Goal: Task Accomplishment & Management: Use online tool/utility

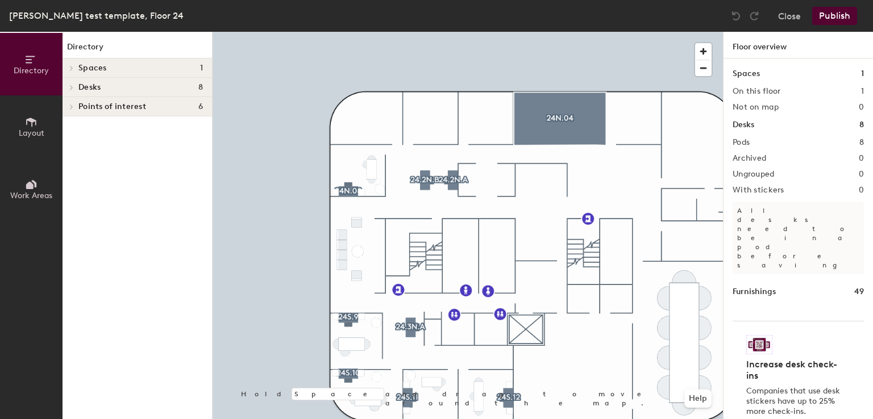
click at [455, 32] on div at bounding box center [468, 32] width 510 height 0
click at [34, 111] on button "Layout" at bounding box center [31, 126] width 63 height 63
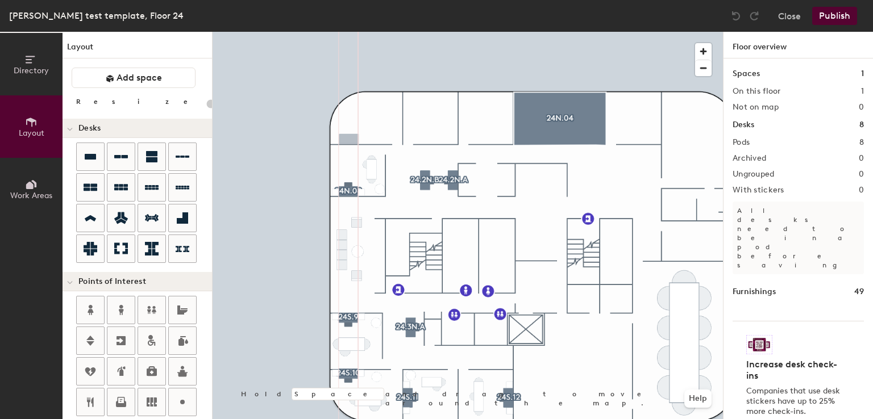
click at [349, 139] on div "Directory Layout Work Areas Layout Add space Resize Desks Points of Interest Fu…" at bounding box center [436, 226] width 873 height 388
type input "160"
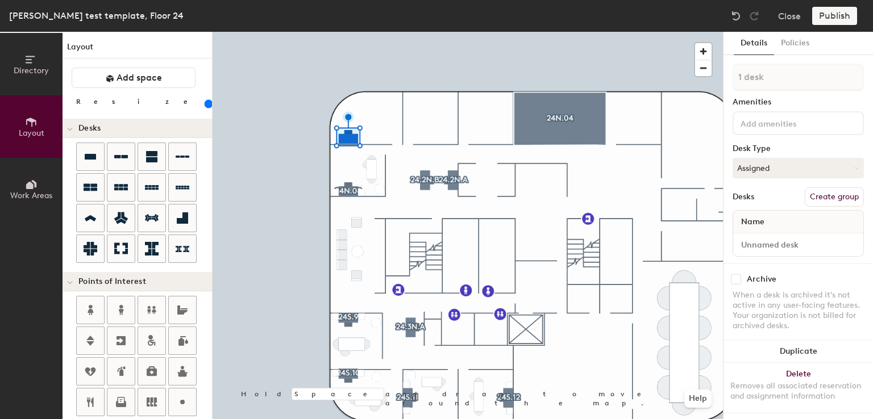
click at [824, 196] on button "Create group" at bounding box center [834, 197] width 59 height 19
type input "P"
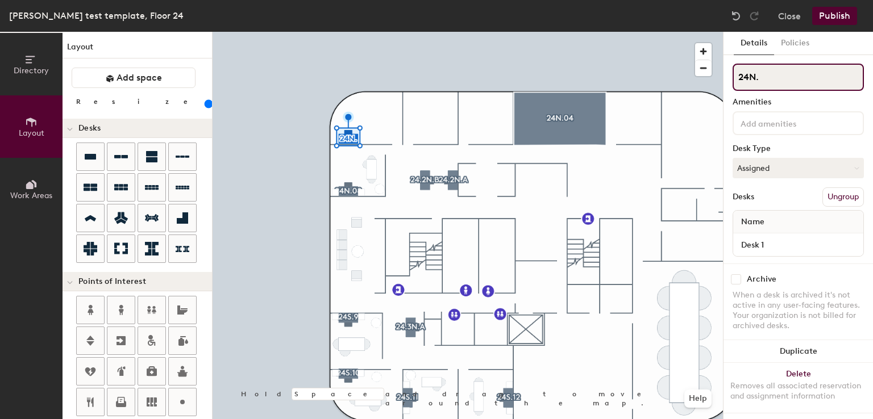
click at [775, 76] on input "24N." at bounding box center [798, 77] width 131 height 27
type input "24N.07"
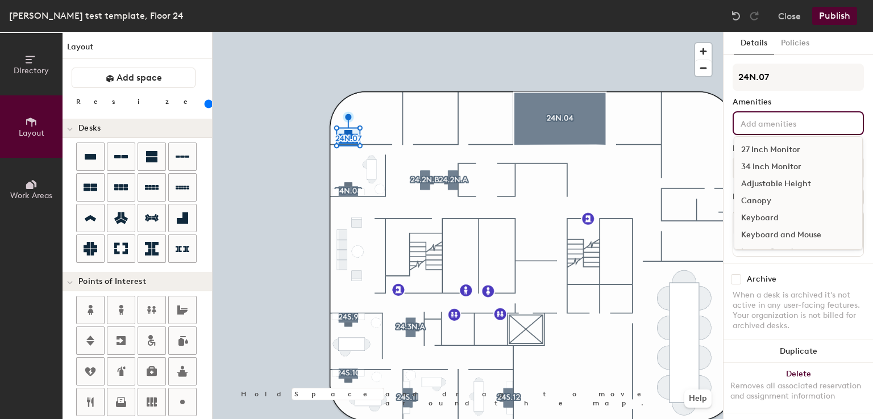
click at [768, 123] on input at bounding box center [789, 123] width 102 height 14
click at [762, 142] on div "27 Inch Monitor" at bounding box center [798, 150] width 128 height 17
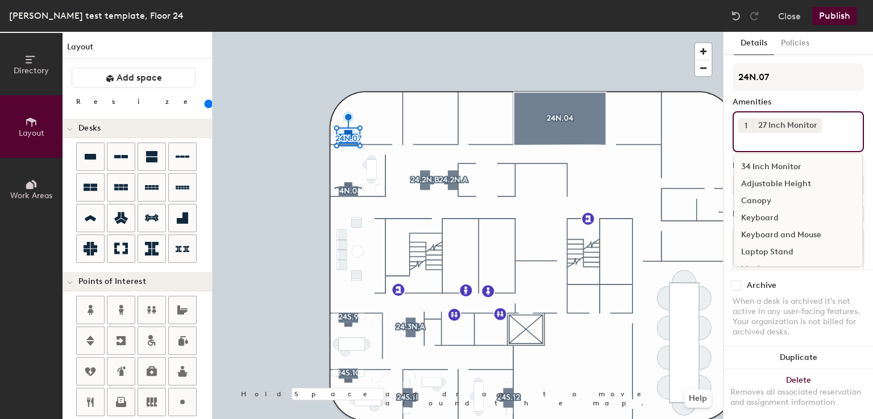
click at [759, 228] on div "Keyboard and Mouse" at bounding box center [798, 235] width 128 height 17
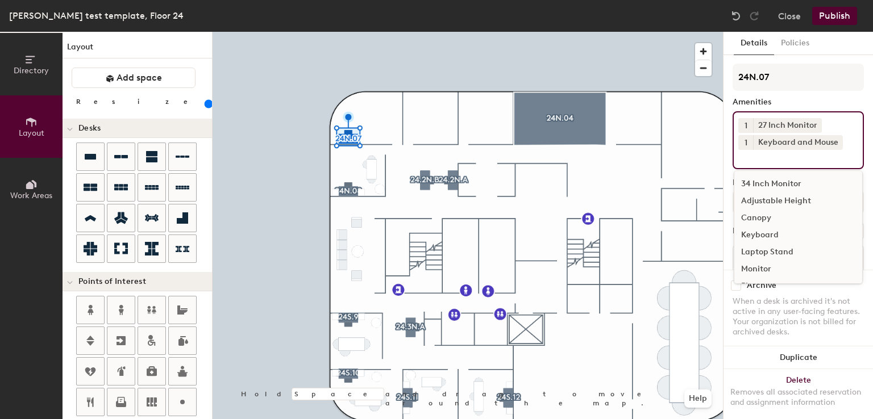
click at [757, 198] on div "Adjustable Height" at bounding box center [798, 201] width 128 height 17
click at [743, 130] on button "1" at bounding box center [745, 125] width 15 height 15
click at [743, 135] on div "2" at bounding box center [745, 140] width 15 height 15
click at [482, 32] on div at bounding box center [468, 32] width 510 height 0
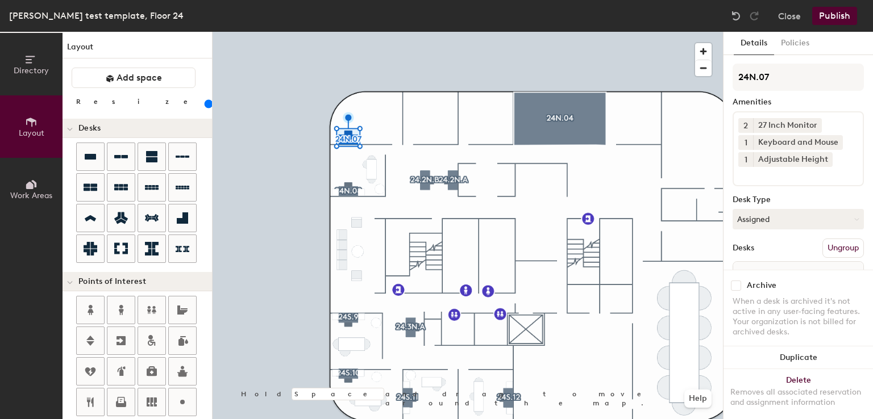
click at [460, 32] on div at bounding box center [468, 32] width 510 height 0
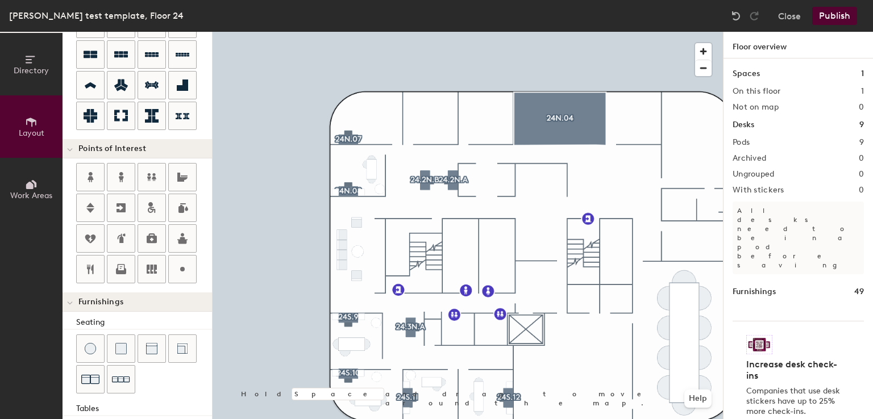
scroll to position [294, 0]
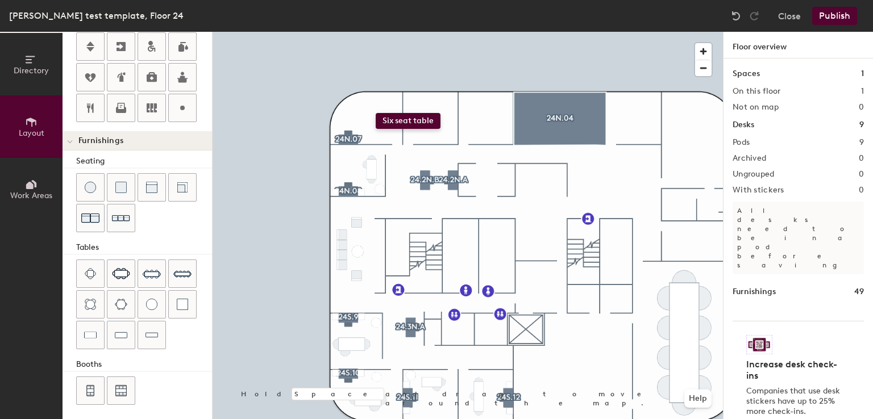
click at [376, 113] on div "Directory Layout Work Areas Layout Add space Resize Desks Points of Interest Fu…" at bounding box center [436, 226] width 873 height 388
click at [371, 131] on span "Delete" at bounding box center [371, 133] width 40 height 19
click at [376, 140] on span "Delete" at bounding box center [371, 144] width 40 height 19
click at [380, 143] on span "Delete" at bounding box center [381, 144] width 40 height 19
click at [139, 275] on div at bounding box center [151, 273] width 27 height 27
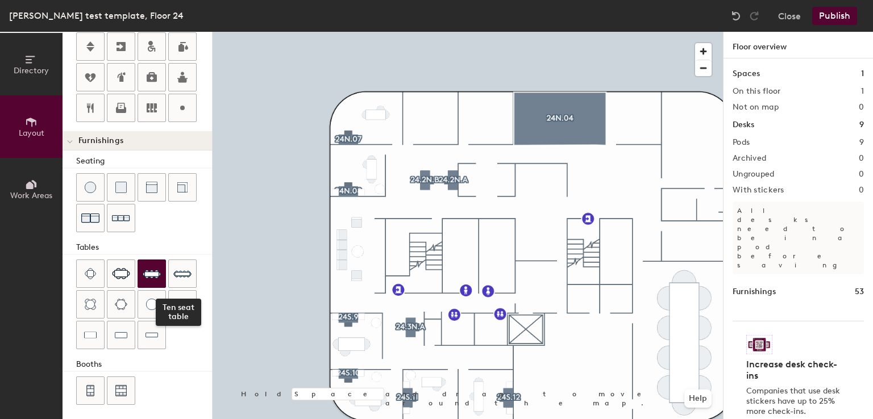
drag, startPoint x: 176, startPoint y: 300, endPoint x: 161, endPoint y: 280, distance: 24.3
click at [161, 280] on div "Ten seat table" at bounding box center [144, 306] width 136 height 92
click at [177, 299] on img at bounding box center [182, 304] width 11 height 11
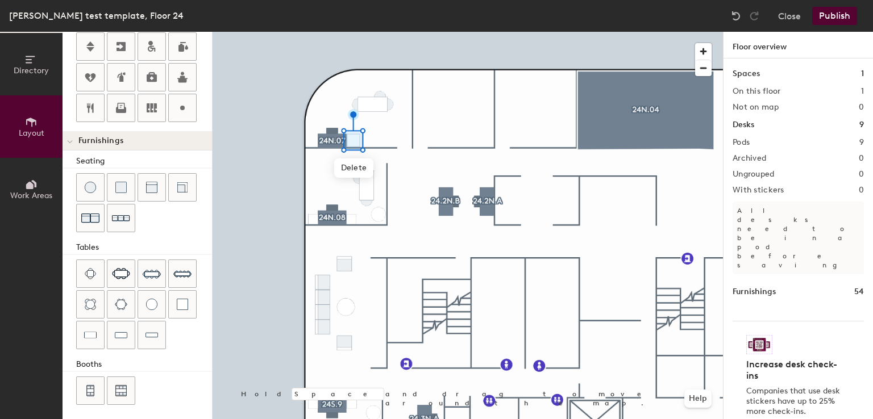
scroll to position [0, 0]
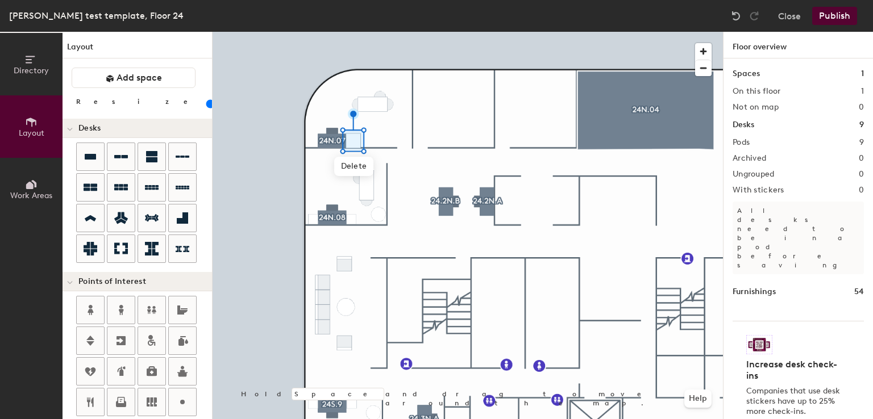
click at [206, 105] on input "range" at bounding box center [206, 103] width 0 height 9
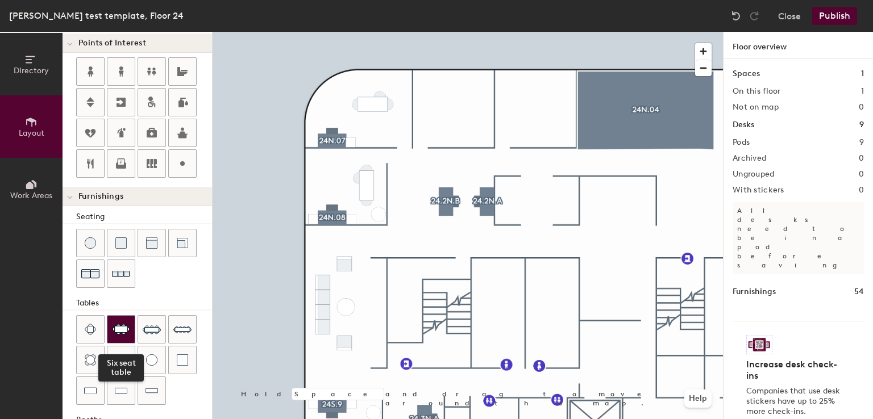
scroll to position [294, 0]
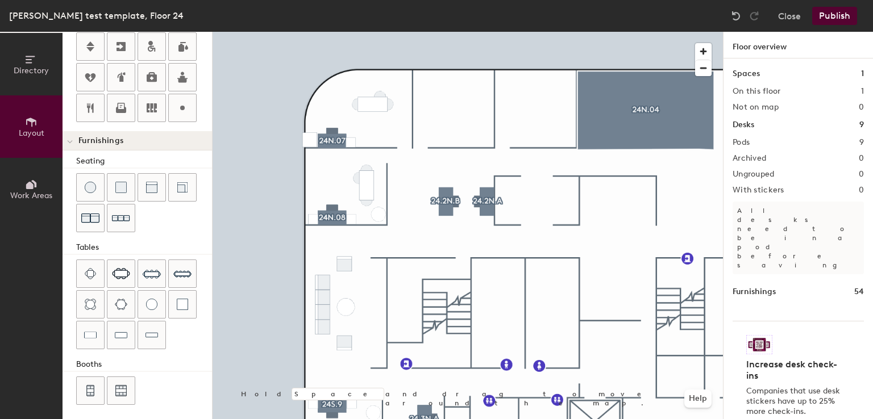
click at [310, 138] on div "Directory Layout Work Areas Layout Add space Resize Desks Points of Interest Fu…" at bounding box center [436, 226] width 873 height 388
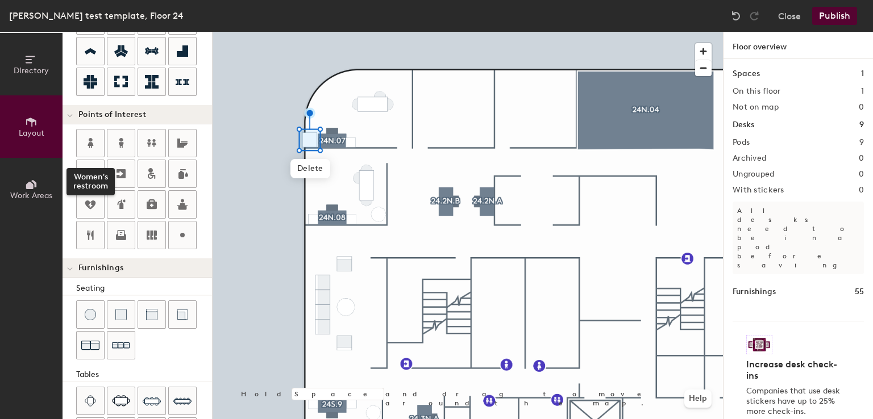
scroll to position [0, 0]
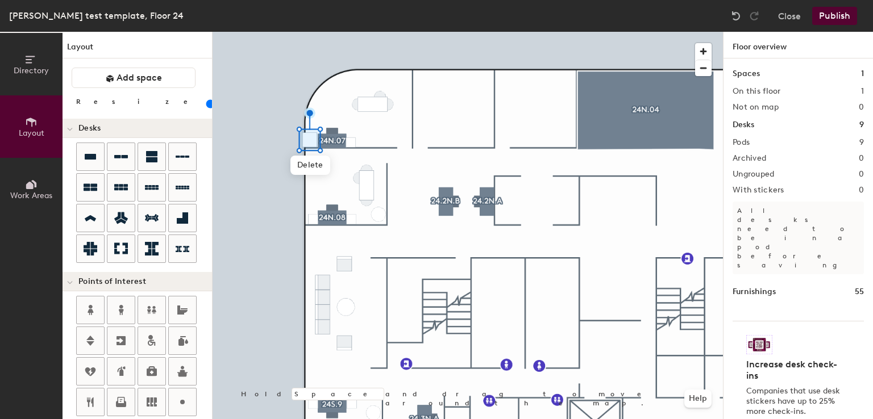
click at [206, 103] on input "range" at bounding box center [206, 103] width 0 height 9
click at [459, 32] on div at bounding box center [468, 32] width 510 height 0
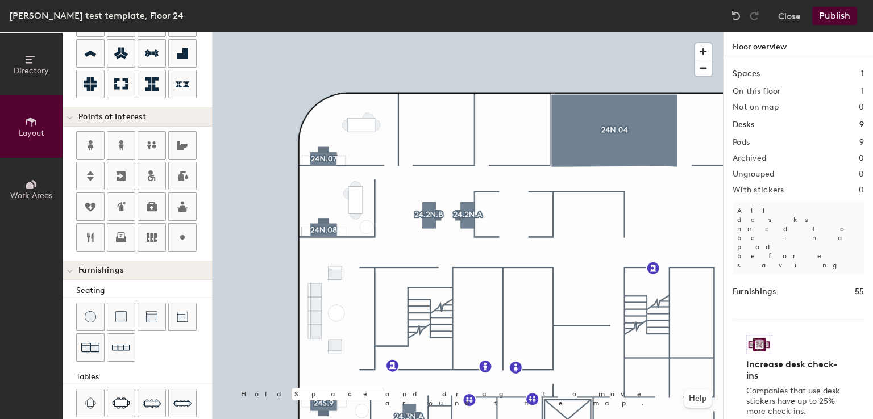
scroll to position [294, 0]
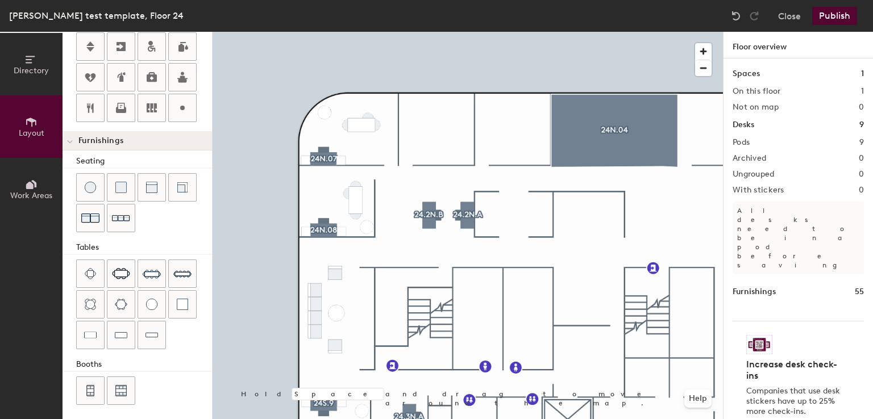
click at [325, 110] on div "Directory Layout Work Areas Layout Add space Resize Desks Points of Interest Fu…" at bounding box center [436, 226] width 873 height 388
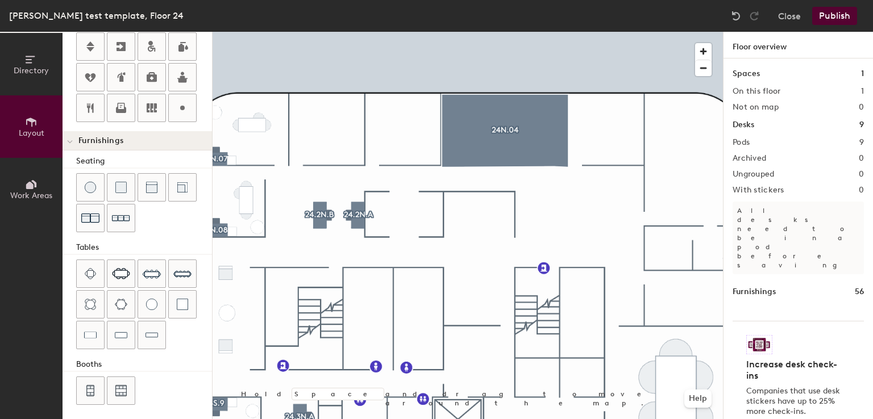
click at [455, 32] on div at bounding box center [468, 32] width 510 height 0
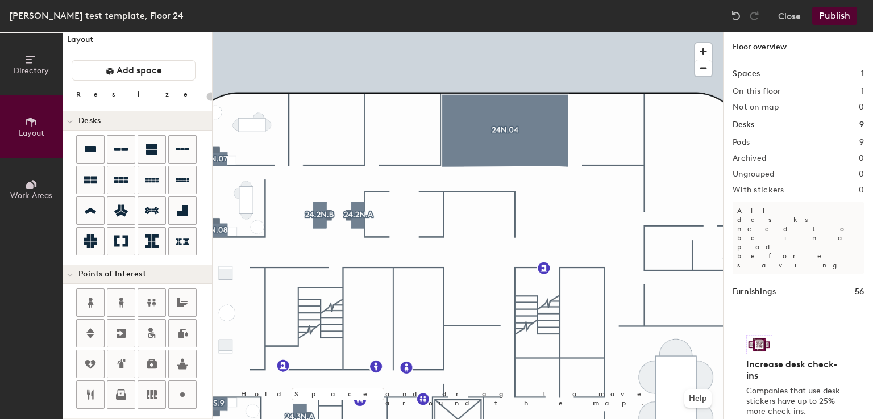
scroll to position [0, 0]
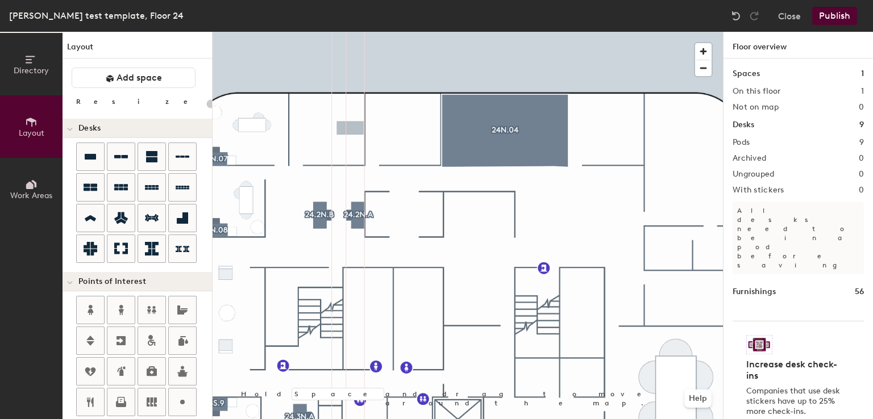
click at [351, 122] on div "Directory Layout Work Areas Layout Add space Resize Desks Points of Interest Fu…" at bounding box center [436, 226] width 873 height 388
type input "160"
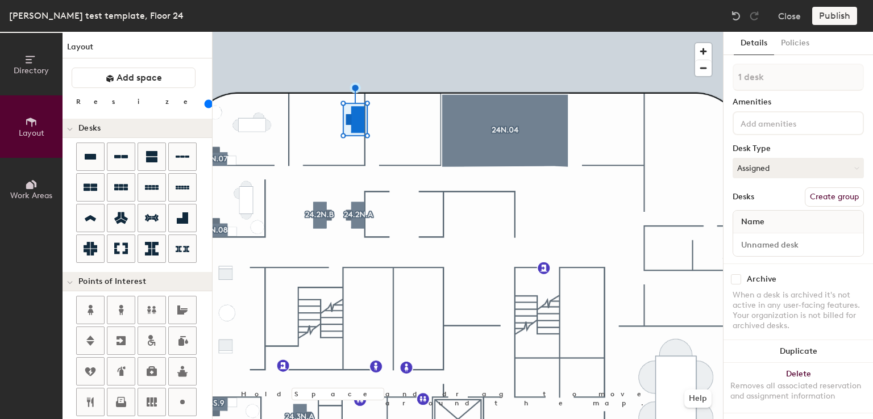
click at [815, 192] on button "Create group" at bounding box center [834, 197] width 59 height 19
click at [822, 192] on button "Ungroup" at bounding box center [842, 197] width 41 height 19
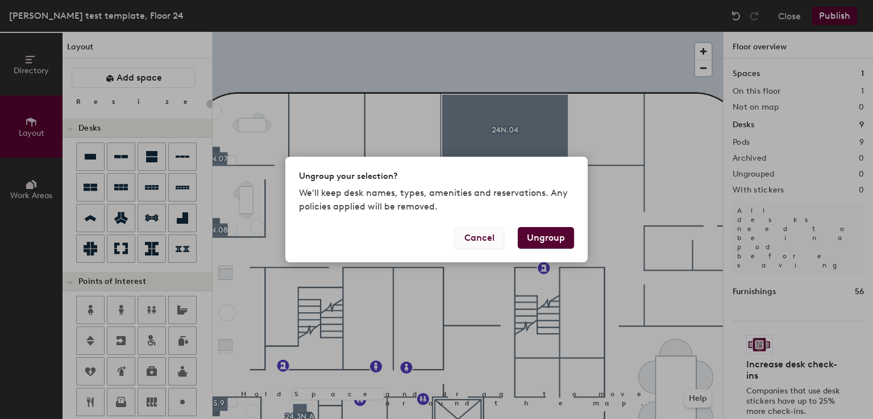
click at [490, 239] on button "Cancel" at bounding box center [479, 238] width 49 height 22
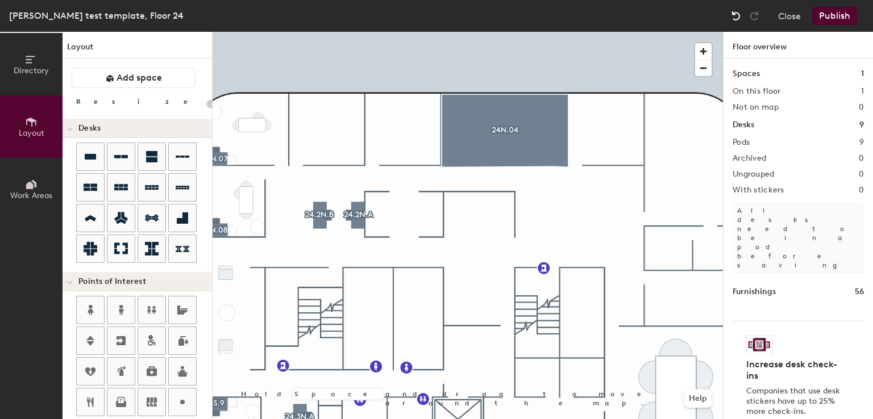
click at [728, 15] on div at bounding box center [736, 16] width 18 height 18
type input "160"
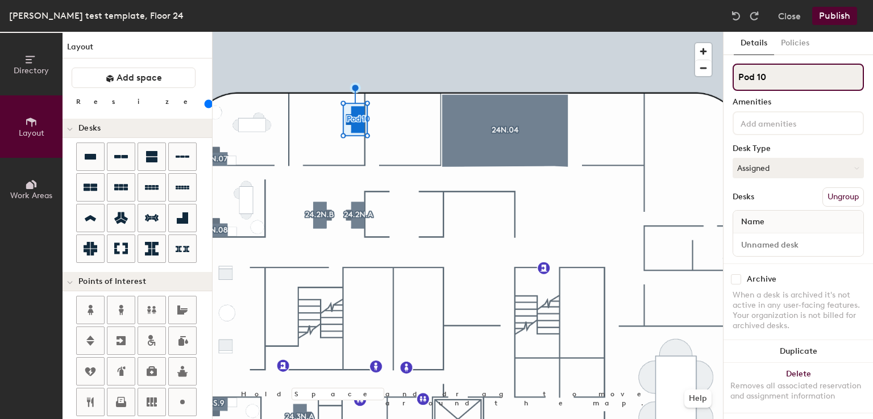
click at [803, 74] on input "Pod 10" at bounding box center [798, 77] width 131 height 27
type input "P"
click at [763, 78] on input "24." at bounding box center [798, 77] width 131 height 27
type input "24N.06"
click at [749, 125] on input at bounding box center [789, 123] width 102 height 14
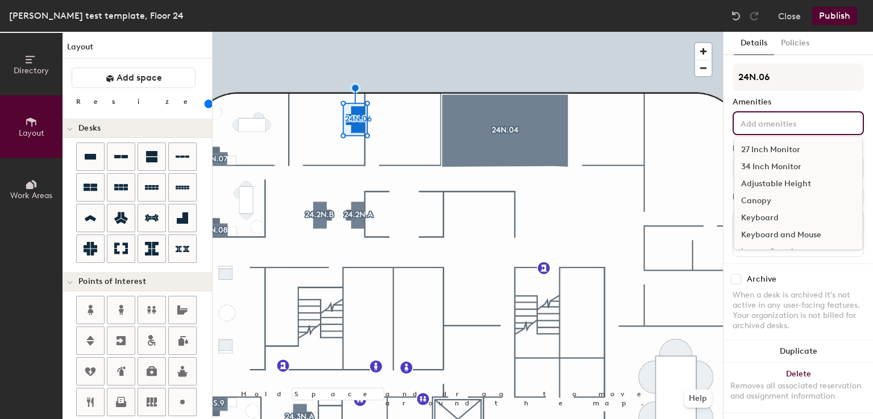
click at [749, 146] on div "27 Inch Monitor" at bounding box center [798, 150] width 128 height 17
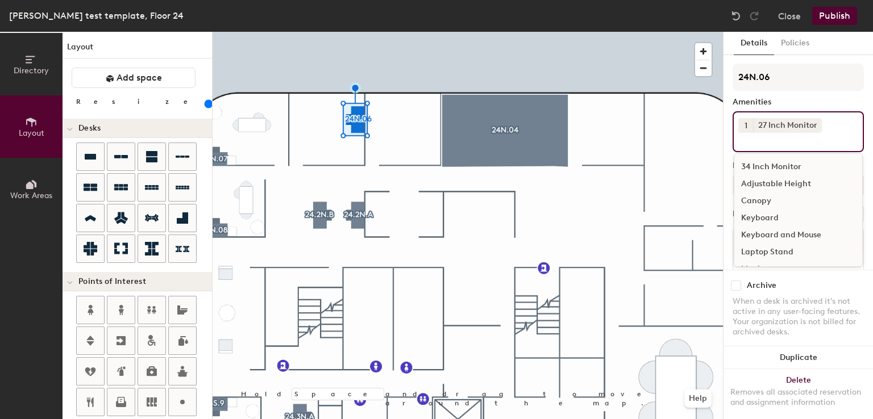
click at [759, 187] on div "Adjustable Height" at bounding box center [798, 184] width 128 height 17
click at [770, 232] on div "Keyboard and Mouse" at bounding box center [798, 235] width 128 height 17
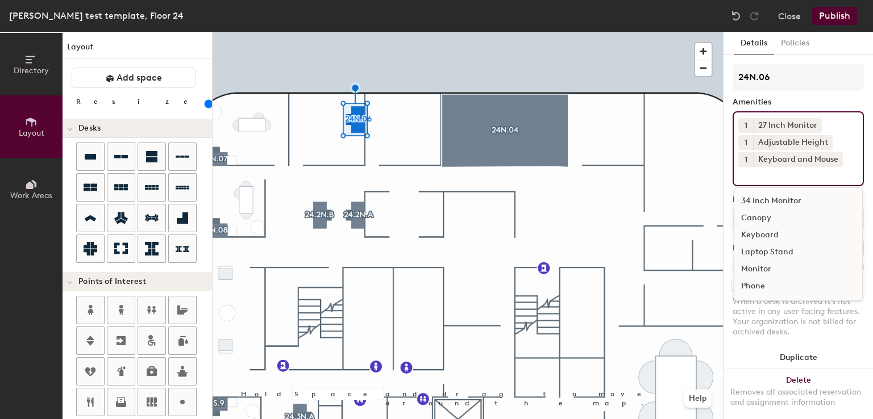
click at [750, 123] on button "1" at bounding box center [745, 125] width 15 height 15
click at [743, 136] on div "2" at bounding box center [745, 140] width 15 height 15
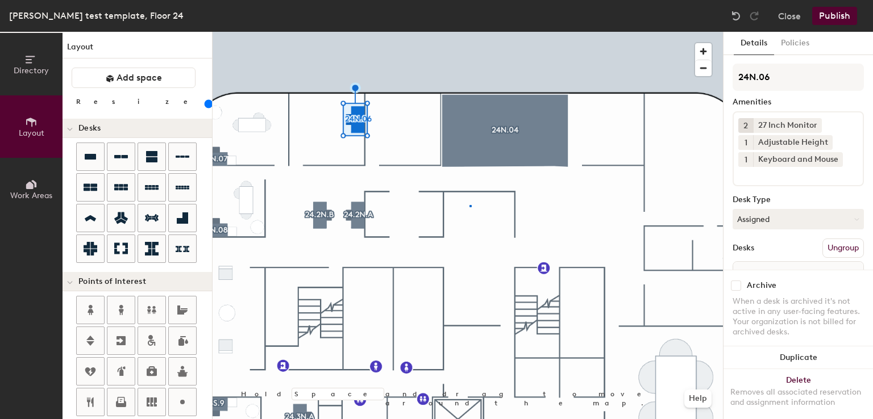
click at [469, 32] on div at bounding box center [468, 32] width 510 height 0
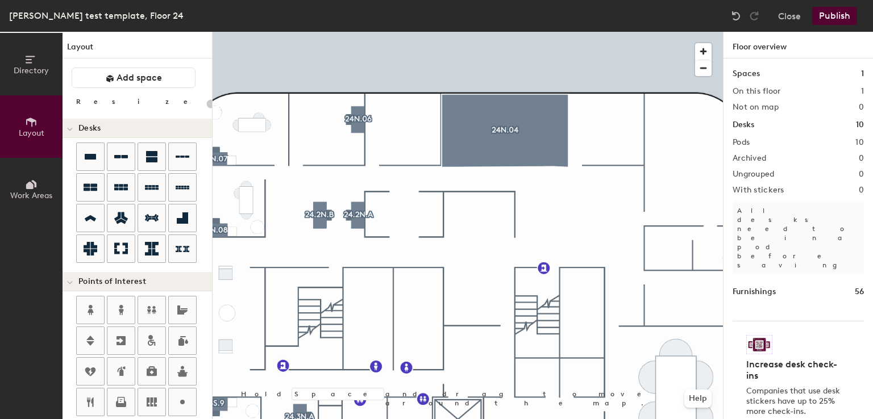
scroll to position [294, 0]
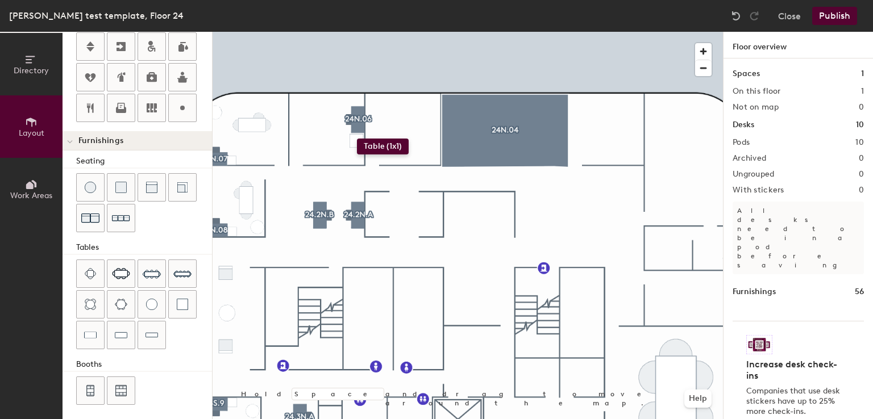
click at [357, 139] on div "Directory Layout Work Areas Layout Add space Resize Desks Points of Interest Fu…" at bounding box center [436, 226] width 873 height 388
drag, startPoint x: 93, startPoint y: 127, endPoint x: 74, endPoint y: 305, distance: 179.5
click at [74, 305] on div "Seating Tables Booths" at bounding box center [137, 281] width 149 height 252
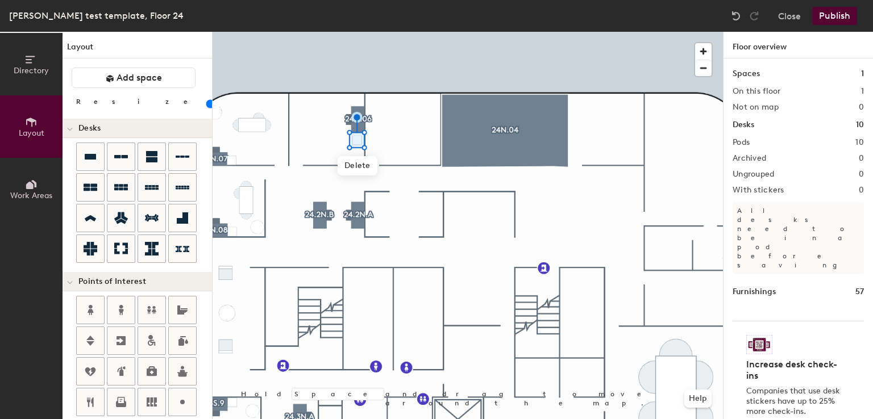
click at [206, 101] on input "range" at bounding box center [206, 103] width 0 height 9
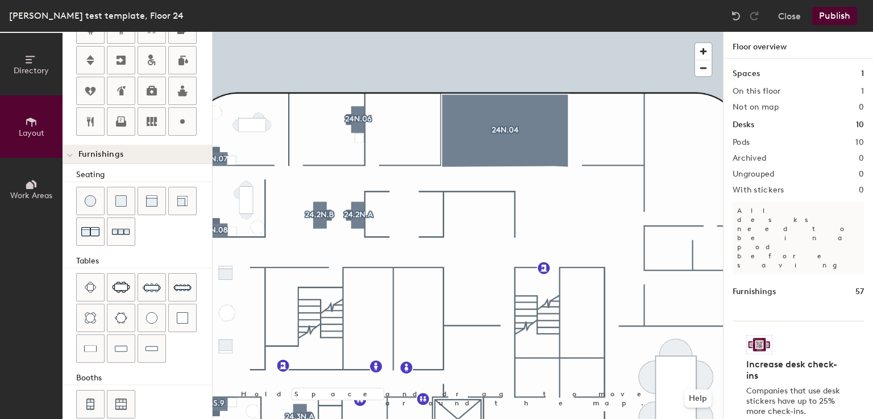
scroll to position [294, 0]
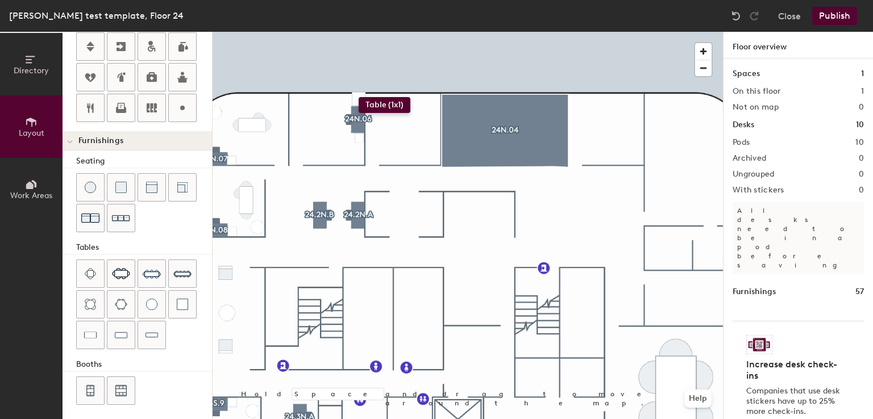
click at [359, 97] on div "Directory Layout Work Areas Layout Add space Resize Desks Points of Interest Fu…" at bounding box center [436, 226] width 873 height 388
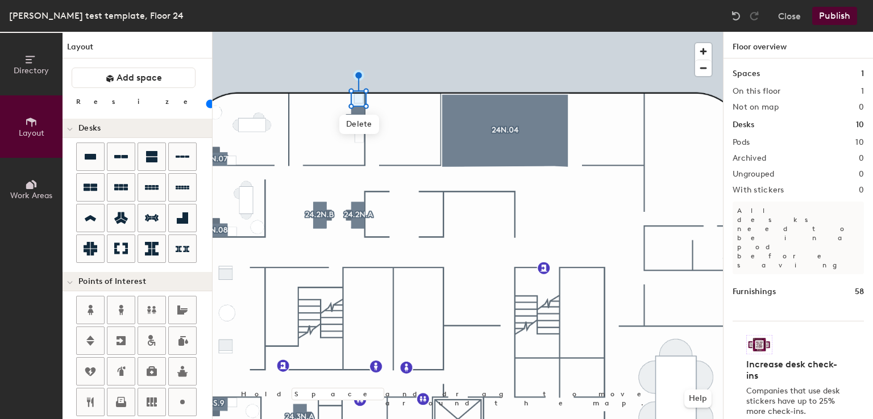
click at [206, 103] on input "range" at bounding box center [206, 103] width 0 height 9
click at [480, 32] on div at bounding box center [468, 32] width 510 height 0
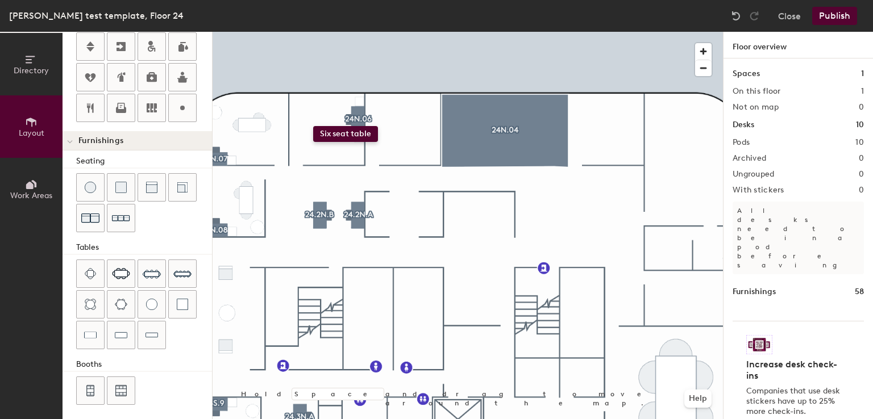
click at [313, 126] on div "Directory Layout Work Areas Layout Add space Resize Desks Points of Interest Fu…" at bounding box center [436, 226] width 873 height 388
click at [300, 156] on span "Delete" at bounding box center [305, 154] width 40 height 19
click at [316, 147] on span "Delete" at bounding box center [319, 154] width 40 height 19
click at [311, 145] on span "Delete" at bounding box center [319, 141] width 40 height 19
type input "60"
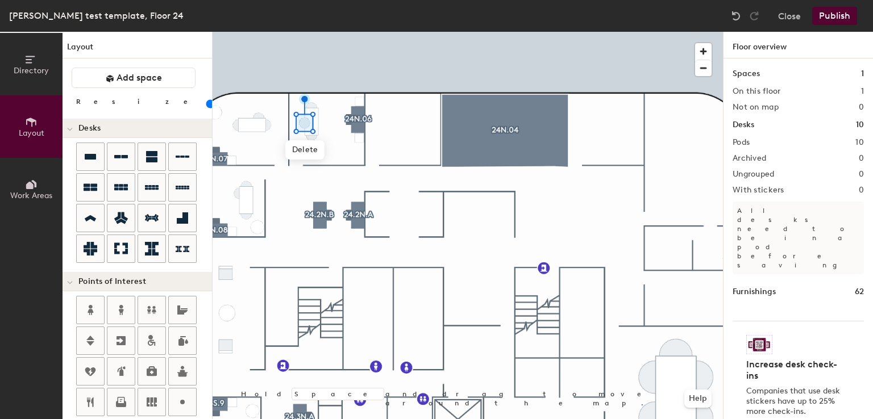
scroll to position [294, 0]
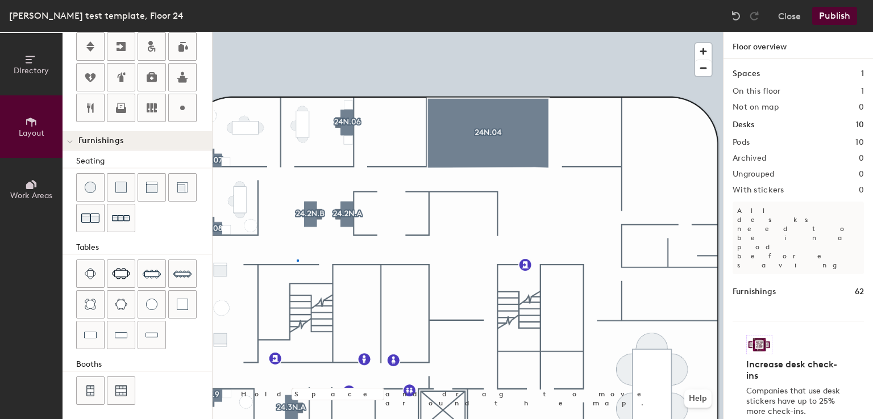
click at [297, 32] on div at bounding box center [468, 32] width 510 height 0
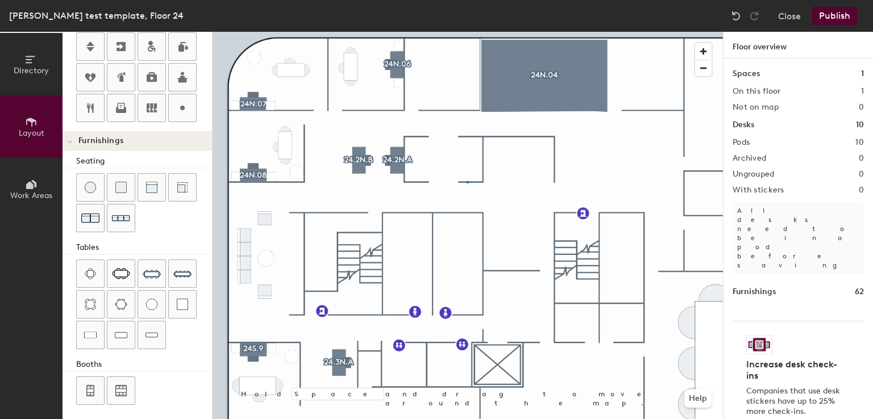
click at [467, 32] on div at bounding box center [468, 32] width 510 height 0
click at [389, 98] on div "Directory Layout Work Areas Layout Add space Resize Desks Points of Interest Fu…" at bounding box center [436, 226] width 873 height 388
drag, startPoint x: 141, startPoint y: 309, endPoint x: 207, endPoint y: 240, distance: 95.3
click at [457, 32] on div at bounding box center [468, 32] width 510 height 0
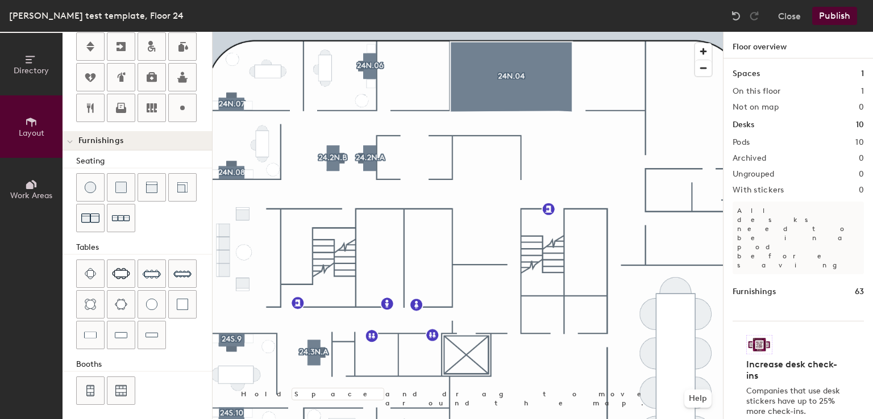
scroll to position [0, 0]
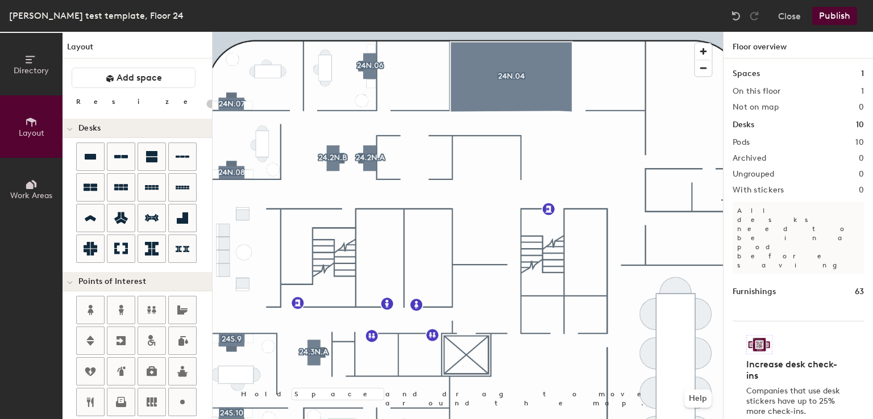
click at [440, 70] on div "Directory Layout Work Areas Layout Add space Resize Desks Points of Interest Fu…" at bounding box center [436, 226] width 873 height 388
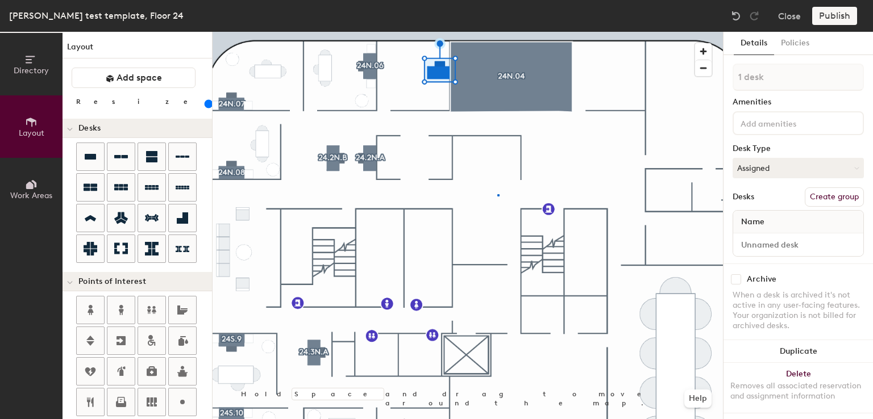
drag, startPoint x: 94, startPoint y: 154, endPoint x: 497, endPoint y: 194, distance: 405.5
click at [497, 32] on div at bounding box center [468, 32] width 510 height 0
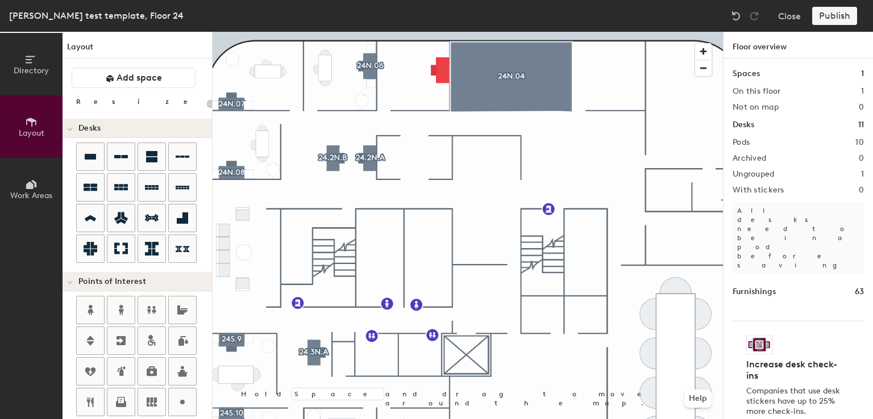
type input "160"
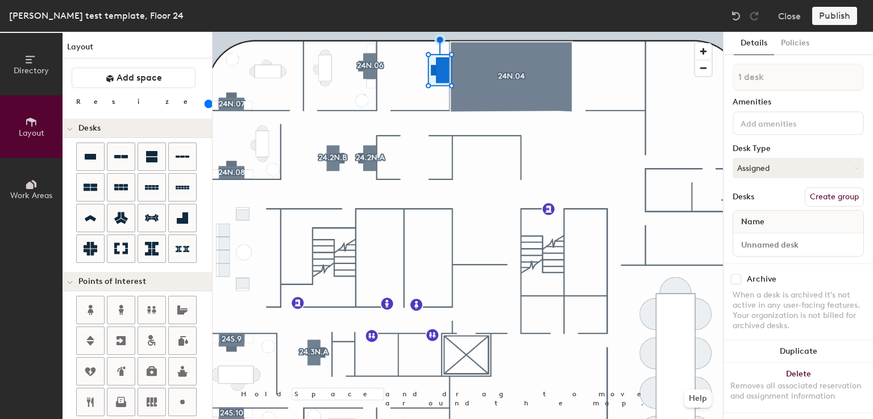
click at [837, 198] on button "Create group" at bounding box center [834, 197] width 59 height 19
type input "P"
type input "24N.05"
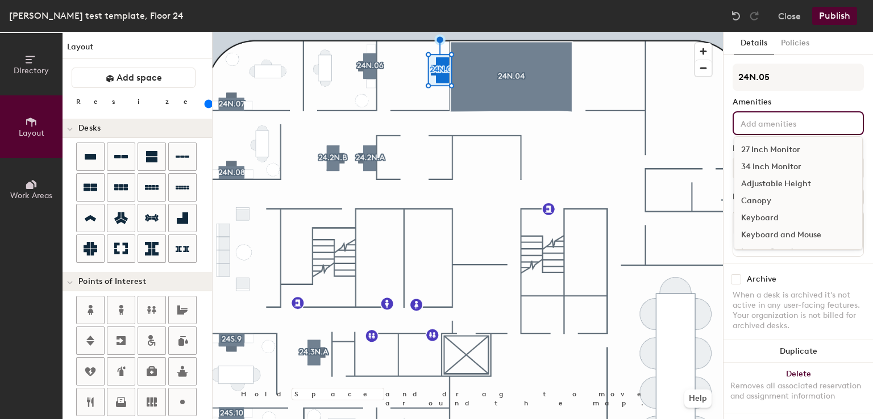
click at [784, 134] on div "27 Inch Monitor 34 Inch Monitor Adjustable Height Canopy Keyboard Keyboard and …" at bounding box center [798, 123] width 131 height 24
click at [785, 148] on div "27 Inch Monitor" at bounding box center [798, 150] width 128 height 17
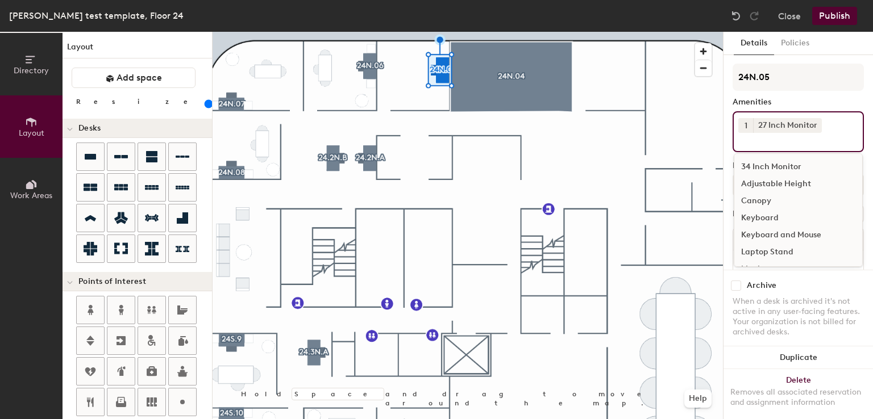
click at [784, 190] on div "Adjustable Height" at bounding box center [798, 184] width 128 height 17
click at [781, 232] on div "Keyboard and Mouse" at bounding box center [798, 235] width 128 height 17
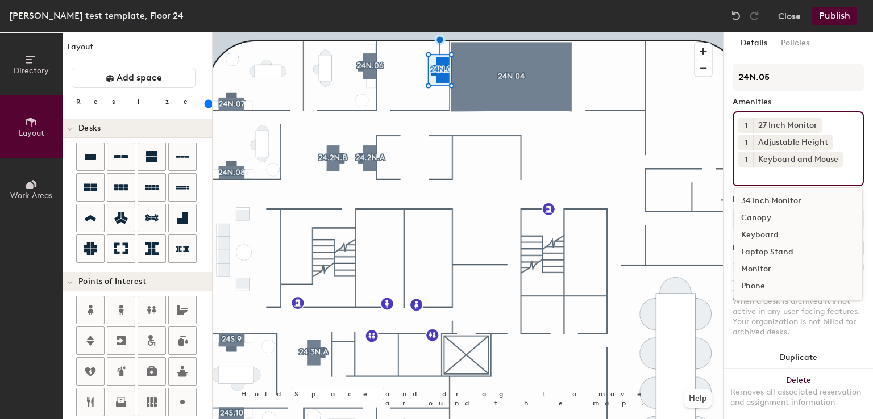
click at [745, 127] on span "1" at bounding box center [746, 126] width 3 height 12
click at [747, 143] on div "2" at bounding box center [745, 140] width 15 height 15
click at [776, 314] on div "When a desk is archived it's not active in any user-facing features. Your organ…" at bounding box center [798, 317] width 131 height 41
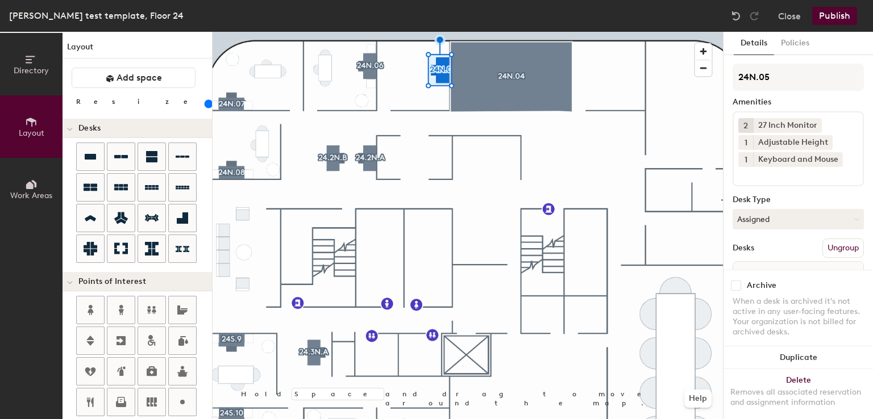
scroll to position [58, 0]
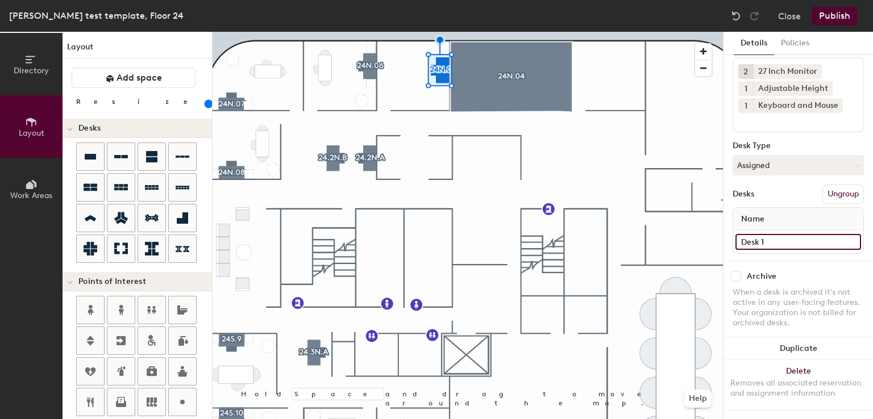
click at [789, 243] on input "Desk 1" at bounding box center [798, 242] width 126 height 16
click at [789, 234] on input "Desk 1" at bounding box center [798, 242] width 126 height 16
type input "Desk"
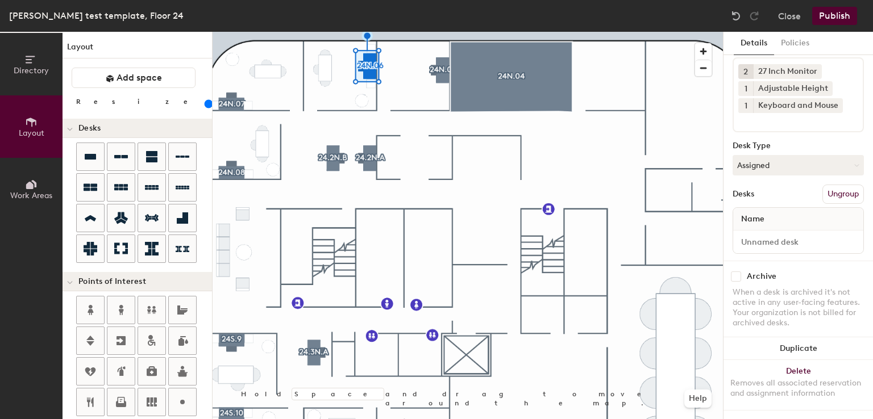
scroll to position [63, 0]
click at [763, 219] on div "Name" at bounding box center [798, 219] width 130 height 23
click at [765, 234] on input at bounding box center [798, 242] width 126 height 16
type input "Desk"
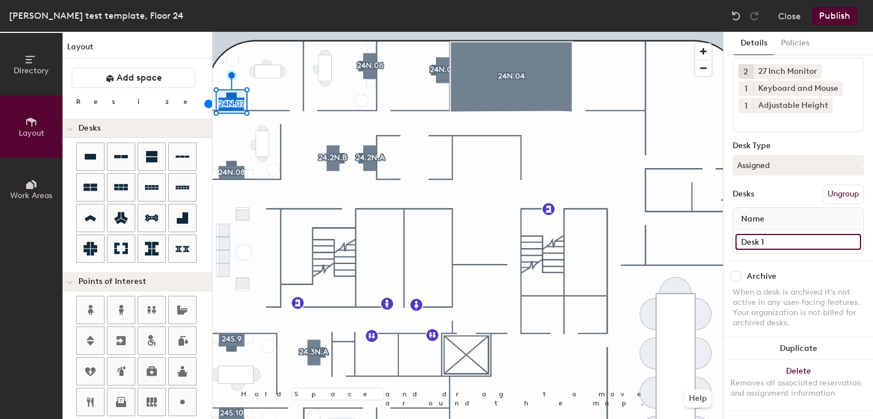
click at [788, 235] on input "Desk 1" at bounding box center [798, 242] width 126 height 16
click at [789, 234] on input "Desk 1" at bounding box center [798, 242] width 126 height 16
type input "Desk"
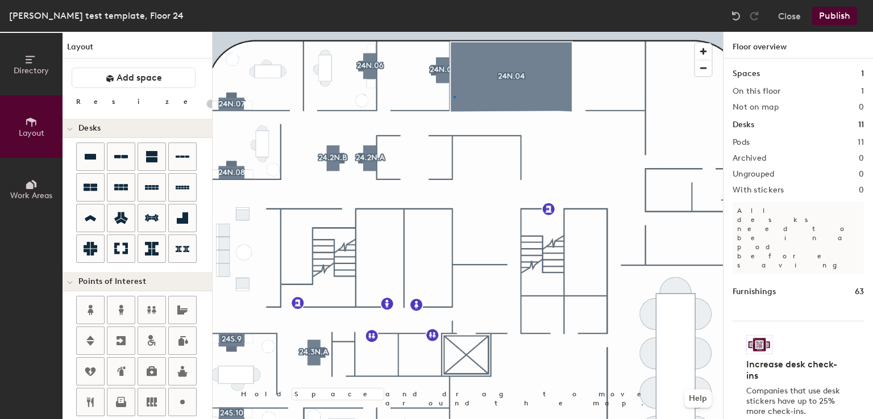
click at [454, 32] on div at bounding box center [468, 32] width 510 height 0
click at [459, 32] on div at bounding box center [468, 32] width 510 height 0
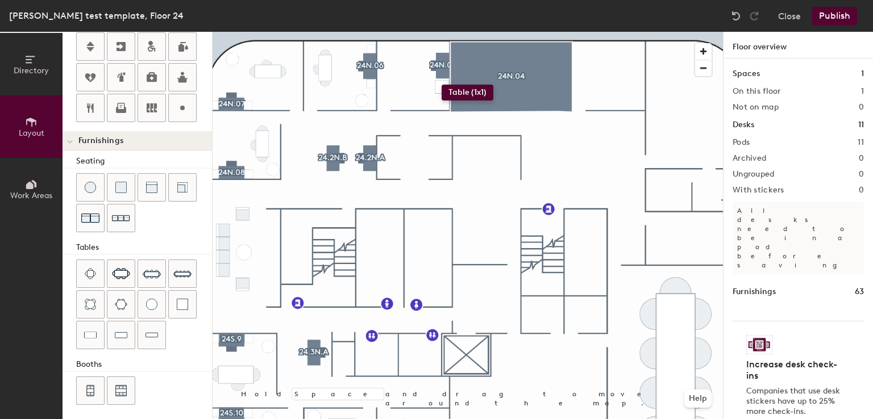
click at [442, 85] on div "Directory Layout Work Areas Layout Add space Resize Desks Points of Interest Fu…" at bounding box center [436, 226] width 873 height 388
click at [160, 85] on div at bounding box center [151, 77] width 27 height 27
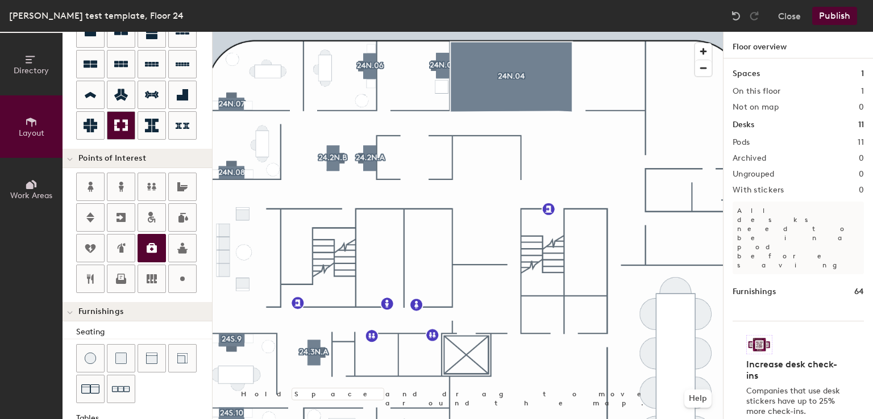
scroll to position [122, 0]
click at [139, 309] on h4 "Furnishings" at bounding box center [140, 313] width 124 height 9
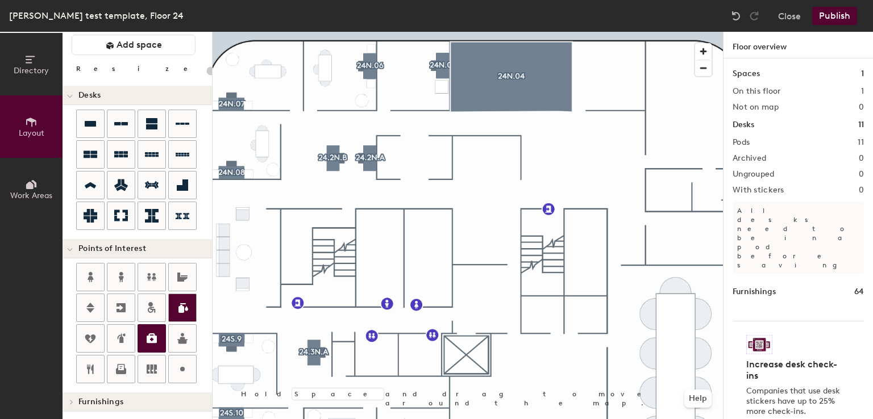
click at [173, 316] on div at bounding box center [182, 307] width 27 height 27
click at [169, 311] on div at bounding box center [182, 307] width 27 height 27
click at [86, 404] on span "Furnishings" at bounding box center [100, 402] width 45 height 9
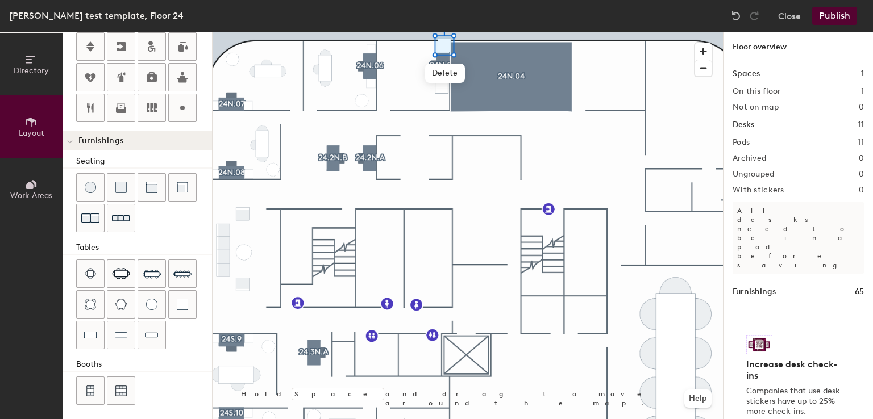
scroll to position [0, 0]
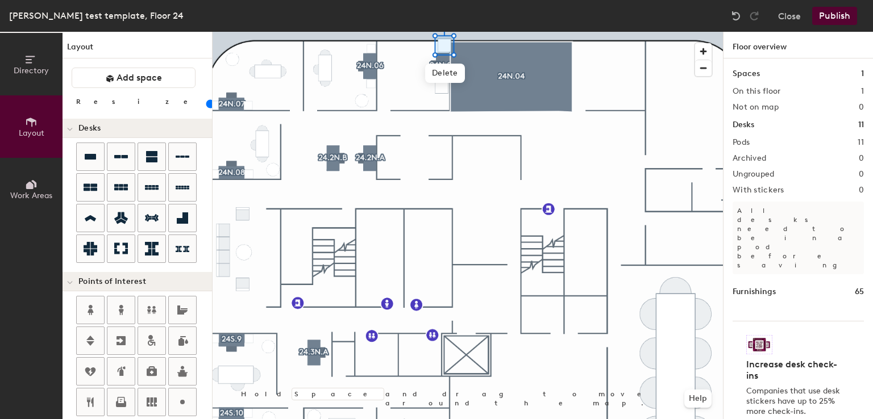
drag, startPoint x: 207, startPoint y: 293, endPoint x: 104, endPoint y: 100, distance: 219.2
click at [206, 100] on div at bounding box center [206, 103] width 0 height 13
click at [206, 107] on input "range" at bounding box center [206, 103] width 0 height 9
drag, startPoint x: 114, startPoint y: 103, endPoint x: 103, endPoint y: 104, distance: 10.9
drag, startPoint x: 103, startPoint y: 104, endPoint x: 113, endPoint y: 103, distance: 9.2
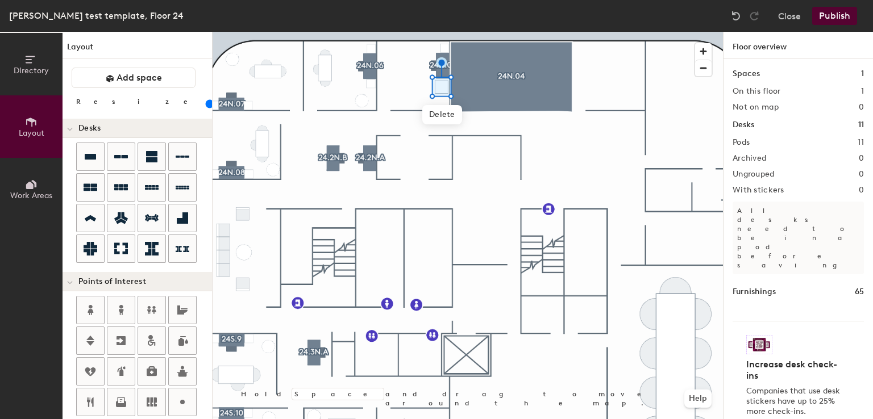
click at [206, 103] on input "range" at bounding box center [206, 103] width 0 height 9
drag, startPoint x: 113, startPoint y: 103, endPoint x: 103, endPoint y: 103, distance: 9.1
click at [206, 103] on input "range" at bounding box center [206, 103] width 0 height 9
click at [206, 99] on input "range" at bounding box center [206, 103] width 0 height 9
click at [410, 32] on div at bounding box center [468, 32] width 510 height 0
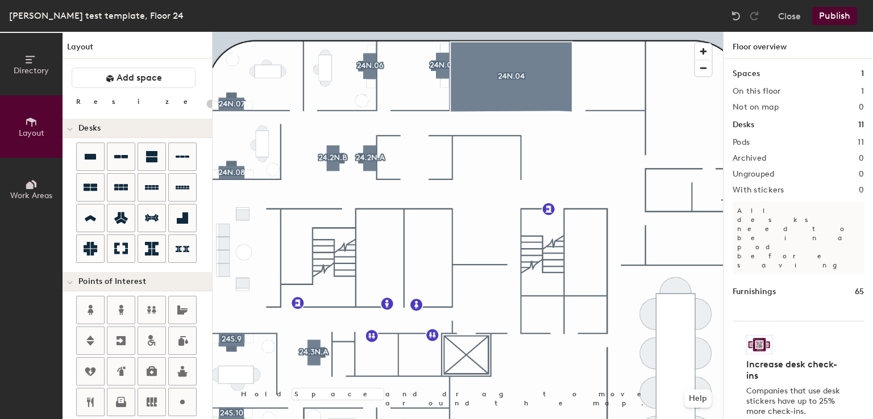
scroll to position [294, 0]
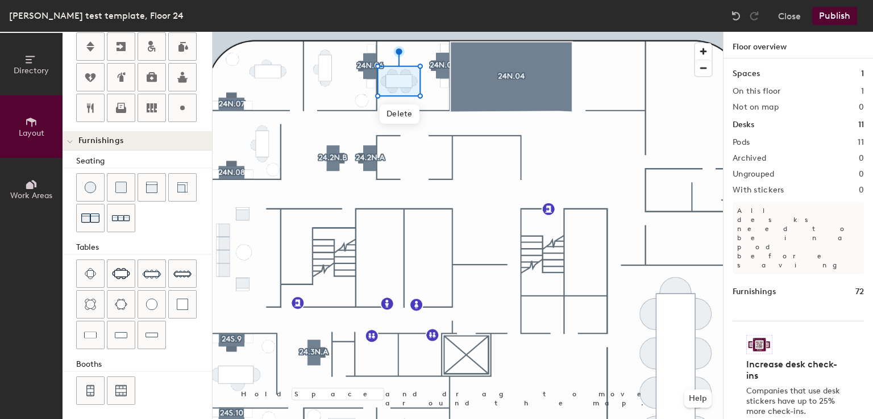
click at [484, 32] on div at bounding box center [468, 32] width 510 height 0
click at [418, 119] on span "Delete" at bounding box center [421, 123] width 40 height 19
click at [426, 112] on span "Delete" at bounding box center [428, 116] width 40 height 19
click at [415, 110] on span "Delete" at bounding box center [421, 110] width 40 height 19
click at [473, 32] on div at bounding box center [468, 32] width 510 height 0
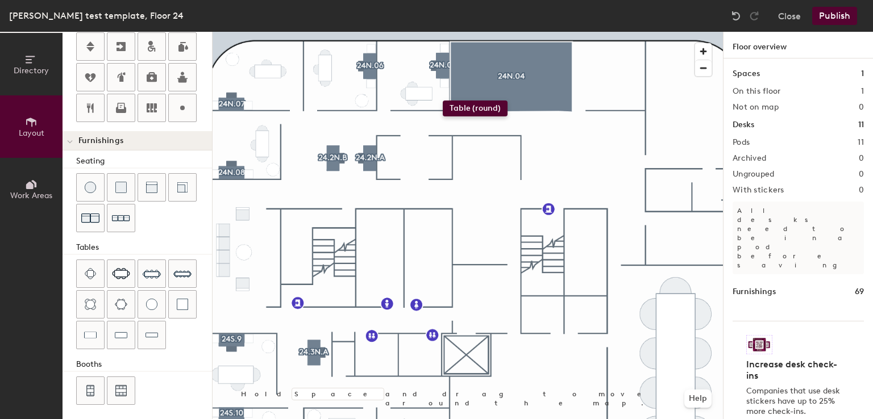
click at [443, 101] on div "Directory Layout Work Areas Layout Add space Resize Desks Points of Interest Fu…" at bounding box center [436, 226] width 873 height 388
type input "60"
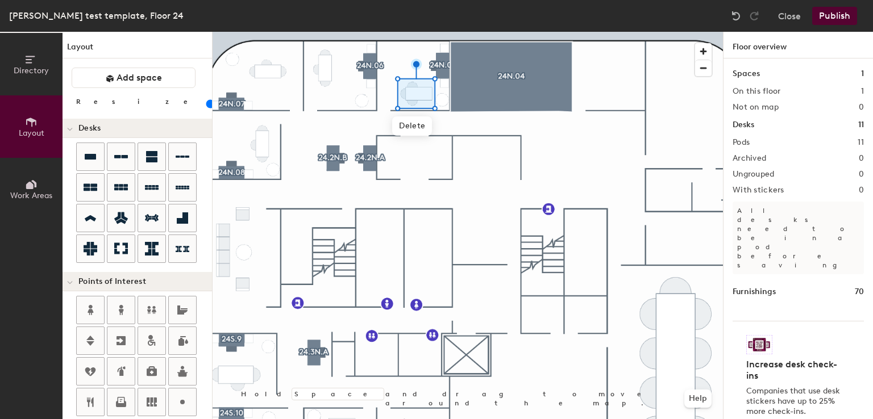
scroll to position [294, 0]
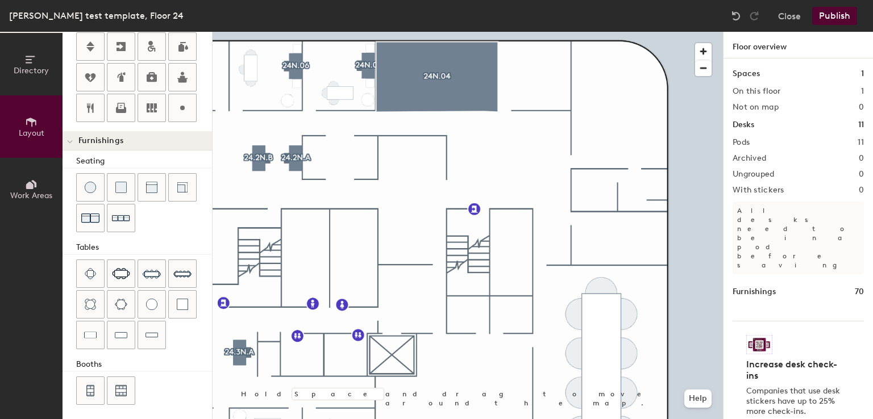
click at [529, 32] on div at bounding box center [468, 32] width 510 height 0
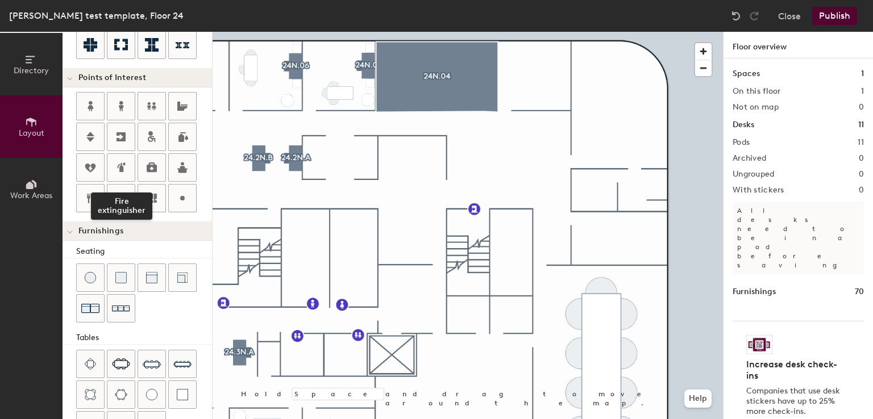
scroll to position [0, 0]
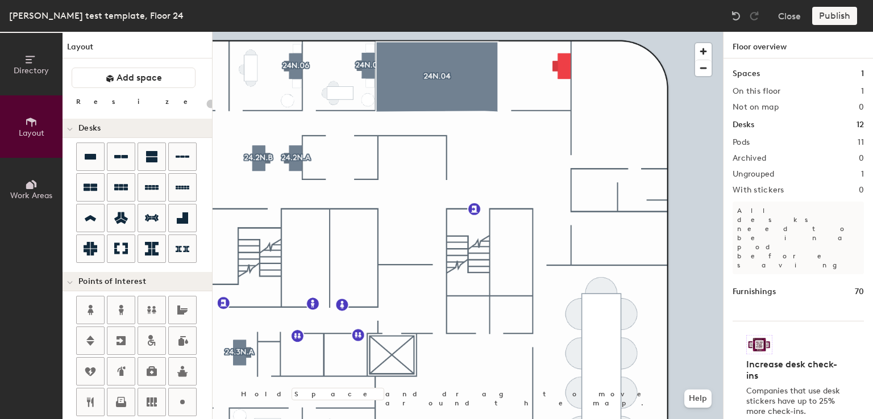
type input "160"
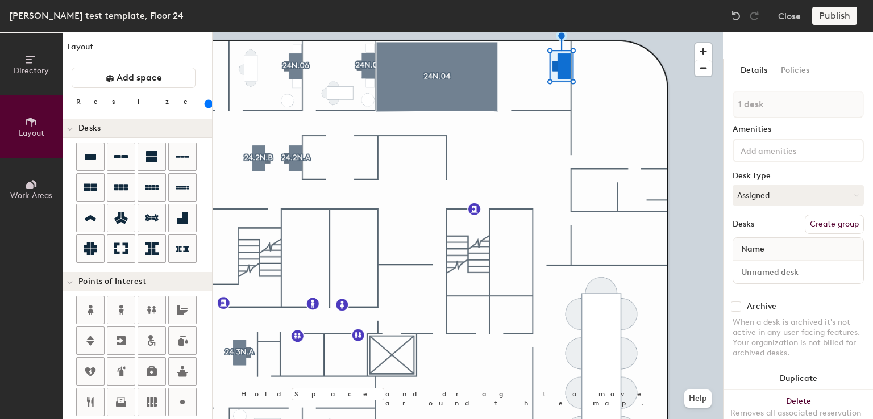
click at [817, 219] on button "Create group" at bounding box center [834, 224] width 59 height 19
type input "P"
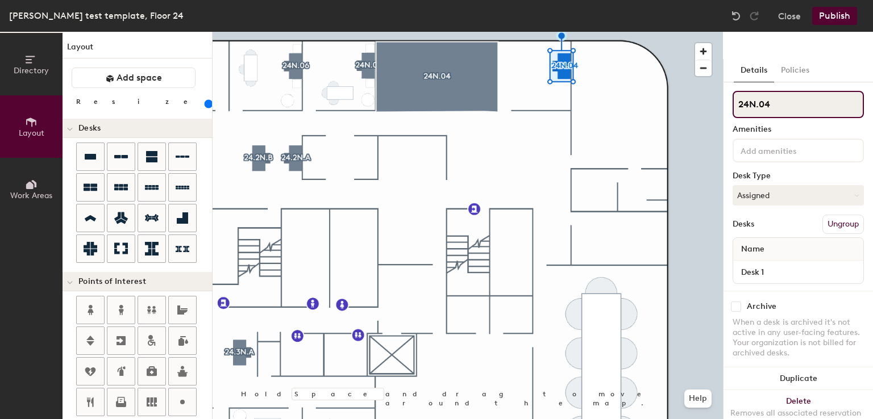
click at [835, 112] on input "24N.04" at bounding box center [798, 104] width 131 height 27
type input "24N.03"
click at [752, 157] on div at bounding box center [798, 151] width 131 height 24
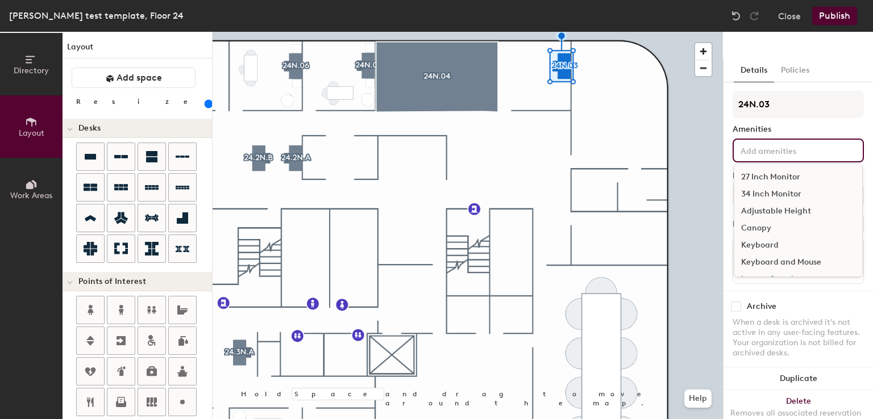
click at [752, 172] on div "27 Inch Monitor" at bounding box center [798, 177] width 128 height 17
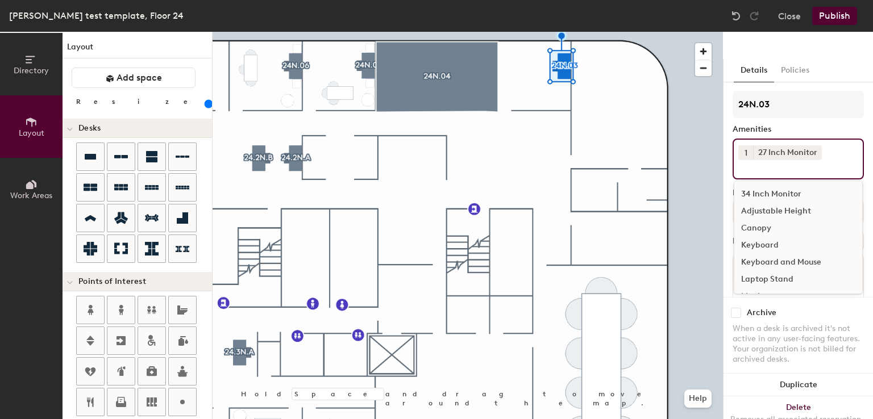
click at [746, 144] on div "1 27 Inch Monitor 34 Inch Monitor Adjustable Height Canopy Keyboard Keyboard an…" at bounding box center [798, 159] width 131 height 41
click at [747, 156] on button "1" at bounding box center [745, 152] width 15 height 15
click at [747, 167] on div "2" at bounding box center [745, 167] width 15 height 15
click at [751, 209] on div "Adjustable Height" at bounding box center [798, 211] width 128 height 17
click at [756, 259] on div "Keyboard and Mouse" at bounding box center [798, 262] width 128 height 17
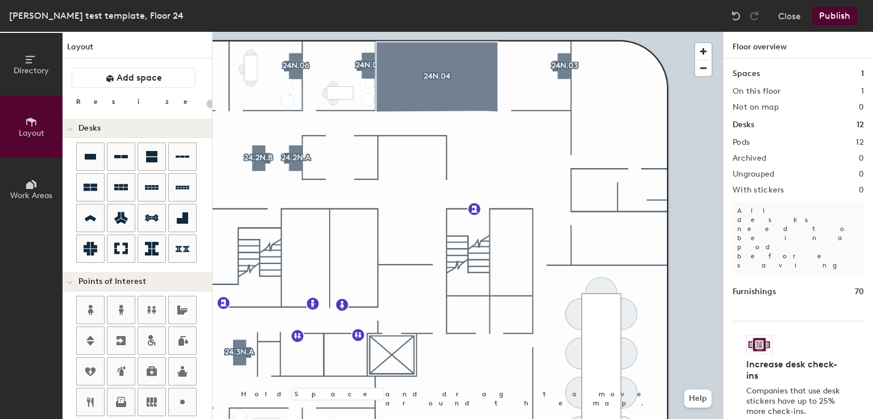
click at [161, 323] on div at bounding box center [144, 357] width 136 height 123
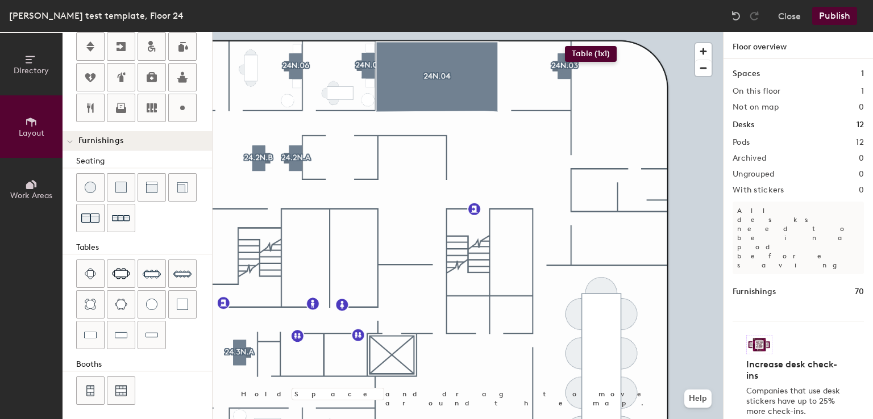
click at [565, 46] on div "Directory Layout Work Areas Layout Add space Resize Desks Points of Interest Fu…" at bounding box center [436, 226] width 873 height 388
click at [564, 89] on div "Directory Layout Work Areas Layout Add space Resize Desks Points of Interest Fu…" at bounding box center [436, 226] width 873 height 388
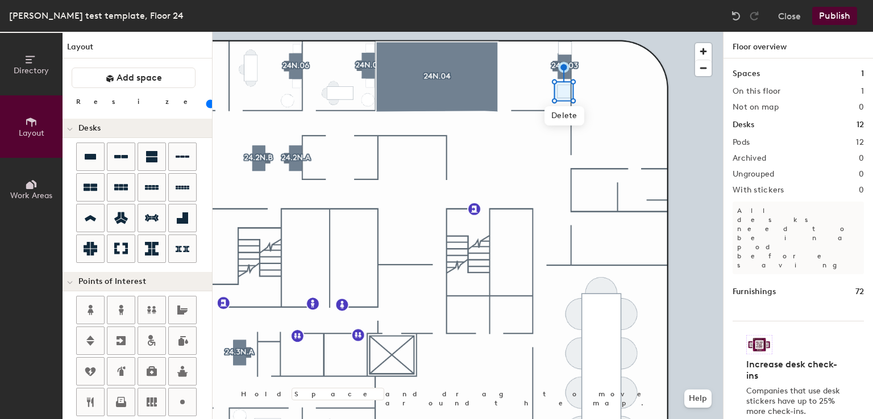
click at [206, 103] on input "range" at bounding box center [206, 103] width 0 height 9
click at [206, 107] on input "range" at bounding box center [206, 103] width 0 height 9
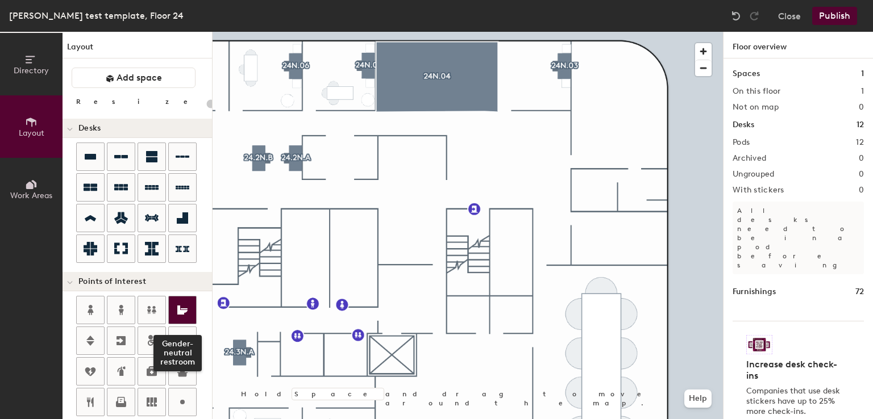
scroll to position [294, 0]
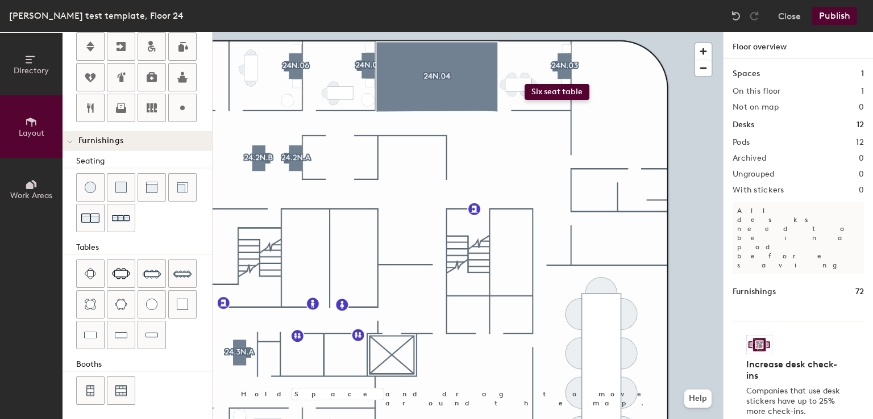
click at [526, 85] on div "Directory Layout Work Areas Layout Add space Resize Desks Points of Interest Fu…" at bounding box center [436, 226] width 873 height 388
click at [572, 32] on div at bounding box center [468, 32] width 510 height 0
click at [530, 120] on span "Delete" at bounding box center [533, 119] width 40 height 19
click at [521, 102] on span "Delete" at bounding box center [520, 106] width 40 height 19
click at [522, 104] on span "Delete" at bounding box center [533, 106] width 40 height 19
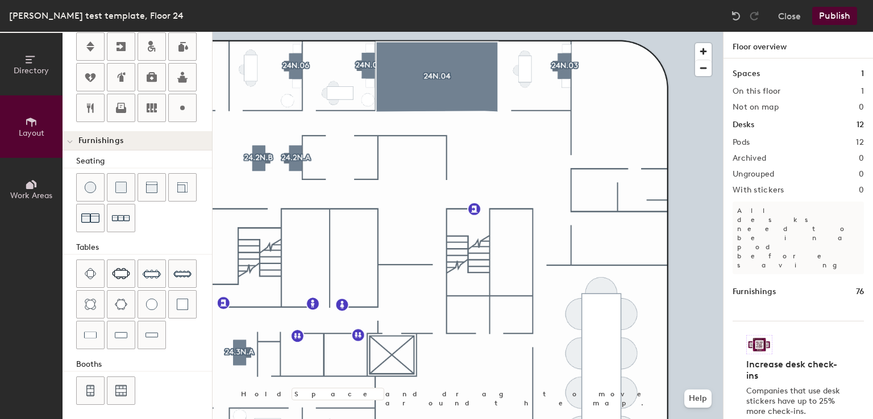
click at [533, 32] on div at bounding box center [468, 32] width 510 height 0
click at [625, 32] on div at bounding box center [468, 32] width 510 height 0
drag, startPoint x: 149, startPoint y: 307, endPoint x: 201, endPoint y: 271, distance: 63.6
click at [596, 32] on div at bounding box center [468, 32] width 510 height 0
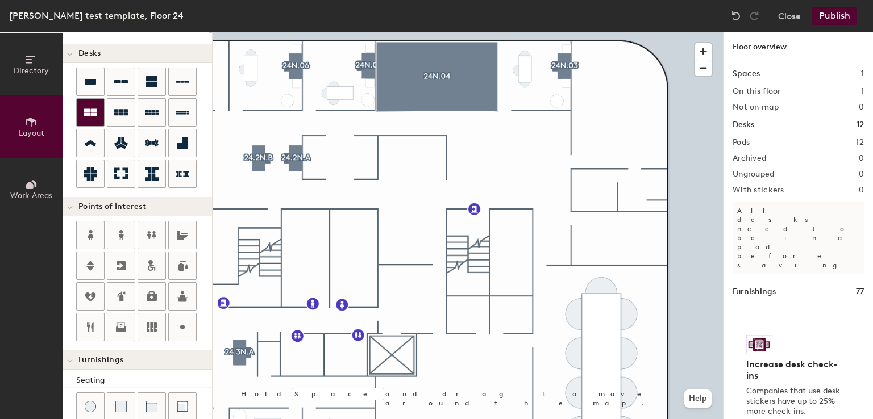
scroll to position [74, 0]
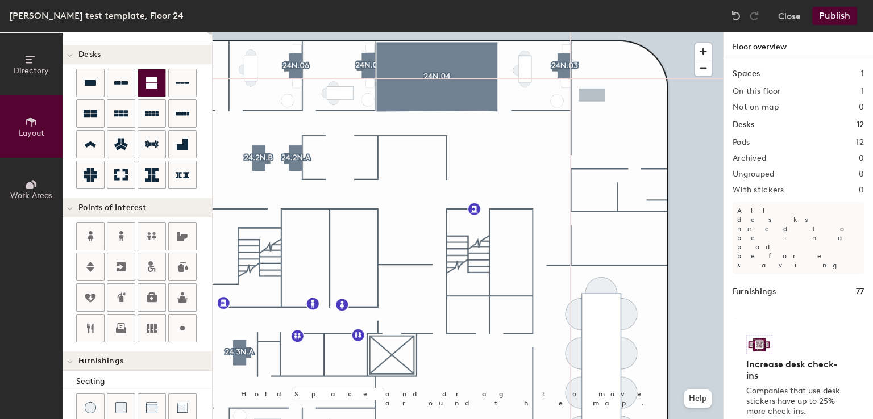
click at [589, 90] on div "Directory Layout Work Areas Layout Add space Resize Desks Points of Interest Fu…" at bounding box center [436, 226] width 873 height 388
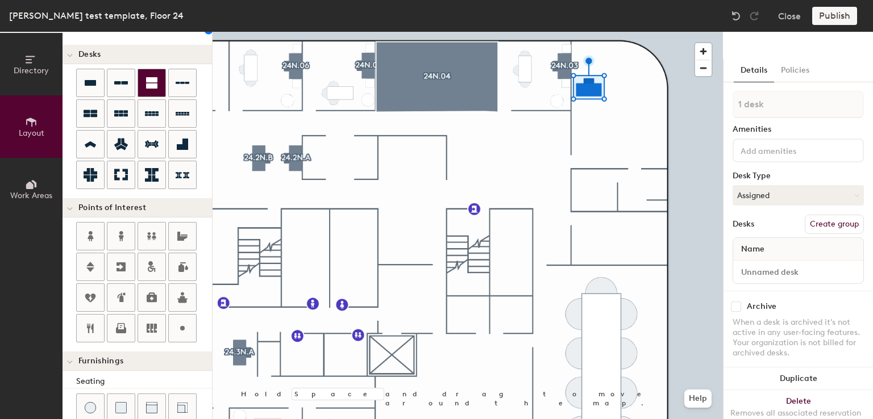
click at [584, 32] on div at bounding box center [468, 32] width 510 height 0
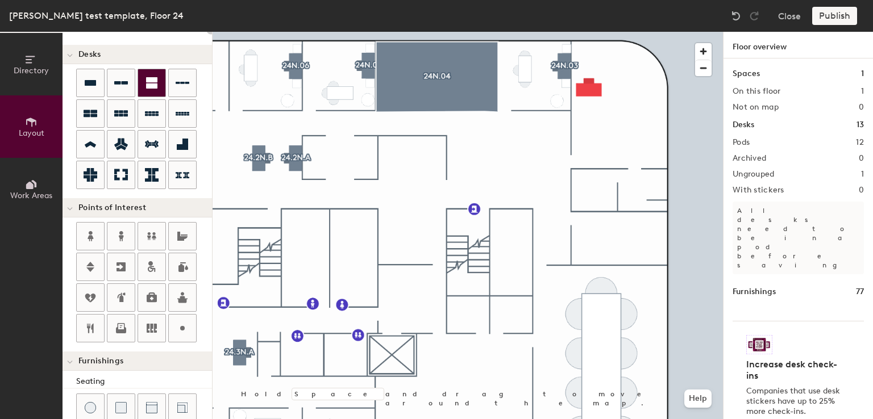
type input "160"
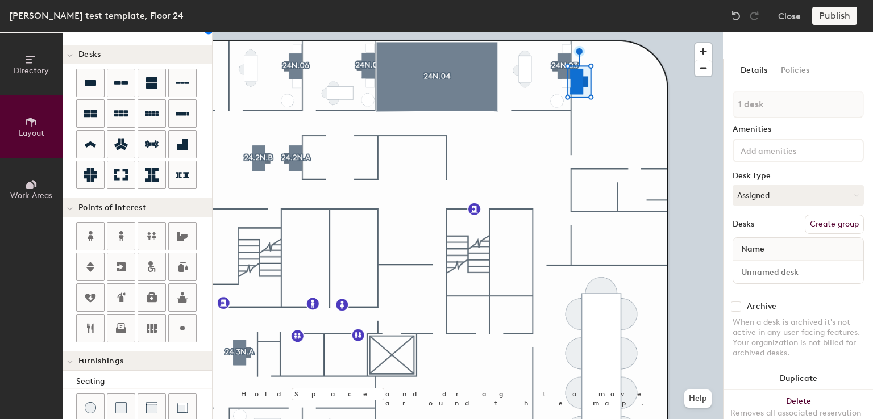
click at [816, 224] on button "Create group" at bounding box center [834, 224] width 59 height 19
type input "P"
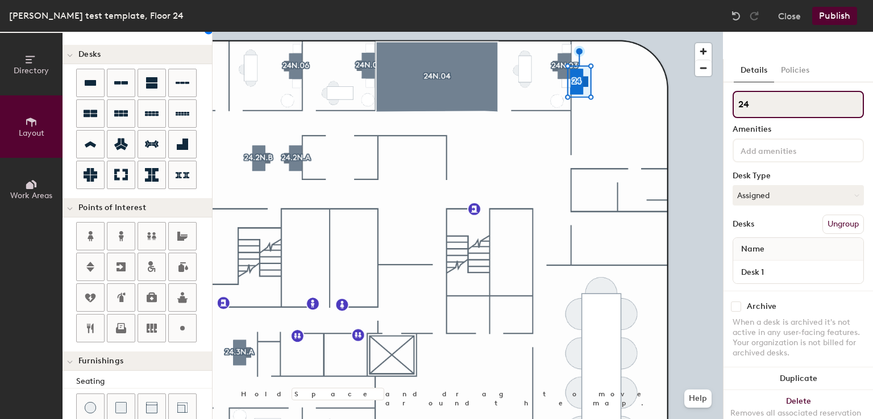
click at [789, 102] on input "24" at bounding box center [798, 104] width 131 height 27
click at [766, 101] on input "24N" at bounding box center [798, 104] width 131 height 27
type input "24N.02"
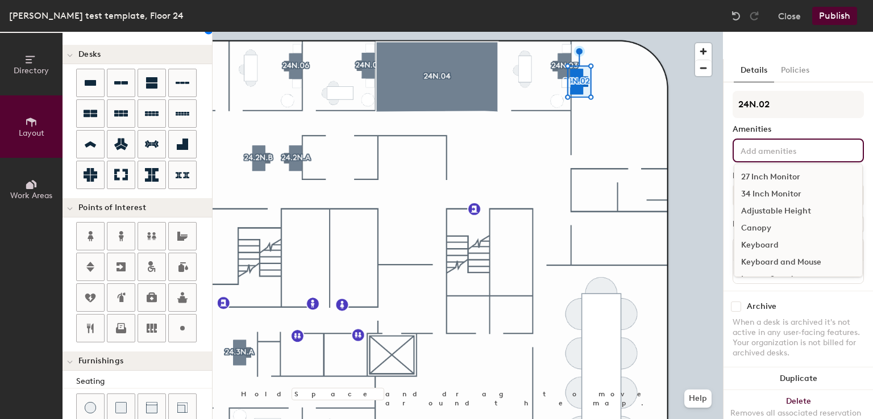
click at [764, 147] on input at bounding box center [789, 150] width 102 height 14
click at [764, 194] on div "34 Inch Monitor" at bounding box center [798, 194] width 128 height 17
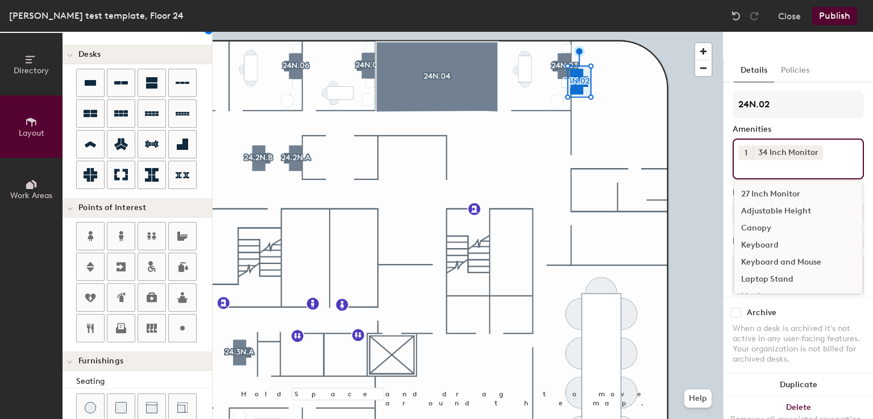
click at [748, 157] on button "1" at bounding box center [745, 152] width 15 height 15
click at [750, 171] on div "2" at bounding box center [745, 167] width 15 height 15
click at [760, 211] on div "Adjustable Height" at bounding box center [798, 211] width 128 height 17
click at [763, 258] on div "Keyboard and Mouse" at bounding box center [798, 262] width 128 height 17
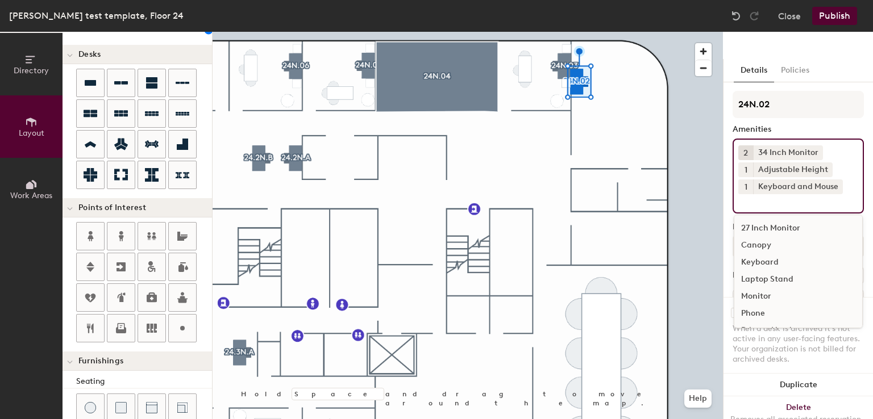
scroll to position [32, 0]
click at [612, 32] on div at bounding box center [468, 32] width 510 height 0
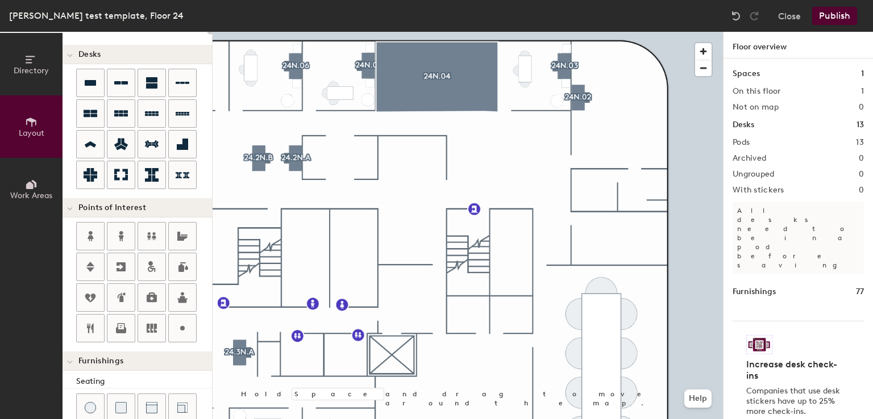
click at [584, 32] on div at bounding box center [468, 32] width 510 height 0
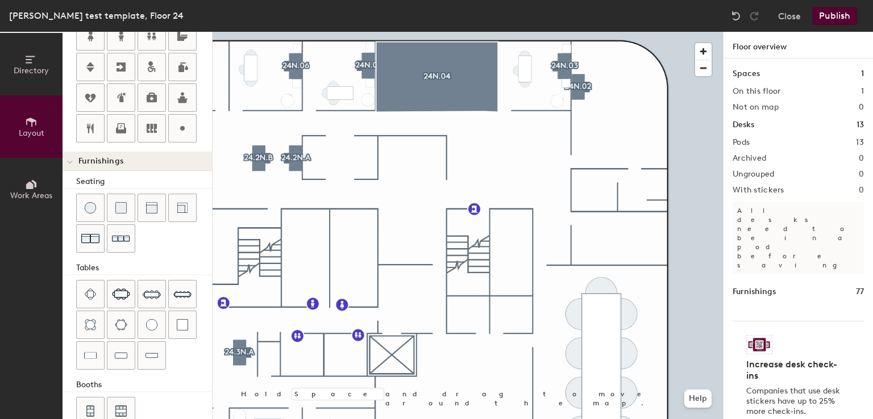
scroll to position [294, 0]
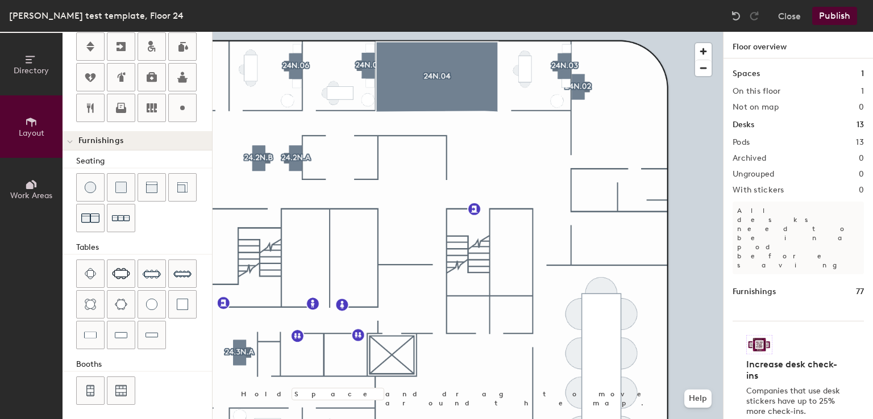
drag, startPoint x: 127, startPoint y: 186, endPoint x: 166, endPoint y: 167, distance: 43.5
click at [166, 167] on div "Seating Tables Booths" at bounding box center [137, 281] width 149 height 252
click at [579, 64] on div "Directory Layout Work Areas Layout Add space Resize Desks Points of Interest Fu…" at bounding box center [436, 226] width 873 height 388
click at [530, 32] on div at bounding box center [468, 32] width 510 height 0
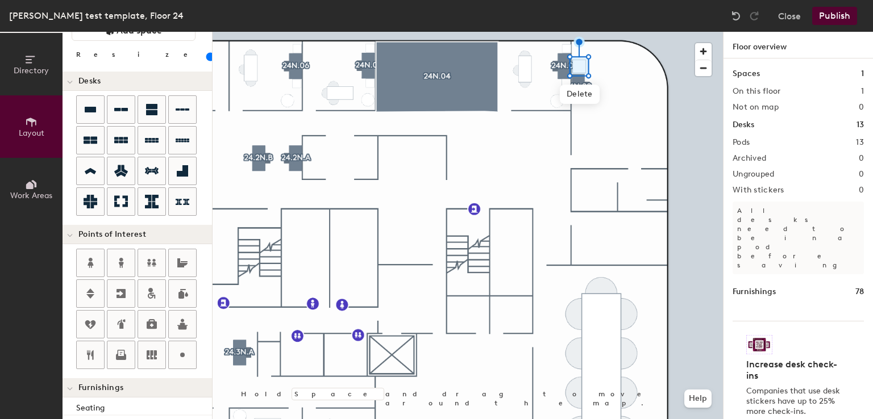
scroll to position [43, 0]
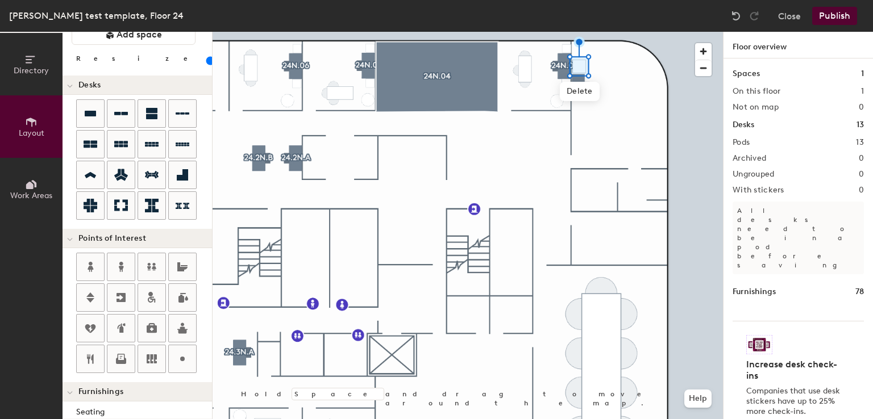
click at [206, 57] on input "range" at bounding box center [206, 60] width 0 height 9
click at [568, 32] on div at bounding box center [468, 32] width 510 height 0
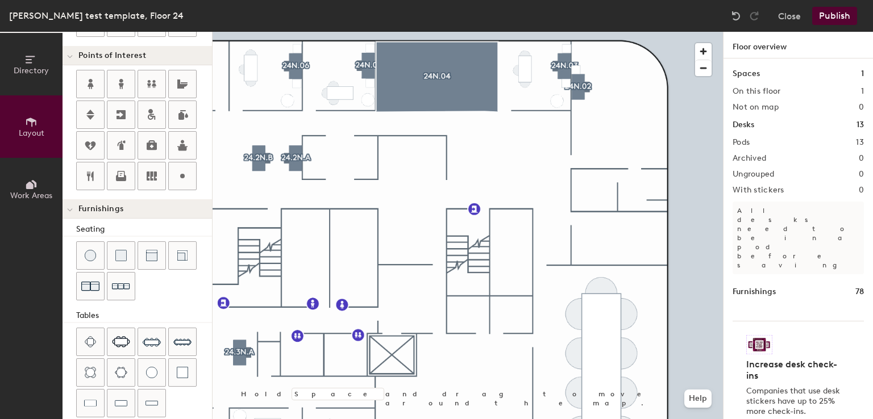
scroll to position [294, 0]
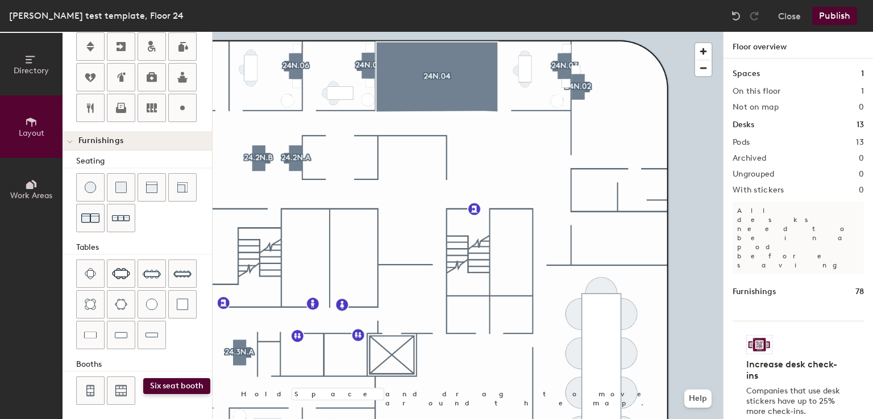
drag, startPoint x: 120, startPoint y: 382, endPoint x: 143, endPoint y: 379, distance: 23.6
click at [143, 379] on div at bounding box center [144, 392] width 136 height 31
drag, startPoint x: 82, startPoint y: 387, endPoint x: 89, endPoint y: 369, distance: 18.9
click at [89, 369] on div "Seating Tables Booths" at bounding box center [137, 281] width 149 height 252
click at [530, 32] on div at bounding box center [468, 32] width 510 height 0
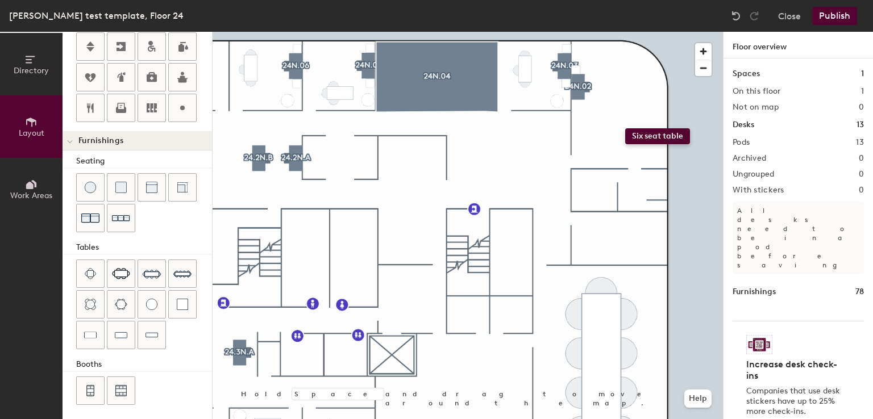
click at [625, 128] on div "Directory Layout Work Areas Layout Add space Resize Desks Points of Interest Fu…" at bounding box center [436, 226] width 873 height 388
click at [602, 158] on span "Delete" at bounding box center [613, 156] width 40 height 19
click at [631, 153] on span "Delete" at bounding box center [639, 156] width 40 height 19
click at [617, 148] on span "Delete" at bounding box center [619, 149] width 40 height 19
click at [623, 148] on span "Delete" at bounding box center [632, 149] width 40 height 19
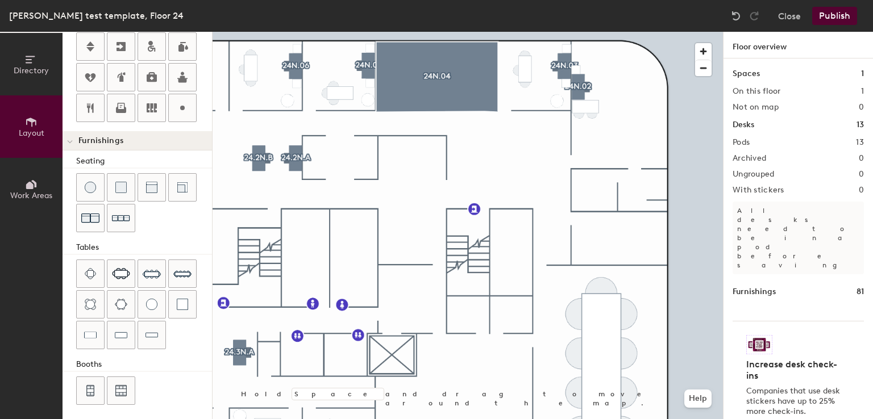
type input "20"
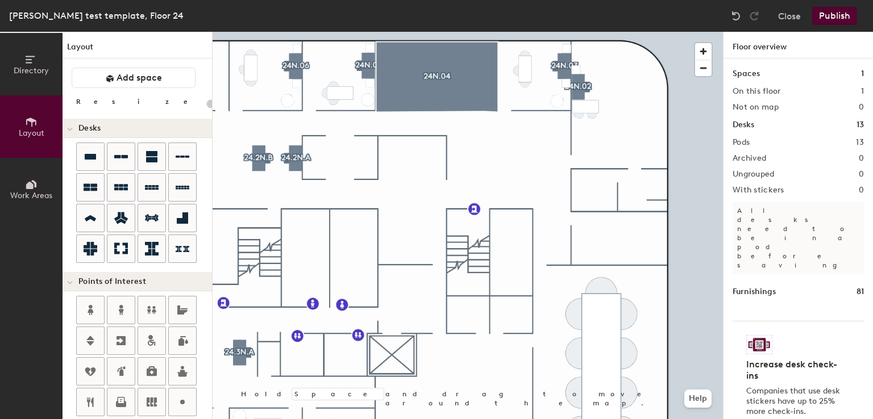
scroll to position [294, 0]
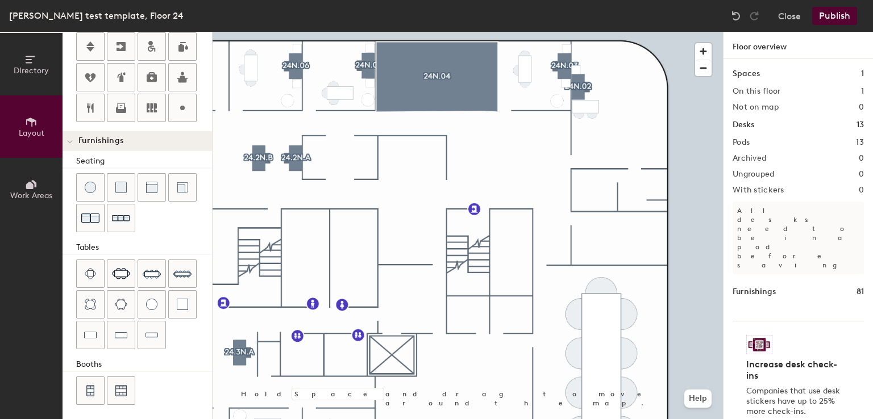
click at [605, 32] on div at bounding box center [468, 32] width 510 height 0
click at [459, 138] on div "Directory Layout Work Areas Layout Add space Resize Desks Points of Interest Fu…" at bounding box center [436, 226] width 873 height 388
click at [638, 58] on div "Directory Layout Work Areas Layout Add space Resize Desks Points of Interest Fu…" at bounding box center [436, 226] width 873 height 388
click at [629, 32] on div at bounding box center [468, 32] width 510 height 0
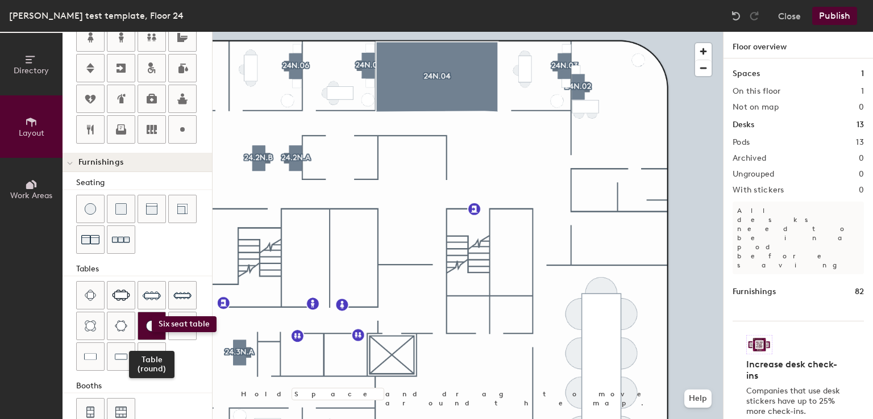
drag, startPoint x: 127, startPoint y: 289, endPoint x: 152, endPoint y: 315, distance: 35.8
click at [152, 315] on div "Table (round)" at bounding box center [144, 327] width 136 height 92
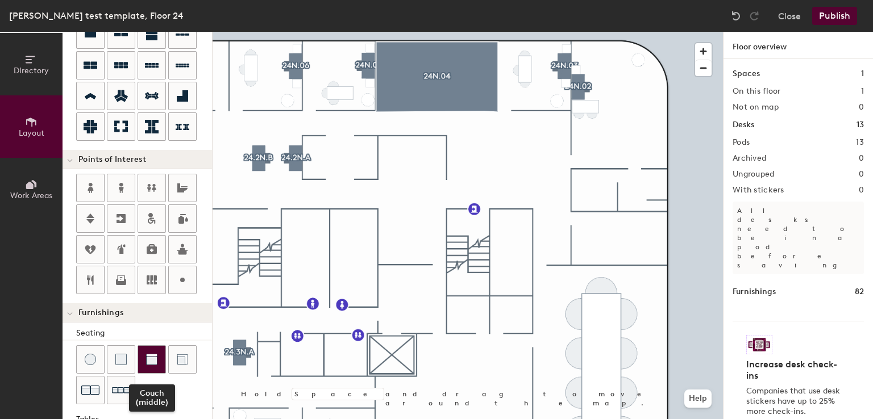
scroll to position [226, 0]
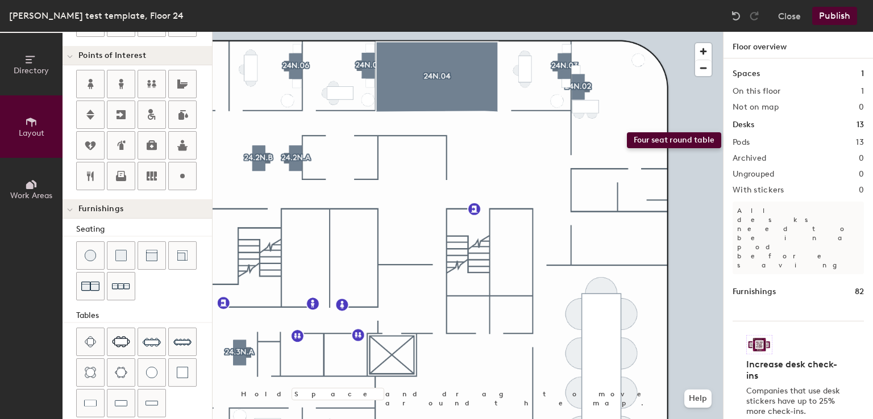
click at [626, 132] on div "Directory Layout Work Areas Layout Add space Resize Desks Points of Interest Fu…" at bounding box center [436, 226] width 873 height 388
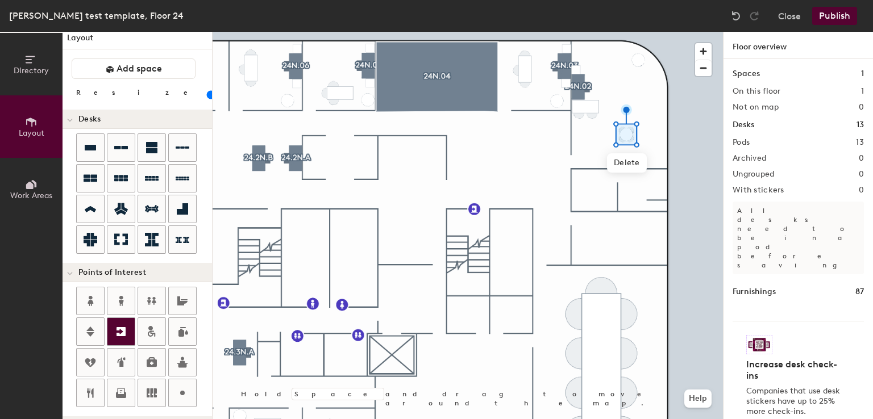
scroll to position [0, 0]
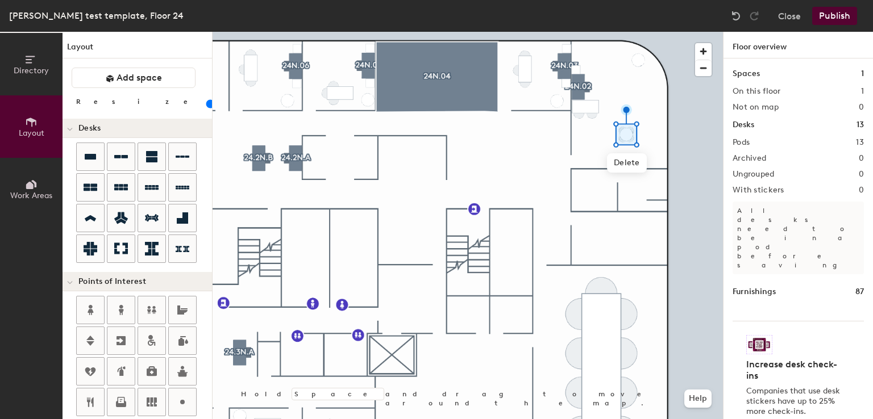
click at [206, 105] on input "range" at bounding box center [206, 103] width 0 height 9
click at [646, 164] on span "Delete" at bounding box center [638, 160] width 40 height 19
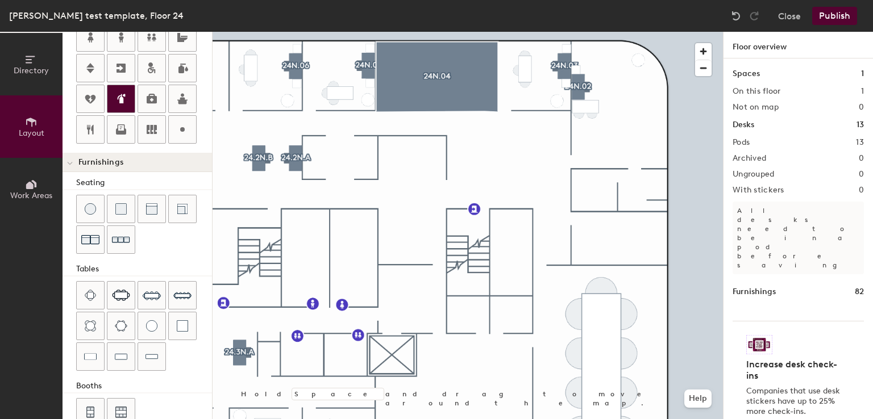
scroll to position [294, 0]
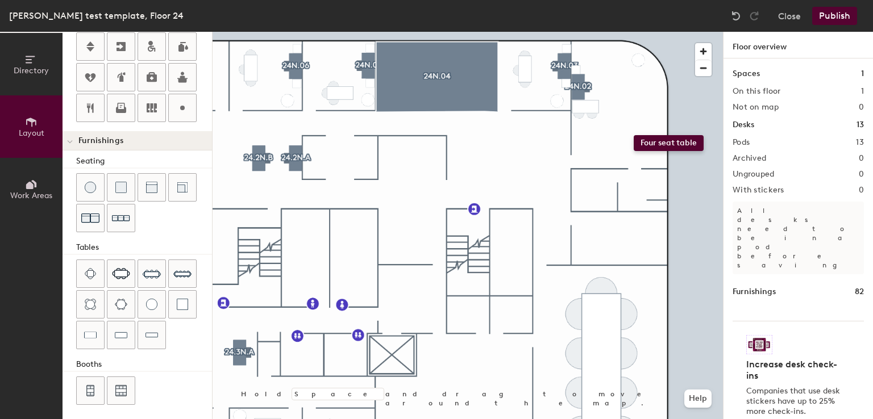
click at [634, 134] on div "Directory Layout Work Areas Layout Add space Resize Desks Points of Interest Fu…" at bounding box center [436, 226] width 873 height 388
click at [576, 32] on div at bounding box center [468, 32] width 510 height 0
type input "160"
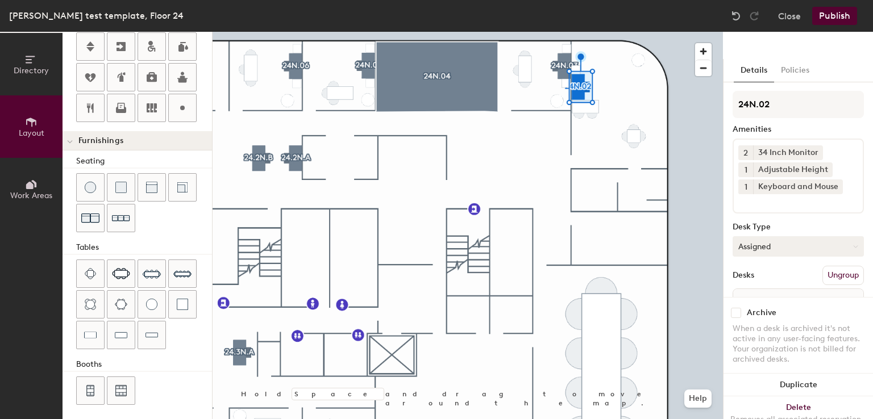
scroll to position [63, 0]
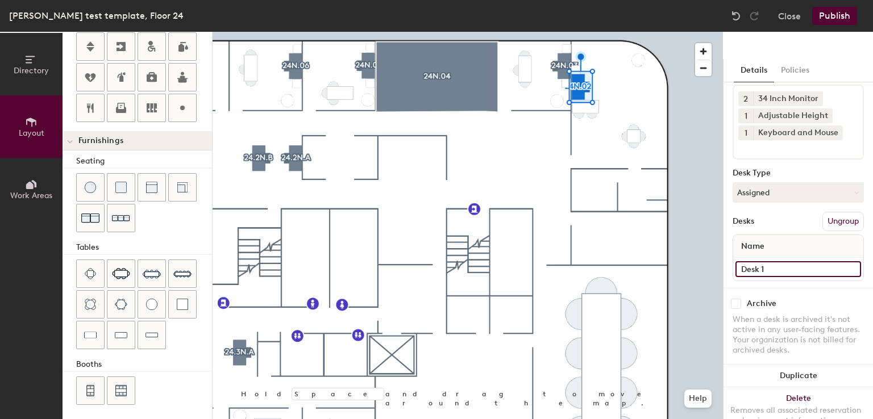
click at [777, 261] on input "Desk 1" at bounding box center [798, 269] width 126 height 16
type input "Desk"
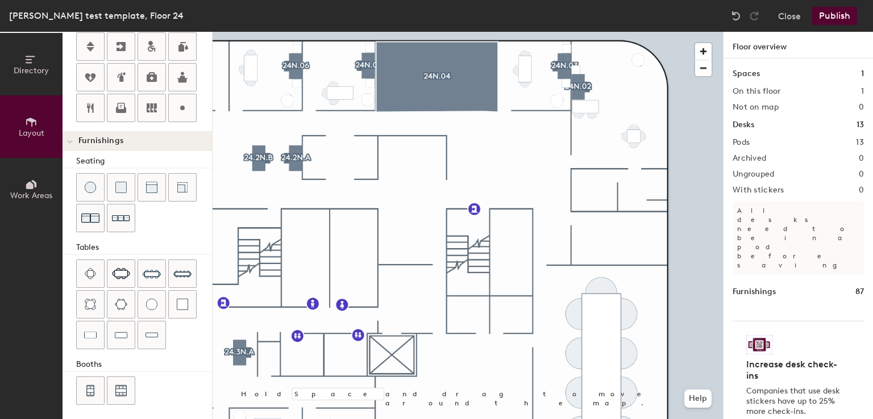
type input "160"
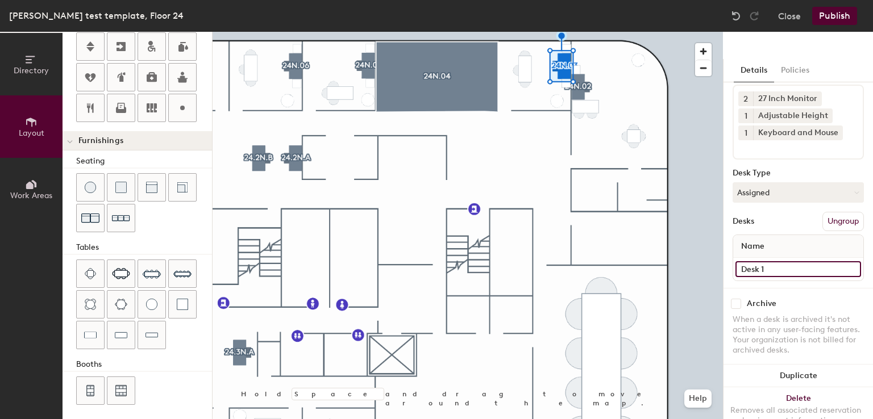
click at [793, 261] on input "Desk 1" at bounding box center [798, 269] width 126 height 16
type input "Desk"
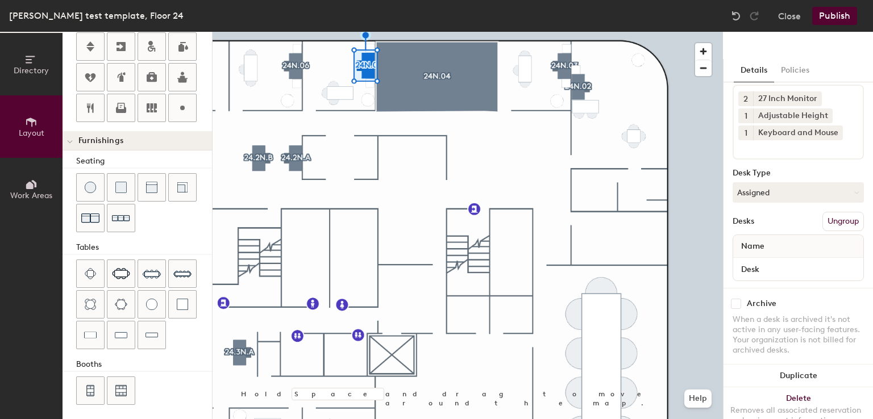
click at [546, 32] on div at bounding box center [468, 32] width 510 height 0
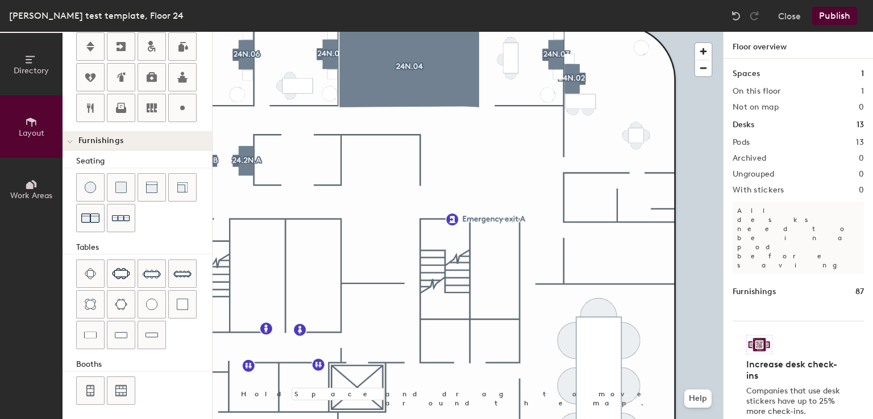
click at [577, 32] on div at bounding box center [468, 32] width 510 height 0
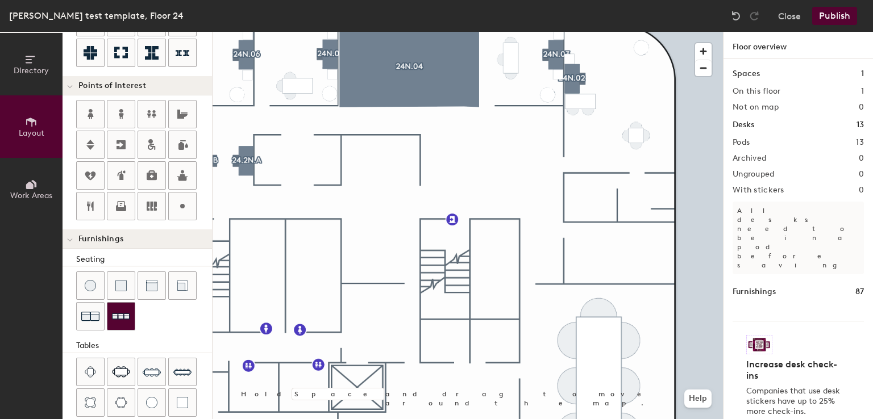
scroll to position [196, 0]
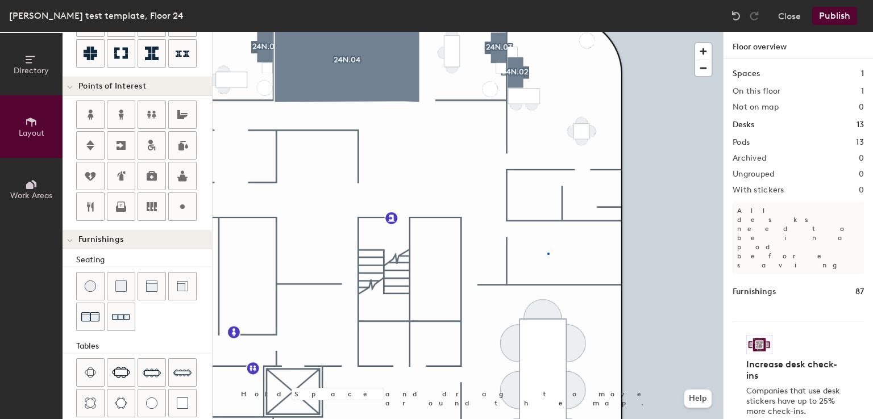
click at [547, 32] on div at bounding box center [468, 32] width 510 height 0
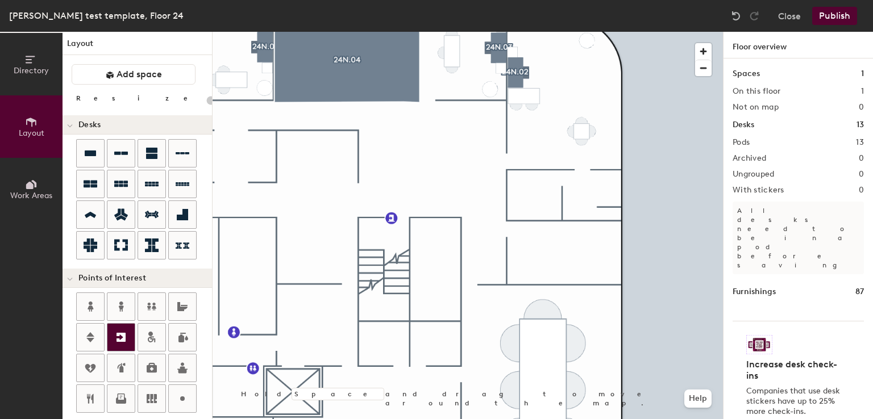
scroll to position [0, 0]
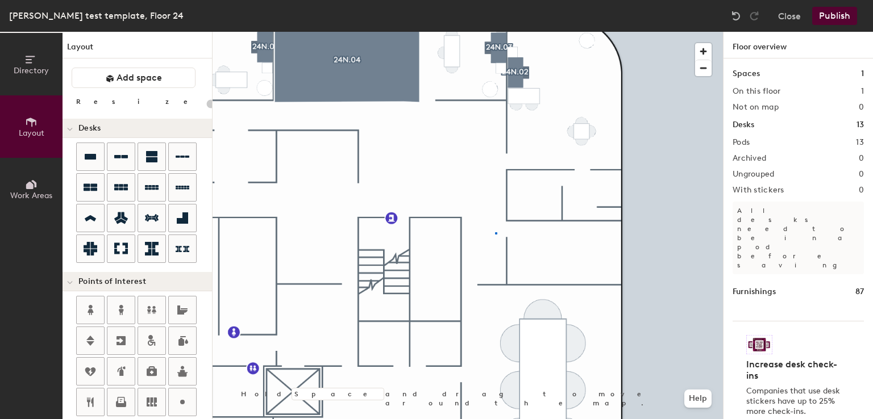
click at [495, 32] on div at bounding box center [468, 32] width 510 height 0
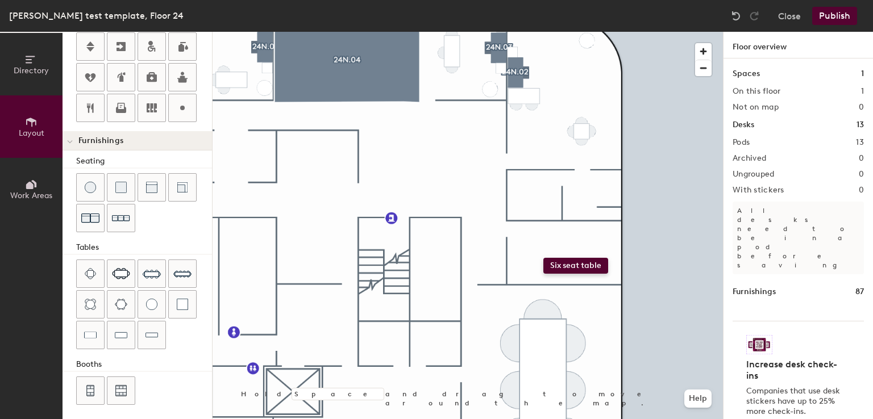
click at [543, 258] on div "Directory Layout Work Areas Layout Add space Resize Desks Points of Interest Fu…" at bounding box center [436, 226] width 873 height 388
click at [555, 282] on span "Delete" at bounding box center [560, 288] width 40 height 19
click at [531, 284] on span "Delete" at bounding box center [528, 288] width 40 height 19
click at [539, 294] on span "Delete" at bounding box center [536, 296] width 40 height 19
click at [550, 294] on span "Delete" at bounding box center [552, 296] width 40 height 19
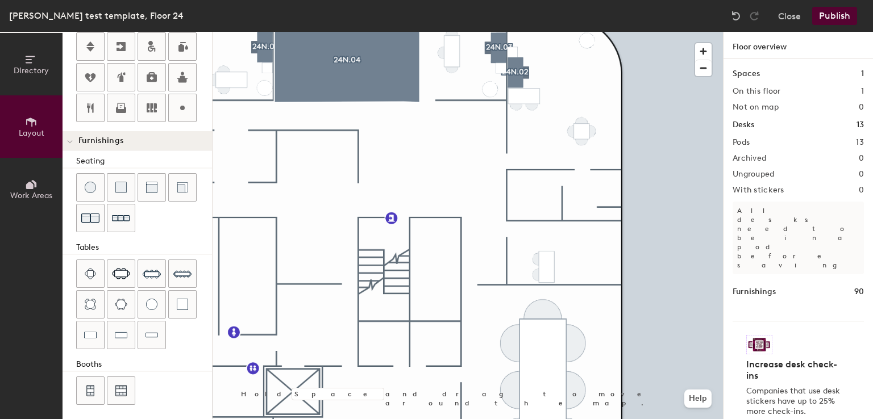
click at [575, 32] on div at bounding box center [468, 32] width 510 height 0
click at [734, 13] on img at bounding box center [735, 15] width 11 height 11
click at [735, 13] on img at bounding box center [735, 15] width 11 height 11
click at [735, 14] on img at bounding box center [735, 15] width 11 height 11
click at [735, 16] on img at bounding box center [735, 15] width 11 height 11
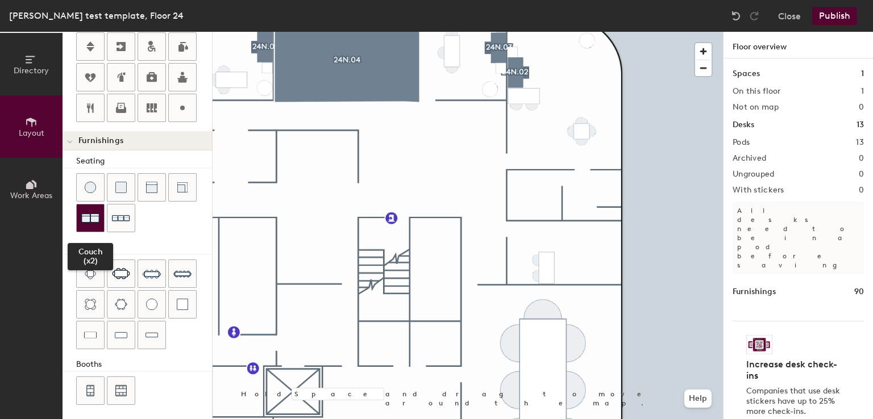
scroll to position [0, 0]
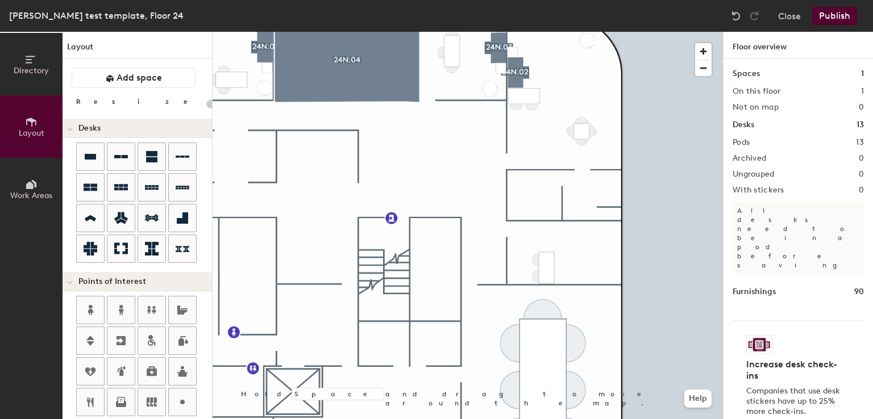
click at [584, 273] on div "Directory Layout Work Areas Layout Add space Resize Desks Points of Interest Fu…" at bounding box center [436, 226] width 873 height 388
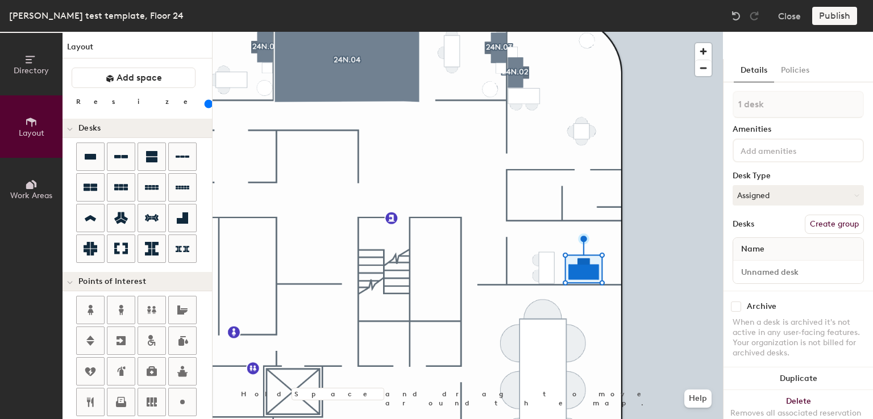
click at [560, 32] on div at bounding box center [468, 32] width 510 height 0
drag, startPoint x: 93, startPoint y: 148, endPoint x: 212, endPoint y: 154, distance: 118.9
click at [617, 32] on div at bounding box center [468, 32] width 510 height 0
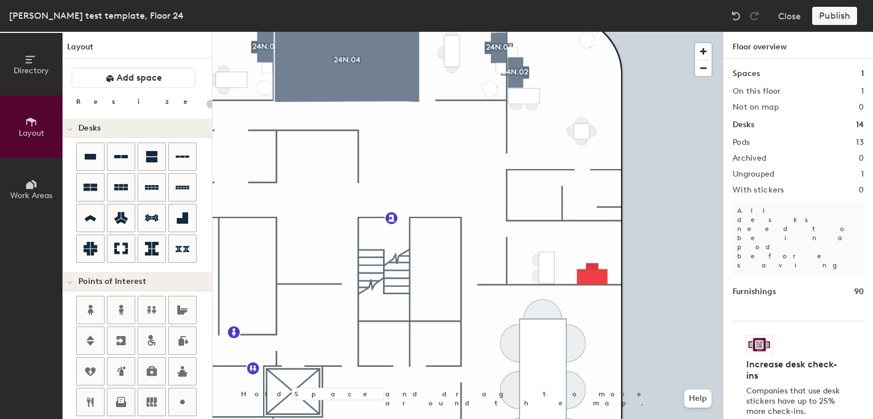
type input "160"
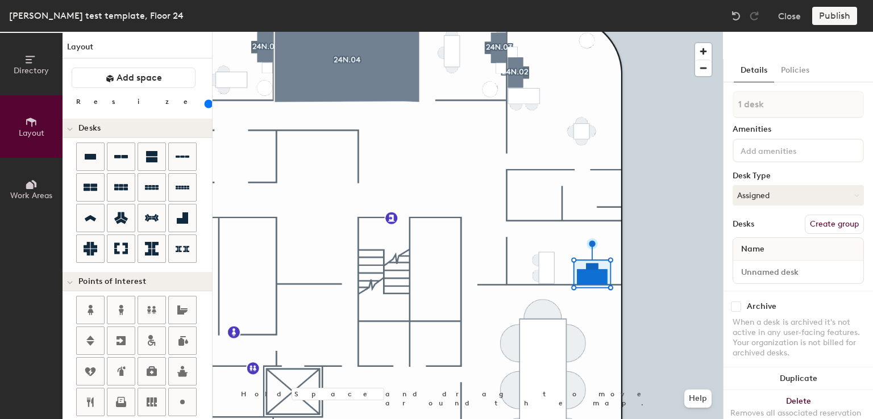
click at [784, 155] on input at bounding box center [789, 150] width 102 height 14
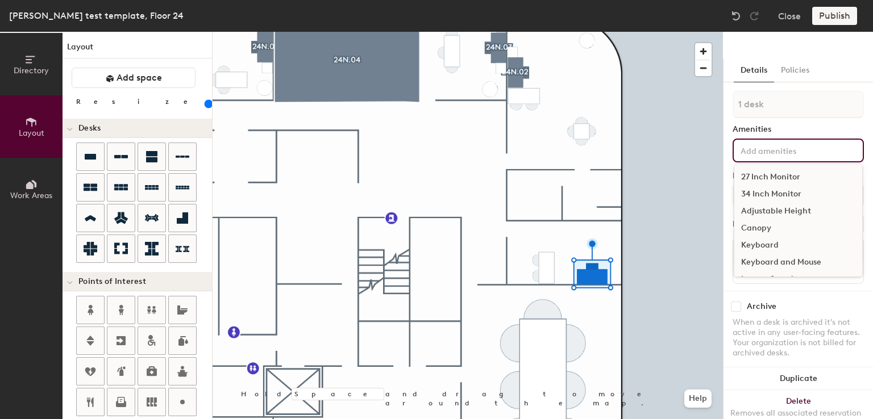
click at [778, 178] on div "27 Inch Monitor" at bounding box center [798, 177] width 128 height 17
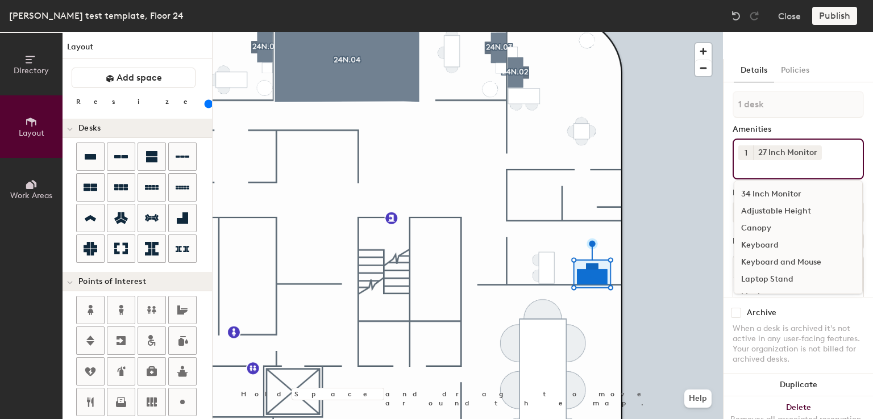
click at [749, 151] on button "1" at bounding box center [745, 152] width 15 height 15
click at [746, 164] on div "2" at bounding box center [745, 167] width 15 height 15
click at [771, 211] on div "Adjustable Height" at bounding box center [798, 211] width 128 height 17
click at [770, 264] on div "Keyboard and Mouse" at bounding box center [798, 262] width 128 height 17
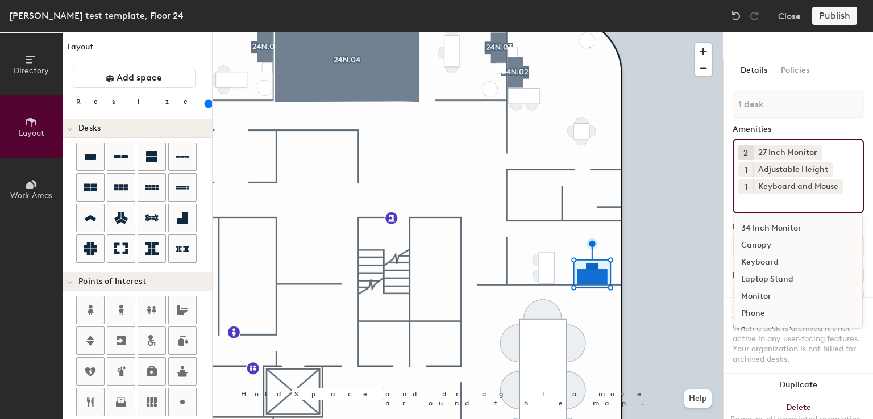
scroll to position [32, 0]
click at [818, 127] on div "Amenities" at bounding box center [798, 129] width 131 height 9
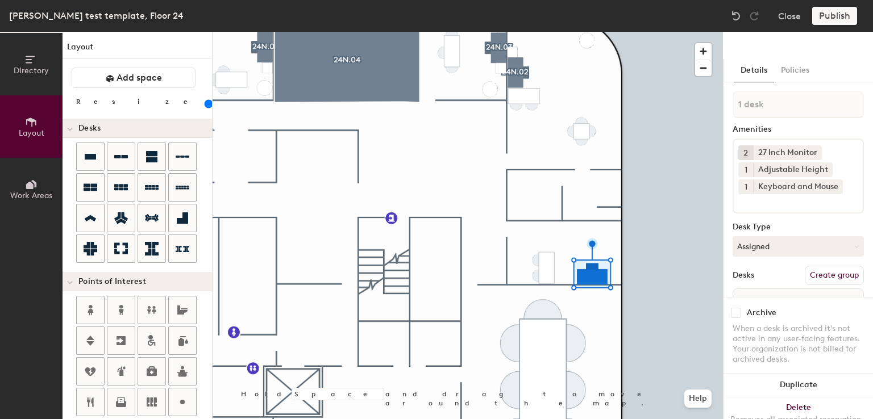
scroll to position [63, 0]
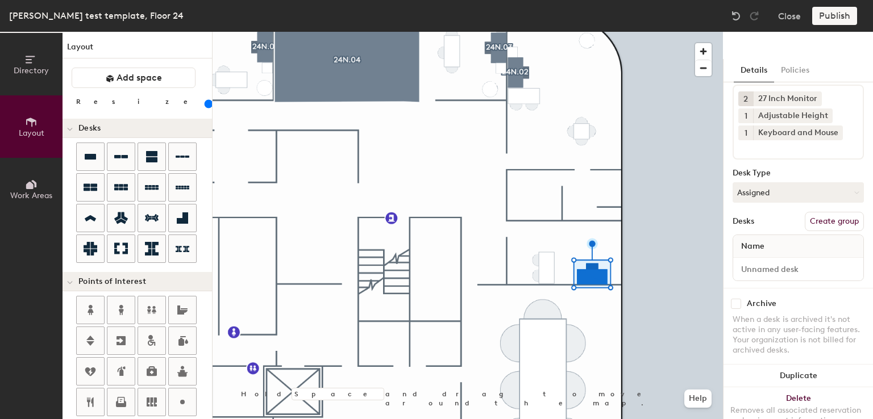
click at [818, 214] on button "Create group" at bounding box center [834, 221] width 59 height 19
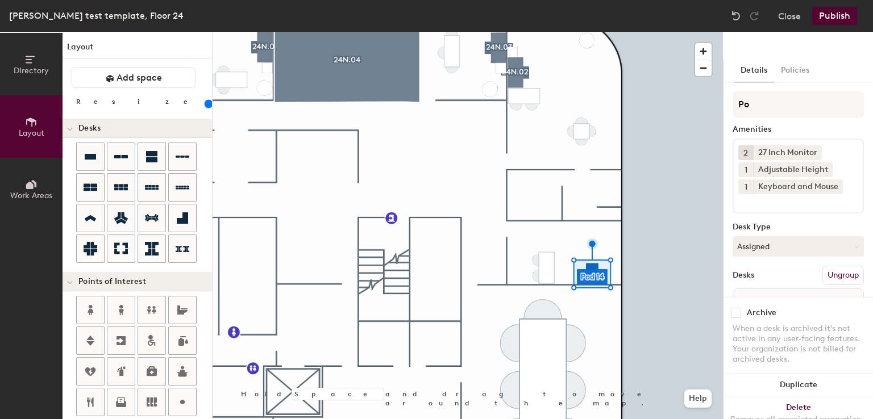
type input "P"
click at [784, 103] on input "24N." at bounding box center [798, 104] width 131 height 27
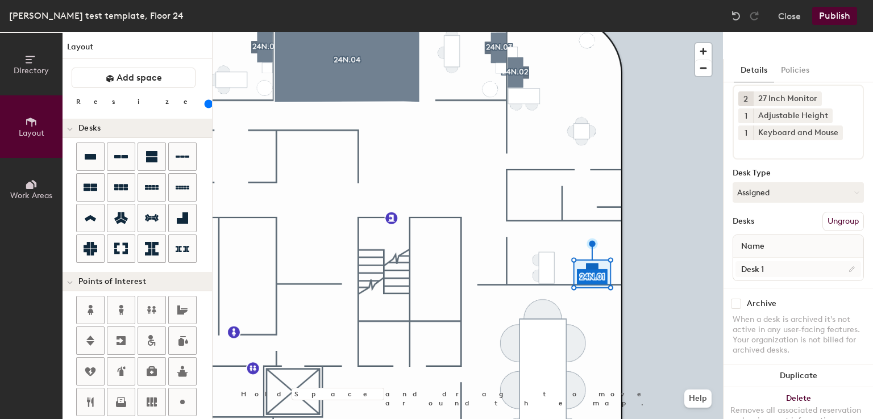
type input "24N.01"
click at [770, 261] on input "Desk 1" at bounding box center [798, 269] width 126 height 16
type input "Desk"
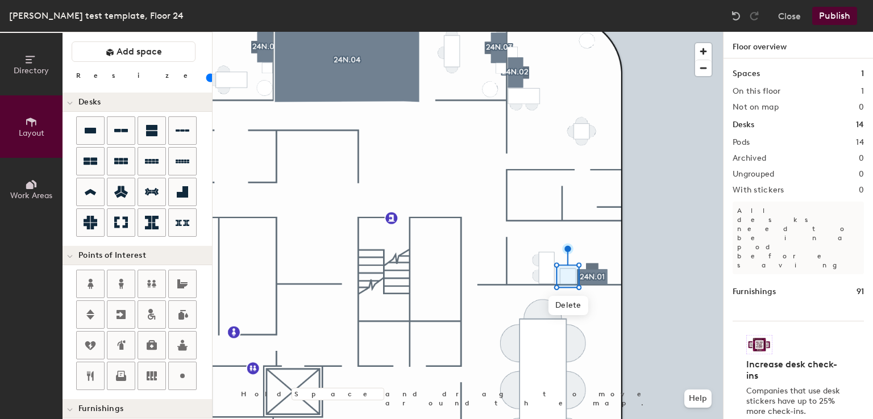
scroll to position [0, 0]
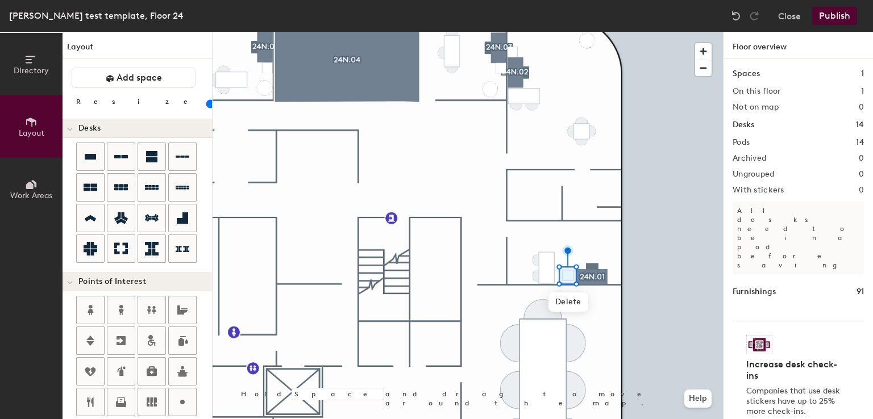
drag, startPoint x: 203, startPoint y: 327, endPoint x: 109, endPoint y: 103, distance: 242.8
click at [206, 103] on input "range" at bounding box center [206, 103] width 0 height 9
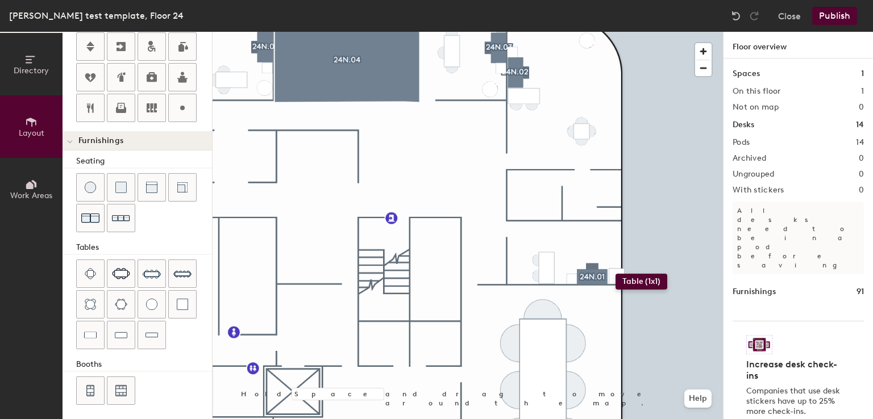
click at [616, 274] on div "Directory Layout Work Areas Layout Add space Resize Desks Points of Interest Fu…" at bounding box center [436, 226] width 873 height 388
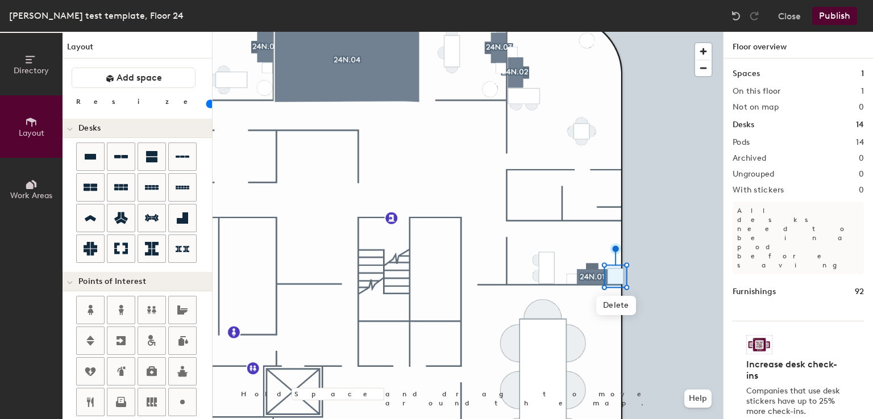
scroll to position [0, 0]
click at [206, 101] on input "range" at bounding box center [206, 103] width 0 height 9
click at [206, 102] on input "range" at bounding box center [206, 103] width 0 height 9
click at [560, 32] on div at bounding box center [468, 32] width 510 height 0
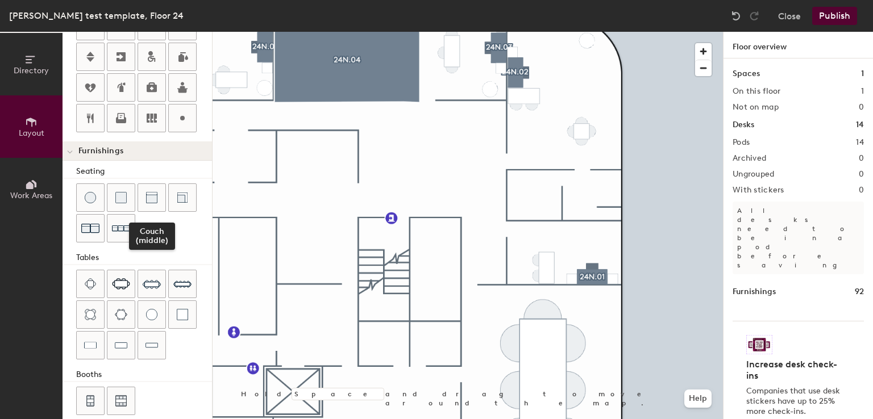
scroll to position [294, 0]
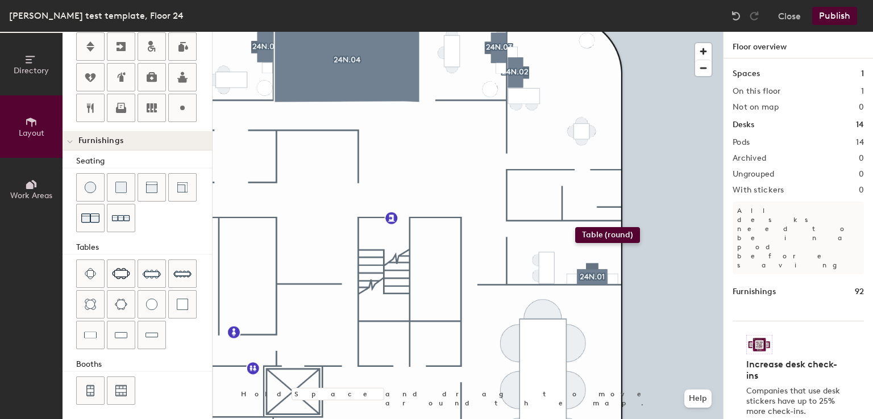
click at [575, 227] on div "Directory Layout Work Areas Layout Add space Resize Desks Points of Interest Fu…" at bounding box center [436, 226] width 873 height 388
click at [546, 32] on div at bounding box center [468, 32] width 510 height 0
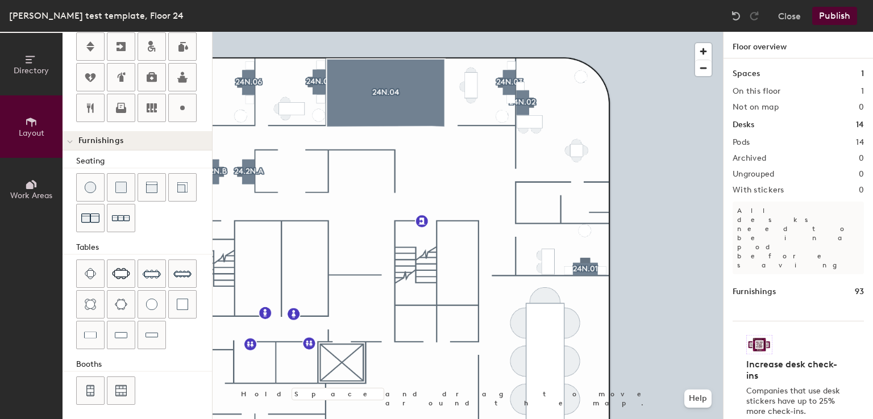
click at [488, 32] on div at bounding box center [468, 32] width 510 height 0
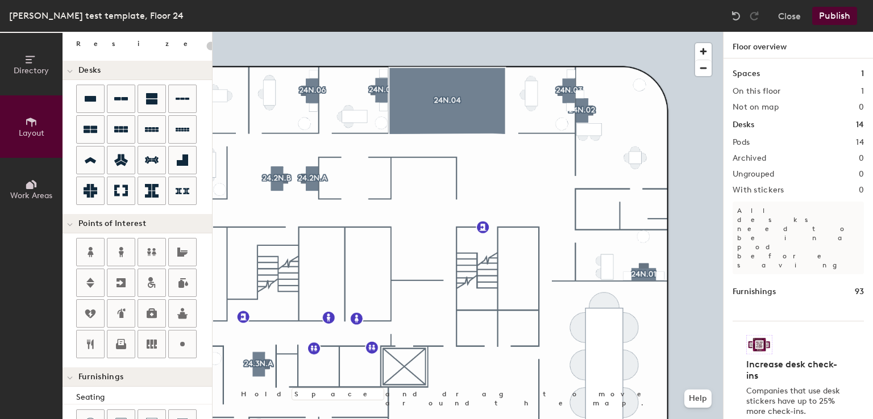
scroll to position [0, 0]
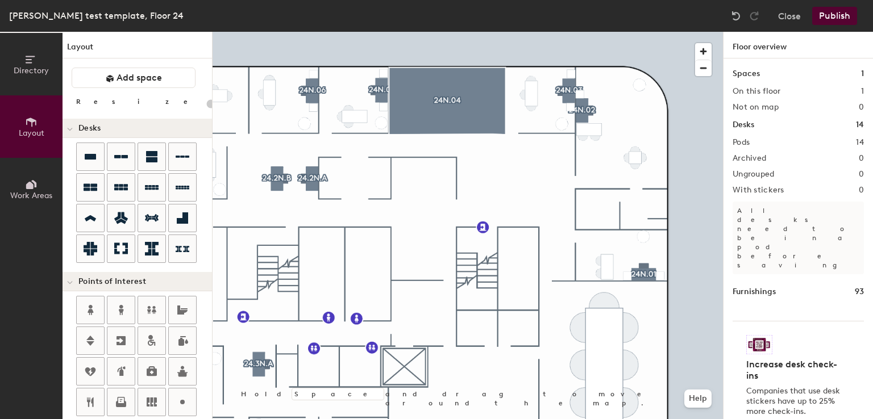
click at [525, 326] on div "Directory Layout Work Areas Layout Add space Resize Desks Points of Interest Fu…" at bounding box center [436, 226] width 873 height 388
type input "160"
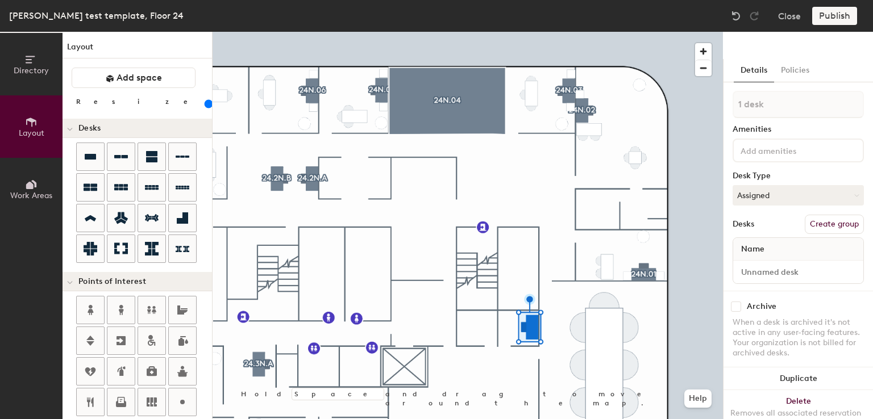
click at [469, 326] on div "Directory Layout Work Areas Layout Add space Resize Desks Points of Interest Fu…" at bounding box center [436, 226] width 873 height 388
click at [821, 223] on button "Create group" at bounding box center [834, 224] width 59 height 19
type input "P"
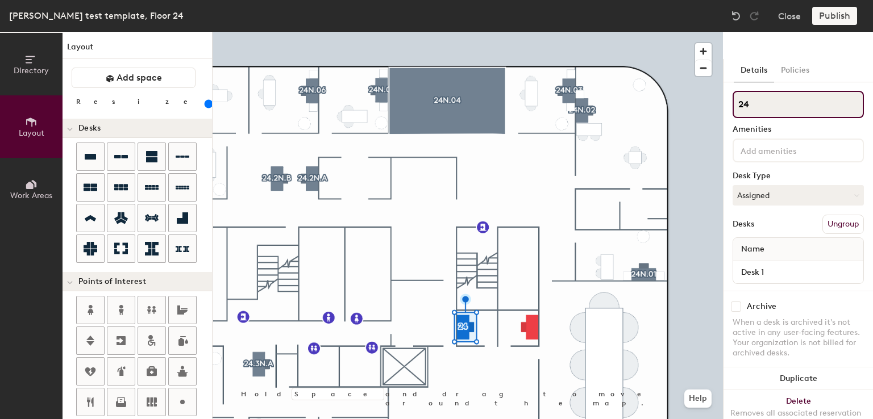
click at [785, 100] on input "24" at bounding box center [798, 104] width 131 height 27
type input "24S.13"
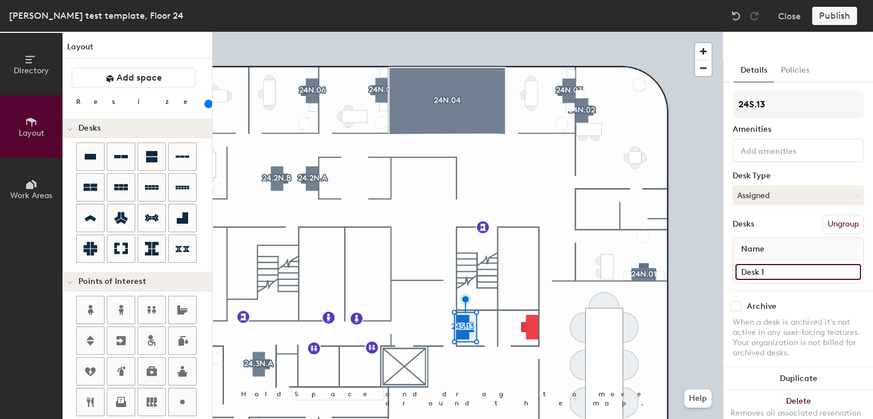
click at [810, 272] on input "Desk 1" at bounding box center [798, 272] width 126 height 16
click at [806, 267] on input "Desk 1" at bounding box center [798, 272] width 126 height 16
type input "Desk"
click at [763, 152] on input at bounding box center [789, 150] width 102 height 14
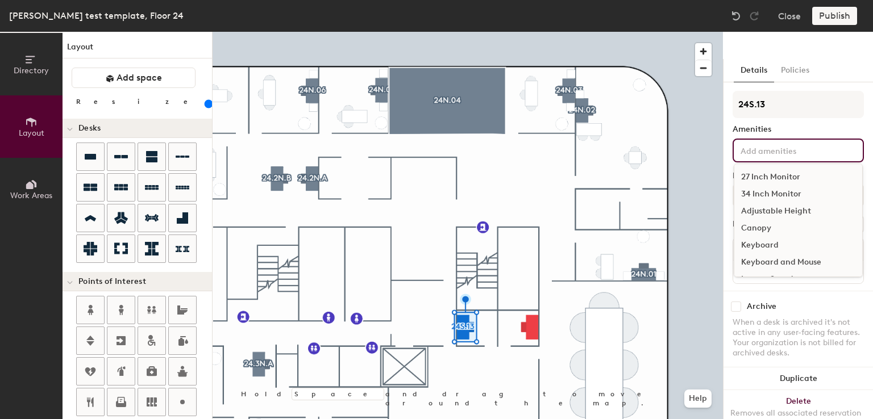
click at [773, 191] on div "34 Inch Monitor" at bounding box center [798, 194] width 128 height 17
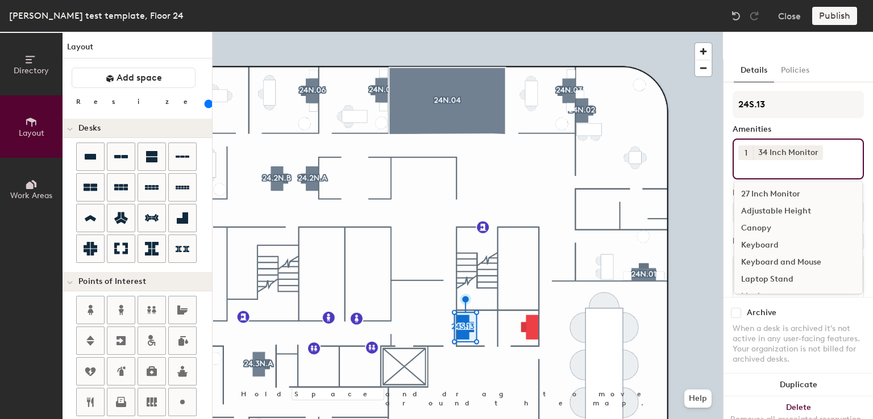
click at [770, 257] on div "Keyboard and Mouse" at bounding box center [798, 262] width 128 height 17
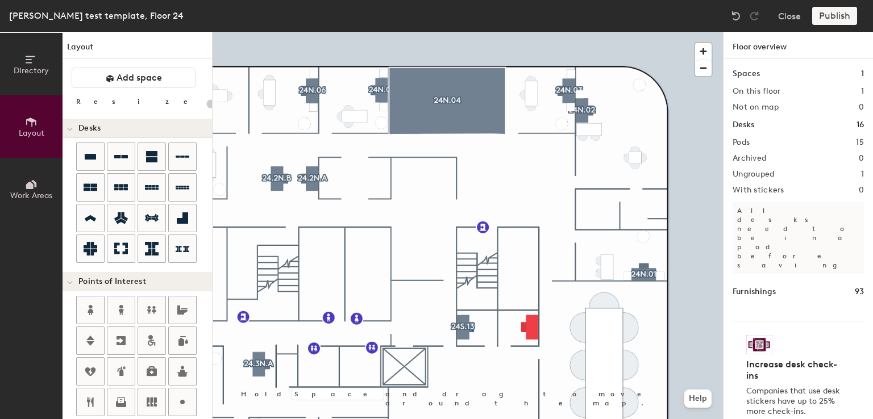
click at [472, 32] on div at bounding box center [468, 32] width 510 height 0
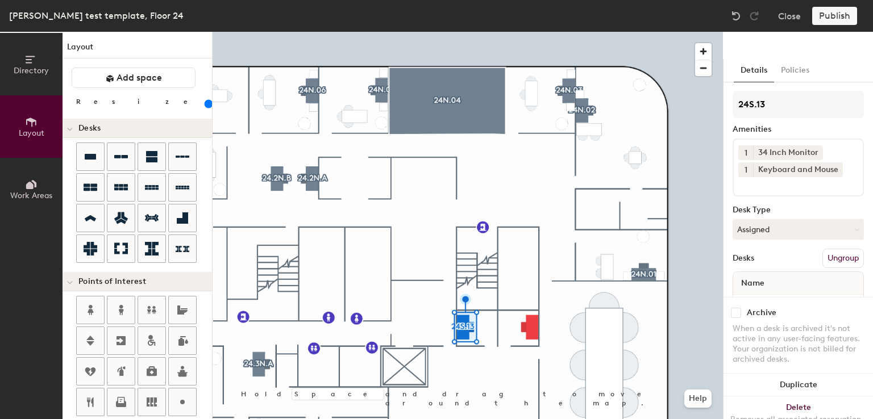
click at [825, 183] on input at bounding box center [789, 184] width 102 height 14
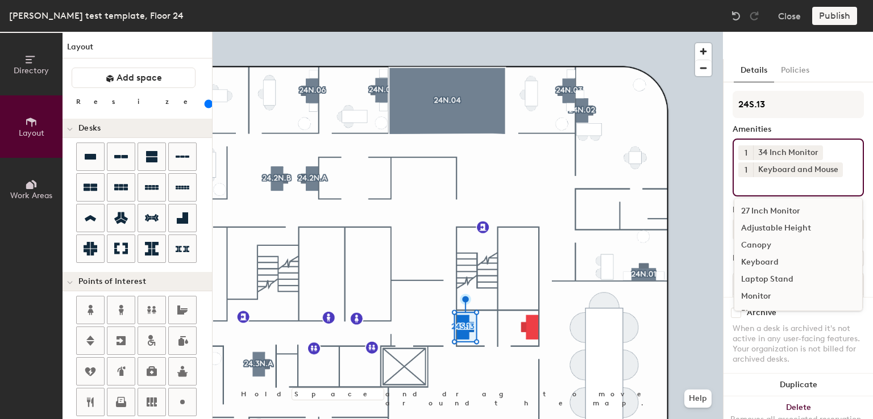
click at [754, 230] on div "Adjustable Height" at bounding box center [798, 228] width 128 height 17
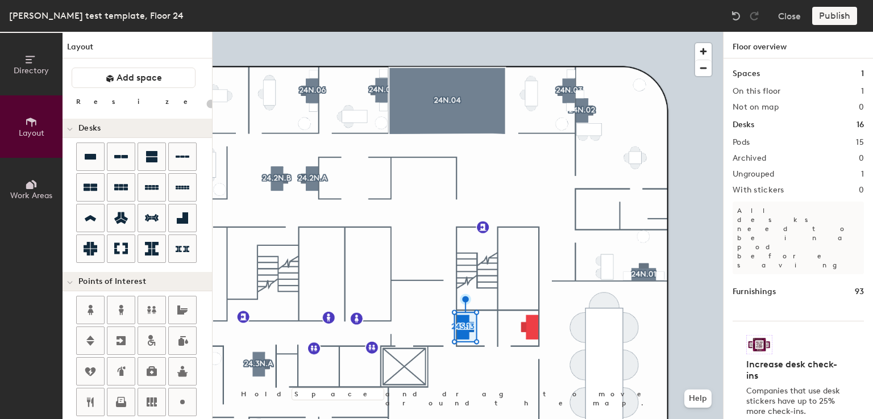
type input "160"
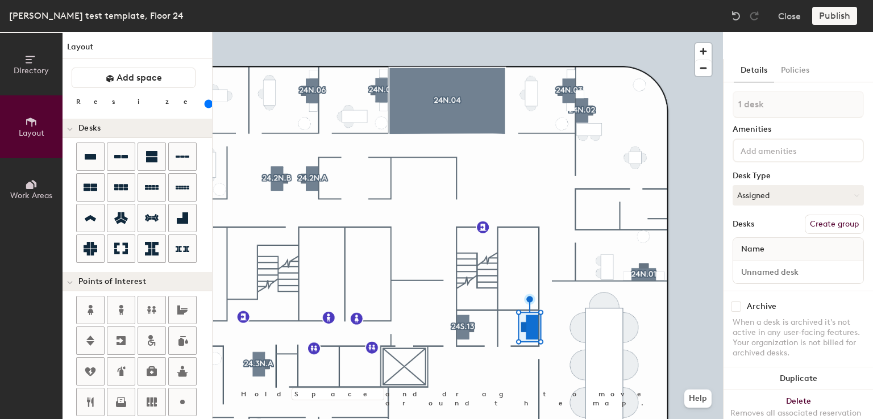
click at [832, 224] on button "Create group" at bounding box center [834, 224] width 59 height 19
type input "P"
type input "24N.14"
click at [766, 142] on div at bounding box center [798, 151] width 131 height 24
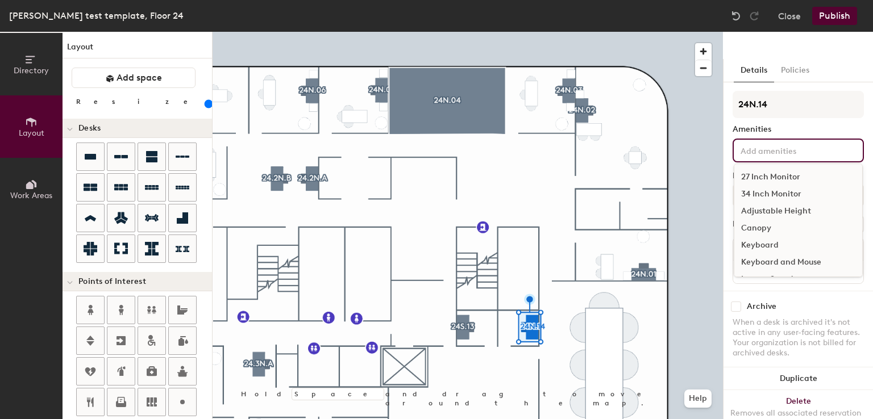
click at [767, 172] on div "27 Inch Monitor" at bounding box center [798, 177] width 128 height 17
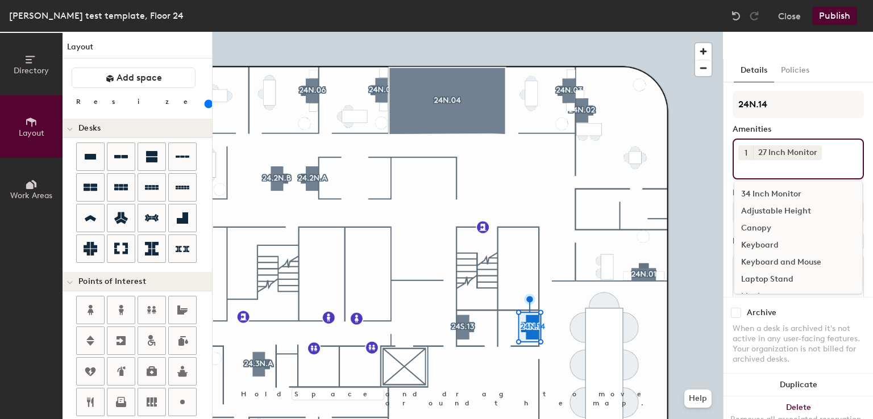
click at [749, 156] on button "1" at bounding box center [745, 152] width 15 height 15
click at [749, 164] on div "2" at bounding box center [745, 167] width 15 height 15
click at [763, 210] on div "Adjustable Height" at bounding box center [798, 211] width 128 height 17
click at [772, 259] on div "Keyboard and Mouse" at bounding box center [798, 262] width 128 height 17
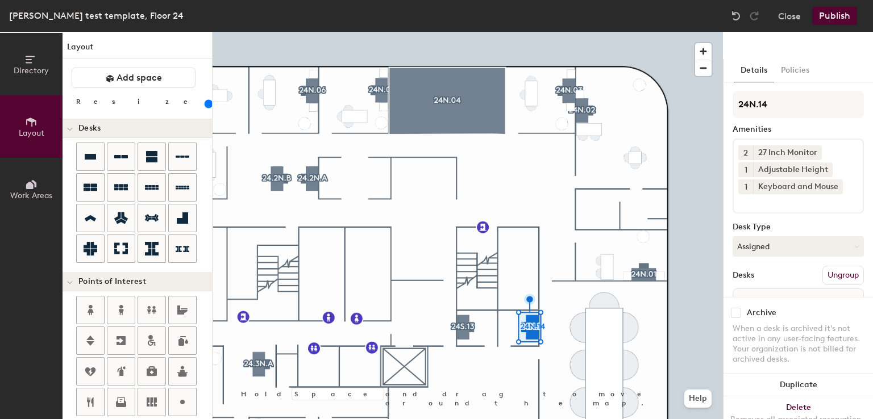
click at [793, 134] on div "24N.14 Amenities 2 27 Inch Monitor 1 Adjustable Height 1 Keyboard and Mouse Des…" at bounding box center [798, 216] width 131 height 251
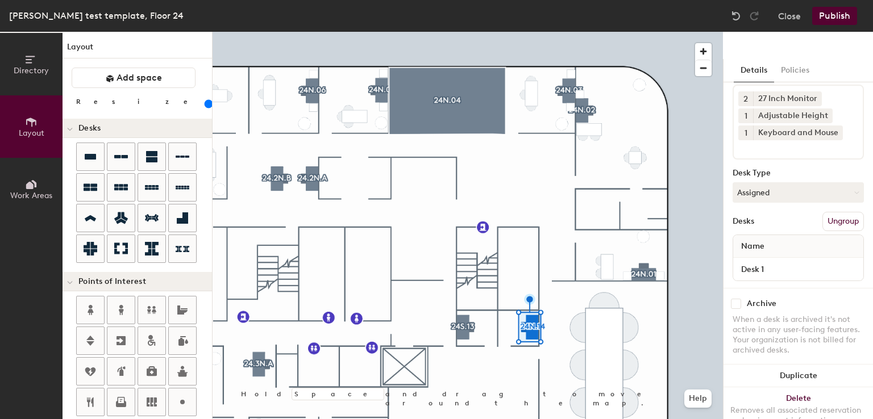
click at [784, 258] on div "Desk 1" at bounding box center [798, 269] width 130 height 23
click at [784, 261] on input "Desk 1" at bounding box center [798, 269] width 126 height 16
type input "Desk"
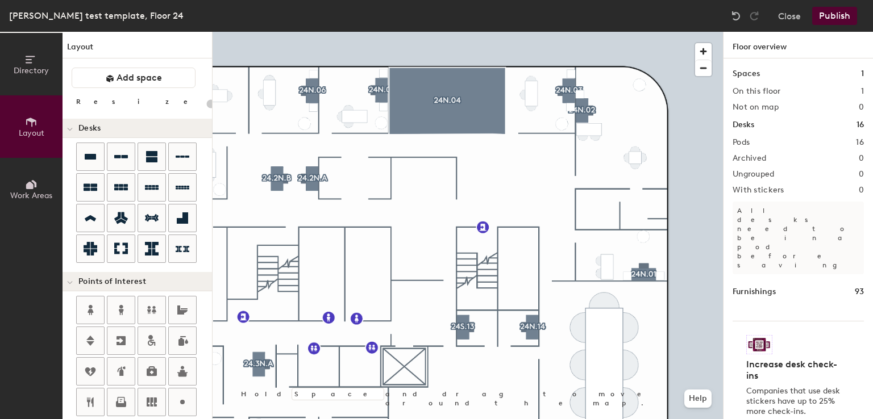
click at [531, 32] on div at bounding box center [468, 32] width 510 height 0
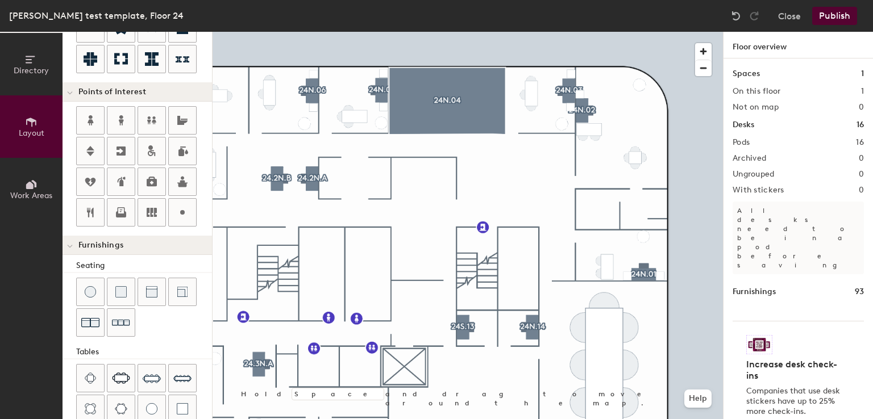
scroll to position [294, 0]
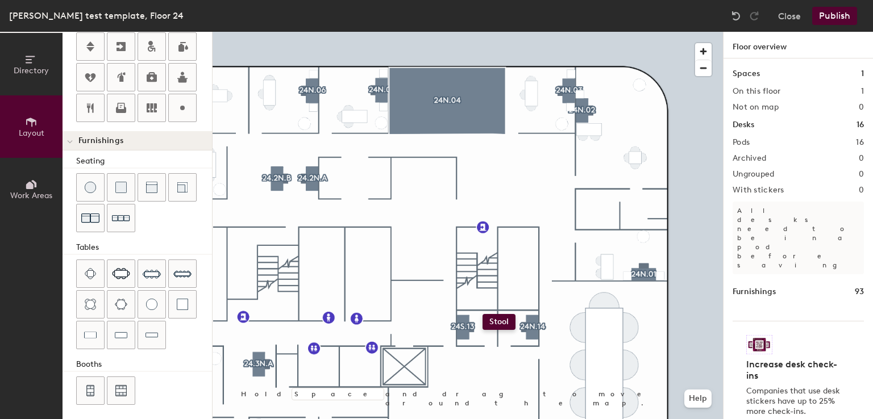
click at [483, 314] on div "Directory Layout Work Areas Layout Add space Resize Desks Points of Interest Fu…" at bounding box center [436, 226] width 873 height 388
click at [513, 315] on div "Directory Layout Work Areas Layout Add space Resize Desks Points of Interest Fu…" at bounding box center [436, 226] width 873 height 388
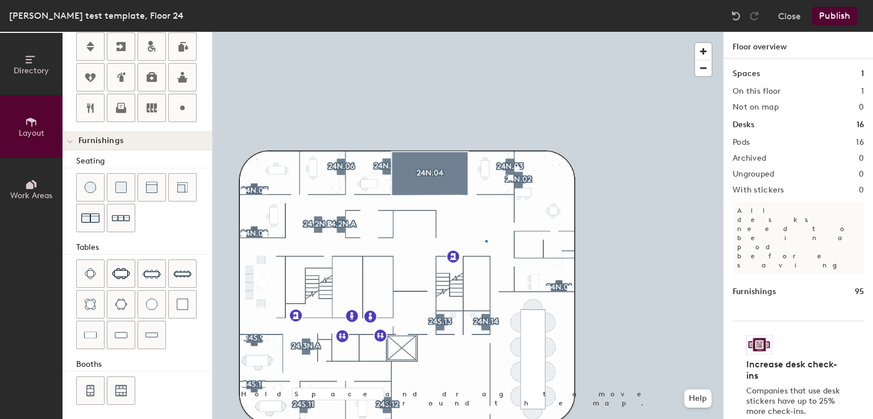
drag, startPoint x: 95, startPoint y: 186, endPoint x: 209, endPoint y: 203, distance: 115.4
click at [485, 32] on div at bounding box center [468, 32] width 510 height 0
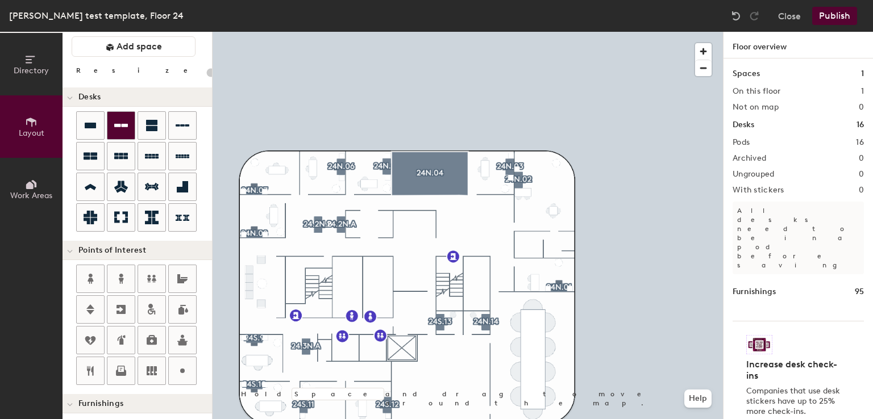
scroll to position [31, 0]
click at [453, 223] on div "Directory Layout Work Areas Layout Add space Resize Desks Points of Interest Fu…" at bounding box center [436, 226] width 873 height 388
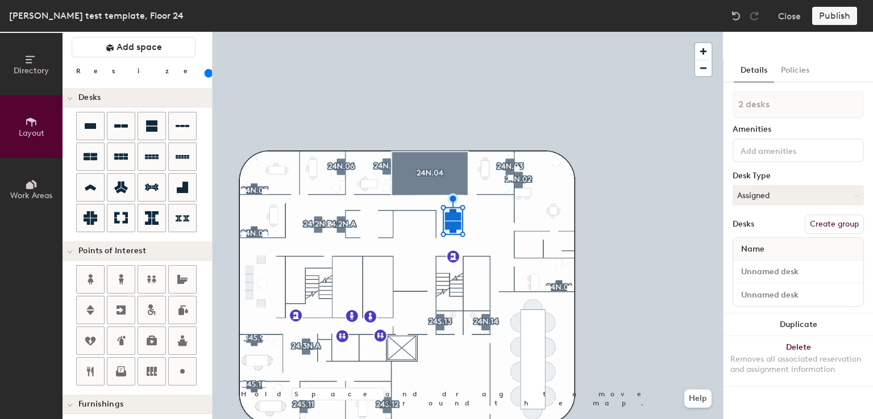
click at [777, 146] on input at bounding box center [789, 150] width 102 height 14
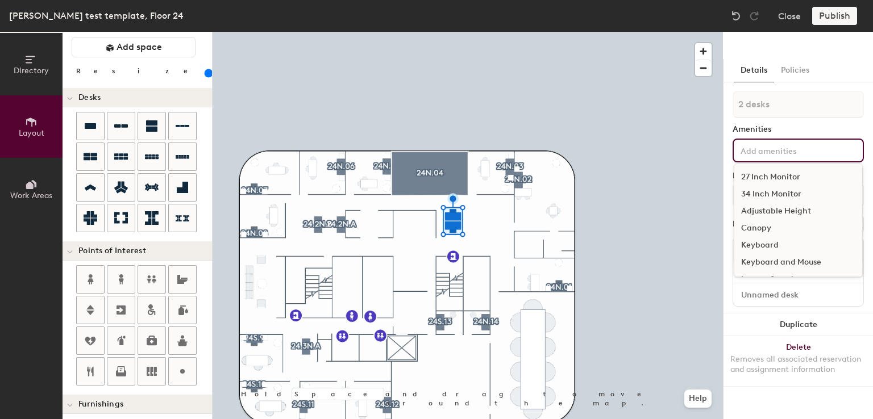
click at [766, 181] on div "27 Inch Monitor" at bounding box center [798, 177] width 128 height 17
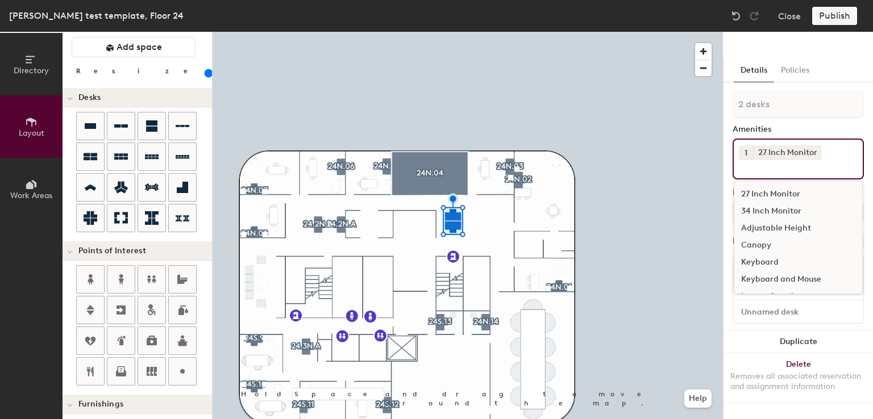
click at [770, 225] on div "Adjustable Height" at bounding box center [798, 228] width 128 height 17
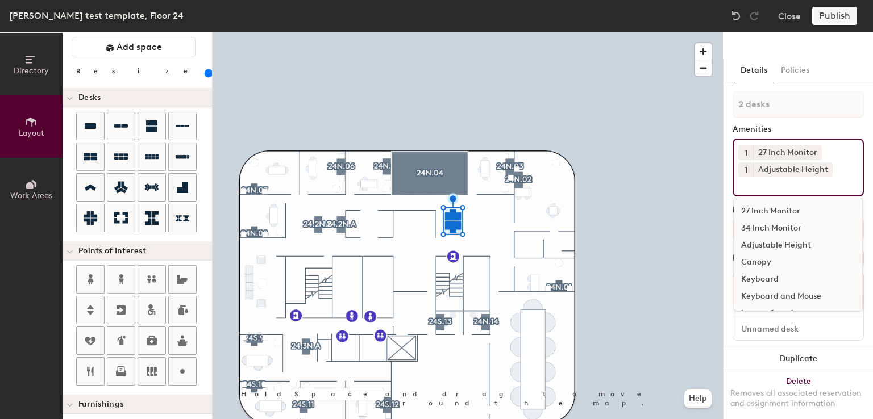
click at [771, 294] on div "Keyboard and Mouse" at bounding box center [798, 296] width 128 height 17
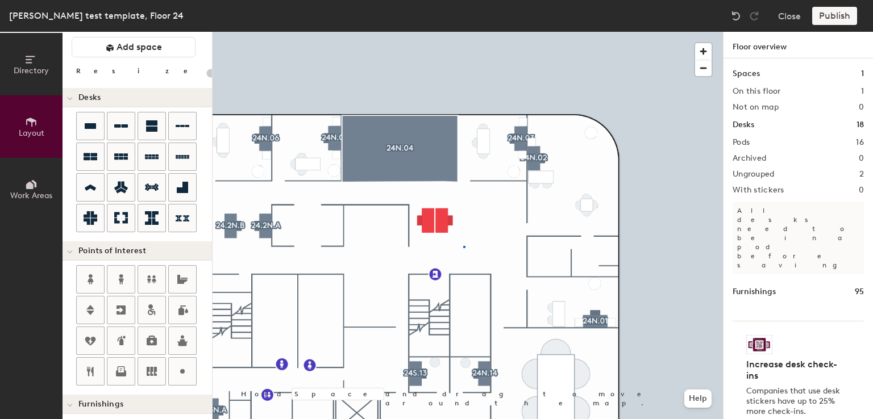
click at [463, 32] on div at bounding box center [468, 32] width 510 height 0
type input "160"
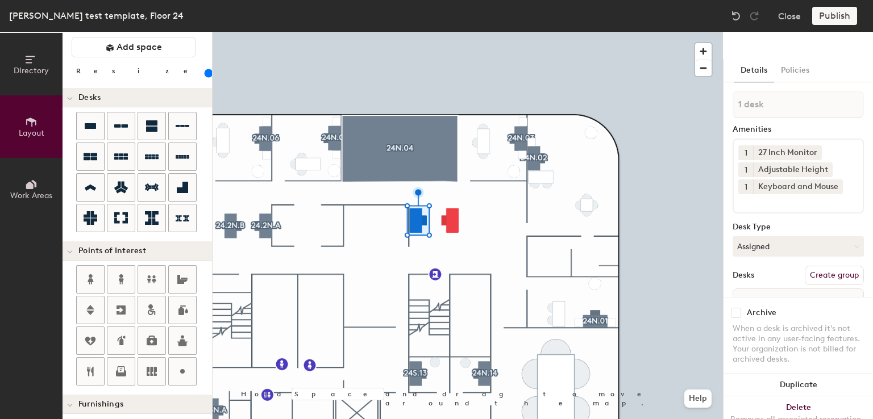
click at [827, 276] on button "Create group" at bounding box center [834, 275] width 59 height 19
click at [827, 276] on button "Ungroup" at bounding box center [842, 275] width 41 height 19
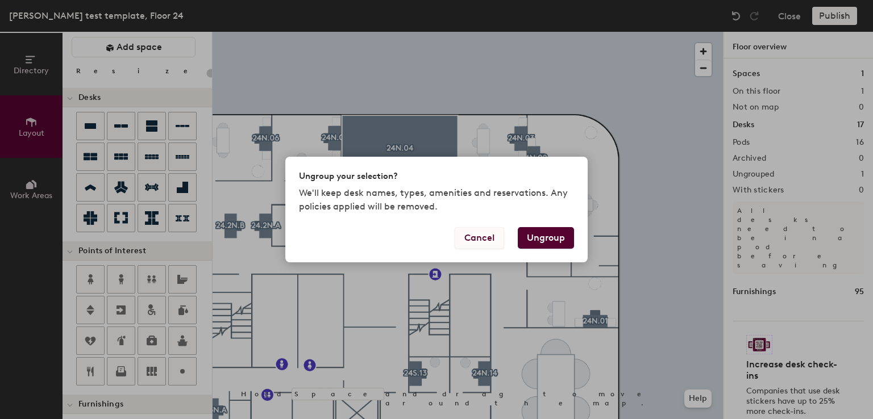
click at [484, 246] on button "Cancel" at bounding box center [479, 238] width 49 height 22
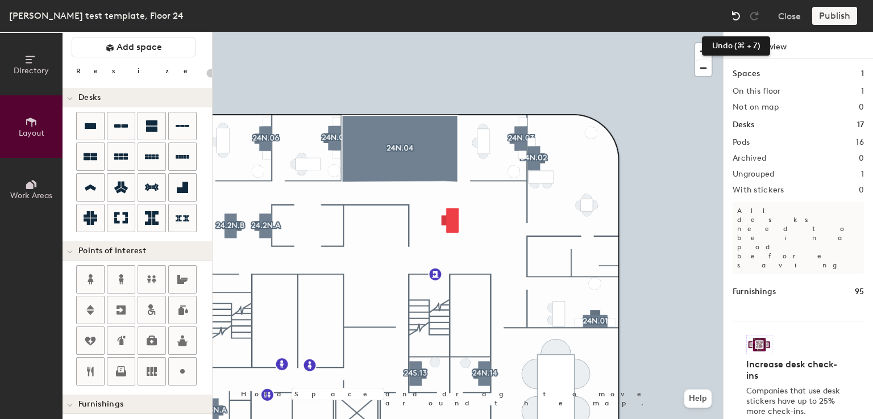
click at [739, 10] on img at bounding box center [735, 15] width 11 height 11
type input "160"
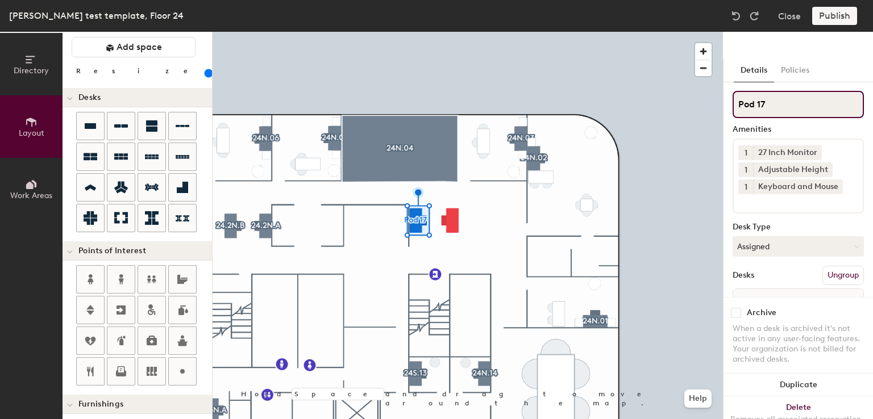
click at [782, 107] on input "Pod 17" at bounding box center [798, 104] width 131 height 27
type input "P"
click at [766, 105] on input "24.3" at bounding box center [798, 104] width 131 height 27
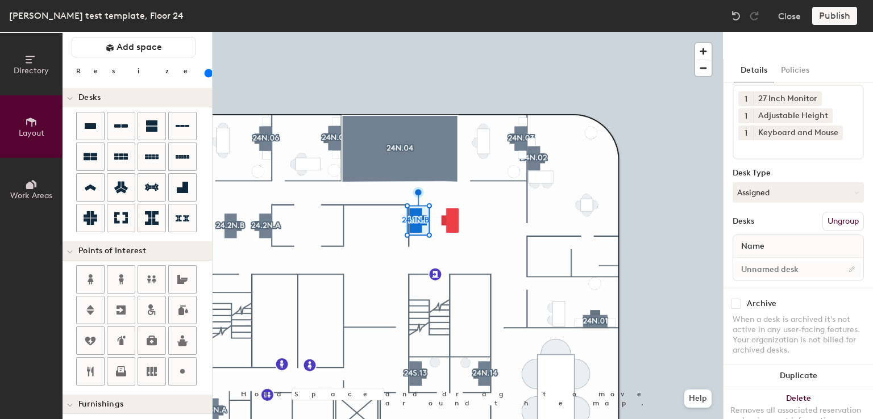
type input "24.1N.B"
click at [783, 261] on input at bounding box center [798, 269] width 126 height 16
type input "Desk"
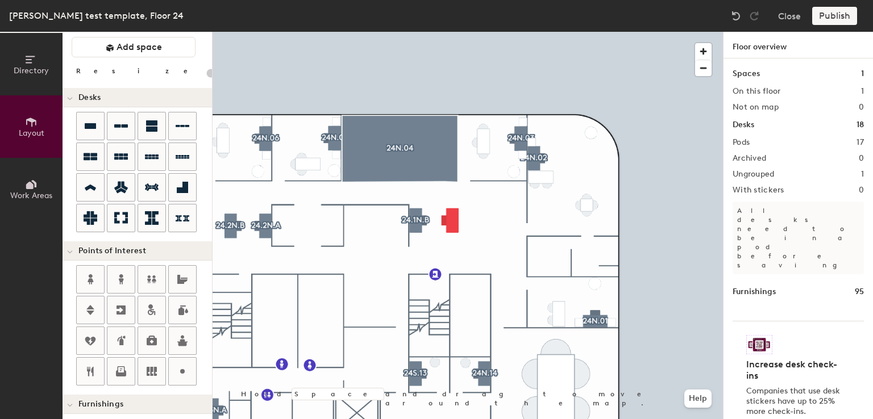
type input "160"
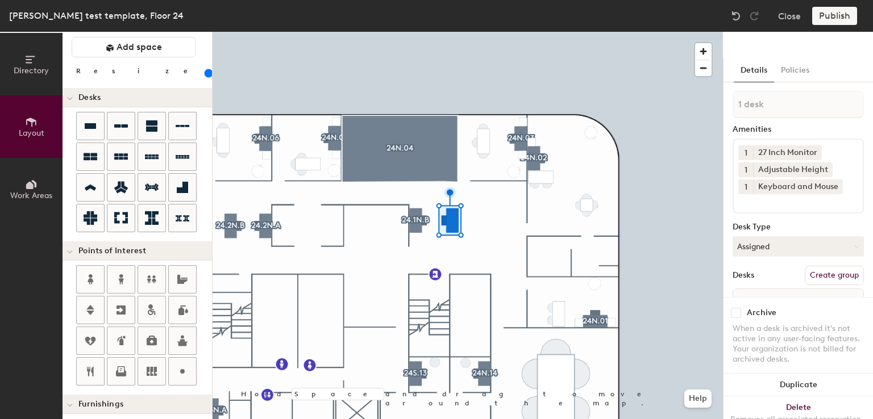
click at [809, 275] on button "Create group" at bounding box center [834, 275] width 59 height 19
type input "P"
type input "D"
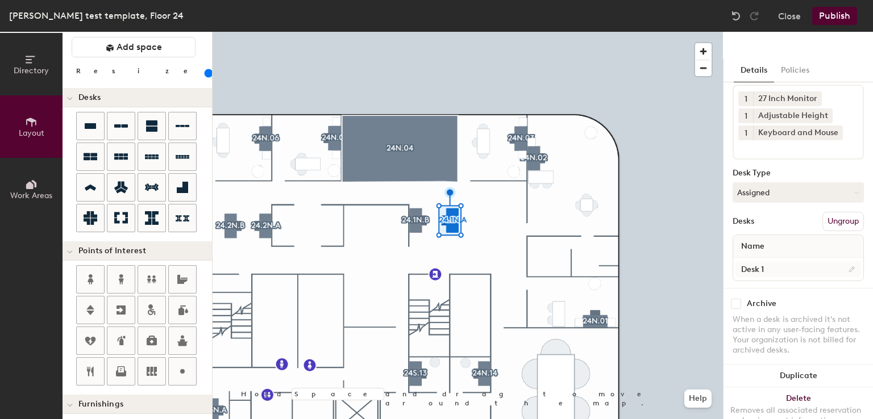
type input "24.1N.A"
click at [777, 263] on input "Desk 1" at bounding box center [798, 269] width 126 height 16
click at [780, 261] on input "Desk 1" at bounding box center [798, 269] width 126 height 16
type input "Desk"
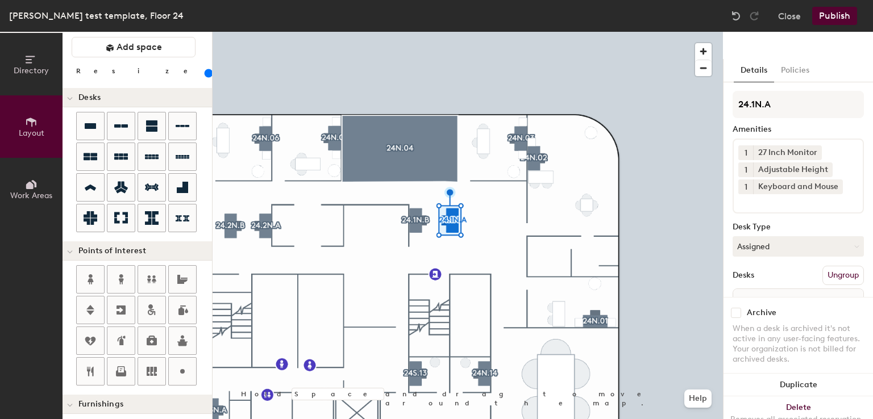
click at [478, 32] on div at bounding box center [468, 32] width 510 height 0
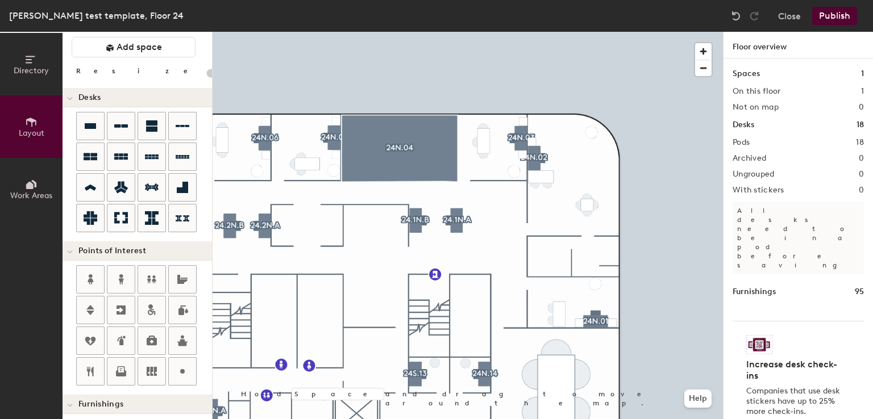
click at [505, 32] on div at bounding box center [468, 32] width 510 height 0
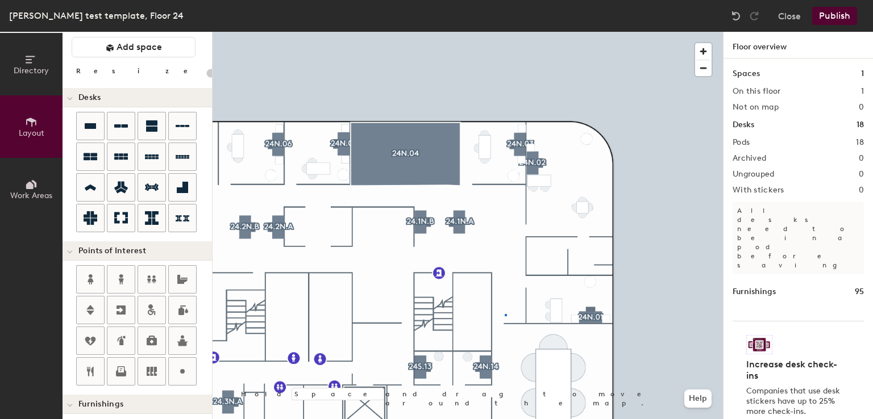
click at [505, 32] on div at bounding box center [468, 32] width 510 height 0
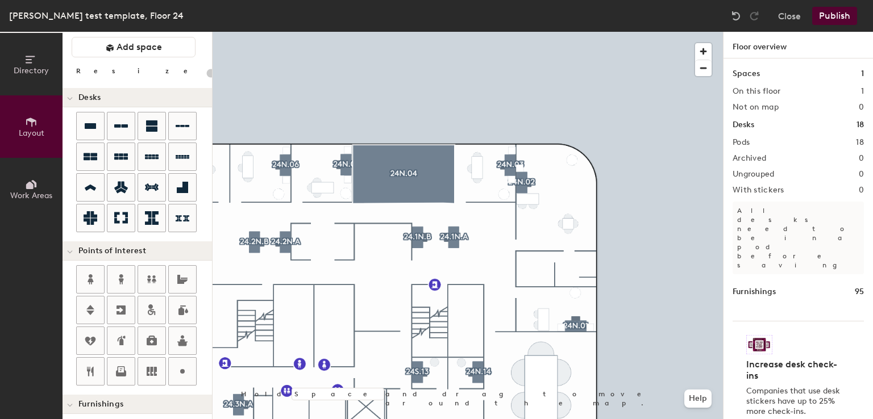
click at [491, 32] on div at bounding box center [468, 32] width 510 height 0
click at [470, 32] on div at bounding box center [468, 32] width 510 height 0
click at [470, 217] on div at bounding box center [471, 218] width 2 height 2
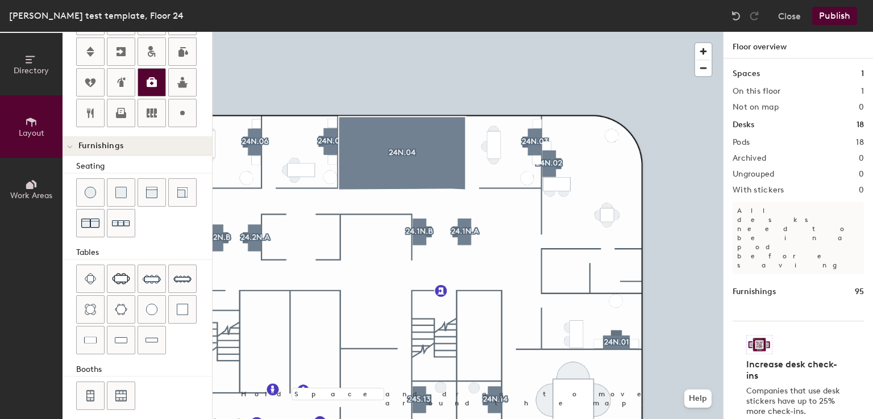
scroll to position [294, 0]
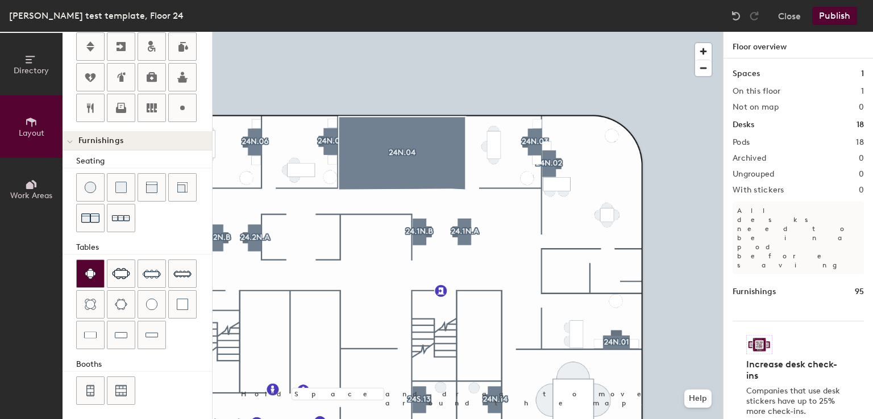
click at [95, 268] on div at bounding box center [90, 273] width 27 height 27
click at [399, 238] on div "Directory Layout Work Areas Layout Add space Resize Desks Points of Interest Fu…" at bounding box center [436, 226] width 873 height 388
click at [97, 262] on div at bounding box center [90, 273] width 27 height 27
click at [382, 267] on span "Delete" at bounding box center [393, 266] width 40 height 19
click at [400, 263] on span "Delete" at bounding box center [406, 266] width 40 height 19
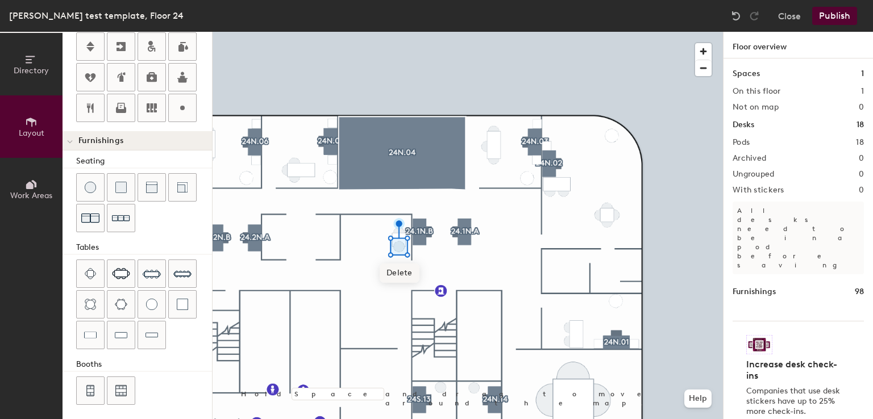
click at [397, 272] on span "Delete" at bounding box center [400, 273] width 40 height 19
click at [398, 262] on span "Delete" at bounding box center [405, 264] width 40 height 19
click at [375, 252] on div "Directory Layout Work Areas Layout Add space Resize Desks Points of Interest Fu…" at bounding box center [436, 226] width 873 height 388
click at [368, 272] on span "Delete" at bounding box center [362, 280] width 40 height 19
click at [372, 288] on span "Delete" at bounding box center [369, 287] width 40 height 19
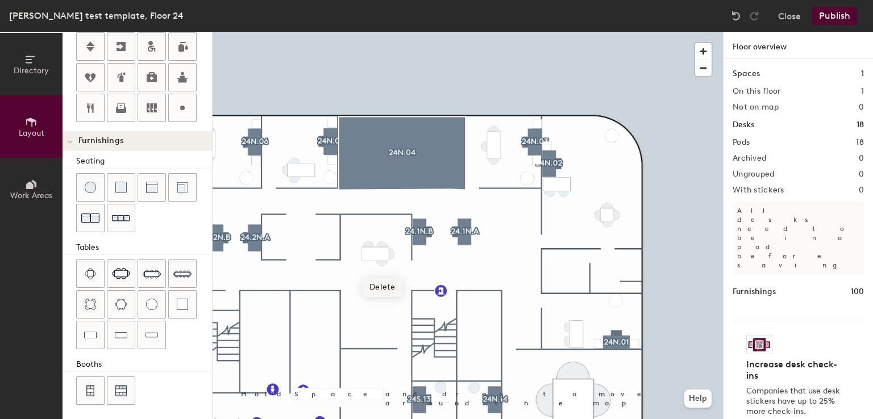
click at [382, 280] on span "Delete" at bounding box center [383, 287] width 40 height 19
click at [387, 271] on span "Delete" at bounding box center [389, 280] width 40 height 19
click at [383, 274] on span "Delete" at bounding box center [383, 273] width 40 height 19
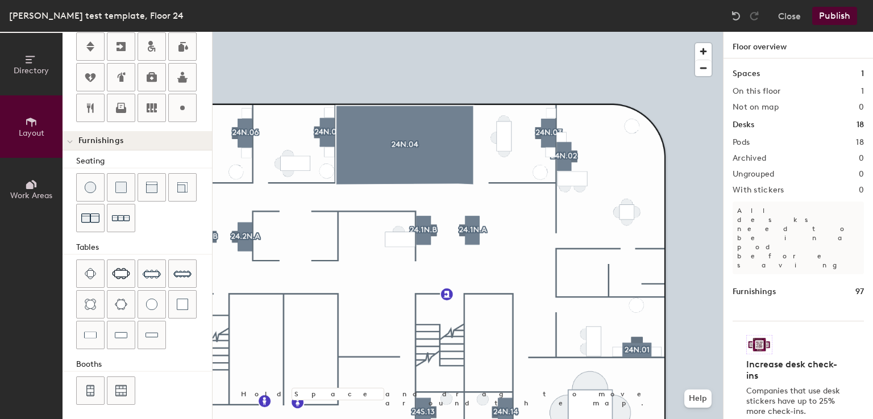
click at [469, 32] on div at bounding box center [468, 32] width 510 height 0
click at [355, 234] on div "Directory Layout Work Areas Layout Add space Resize Desks Points of Interest Fu…" at bounding box center [436, 226] width 873 height 388
click at [531, 32] on div at bounding box center [468, 32] width 510 height 0
click at [378, 237] on div "Directory Layout Work Areas Layout Add space Resize Desks Points of Interest Fu…" at bounding box center [436, 226] width 873 height 388
click at [498, 32] on div at bounding box center [468, 32] width 510 height 0
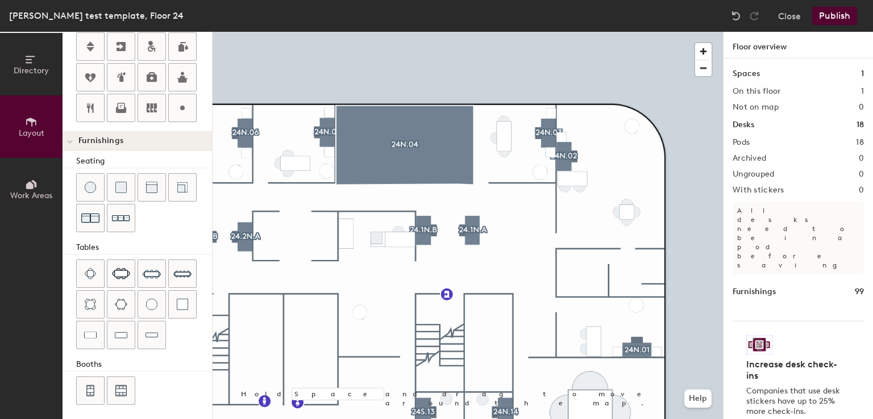
click at [360, 310] on div "Directory Layout Work Areas Layout Add space Resize Desks Points of Interest Fu…" at bounding box center [436, 226] width 873 height 388
type input "60"
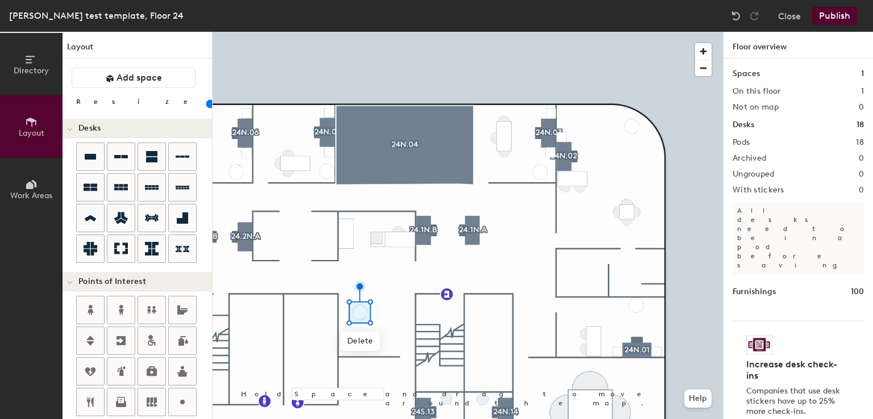
scroll to position [294, 0]
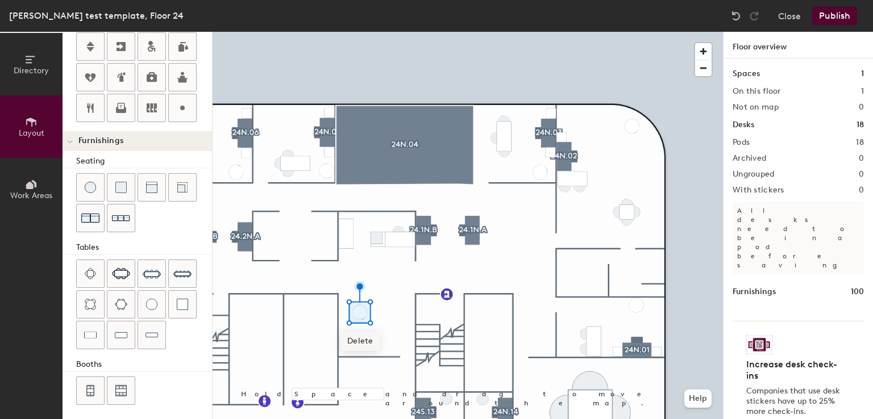
click at [359, 342] on div "Directory Layout Work Areas Layout Add space Resize Desks Points of Interest Fu…" at bounding box center [436, 226] width 873 height 388
click at [360, 339] on div "Directory Layout Work Areas Layout Add space Resize Desks Points of Interest Fu…" at bounding box center [436, 226] width 873 height 388
drag, startPoint x: 148, startPoint y: 302, endPoint x: 200, endPoint y: 294, distance: 52.9
click at [500, 32] on div at bounding box center [468, 32] width 510 height 0
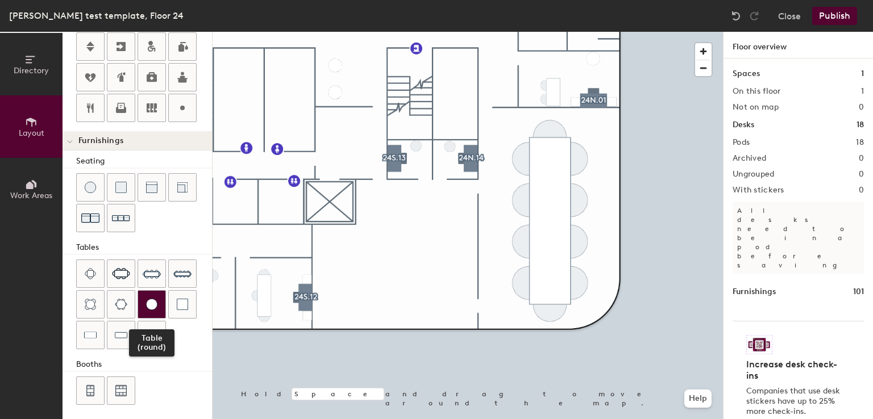
click at [152, 293] on div at bounding box center [151, 304] width 27 height 27
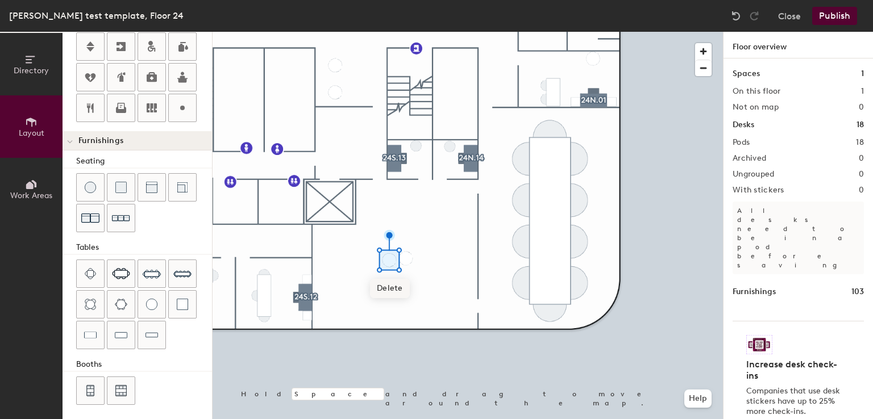
click at [397, 289] on span "Delete" at bounding box center [390, 288] width 40 height 19
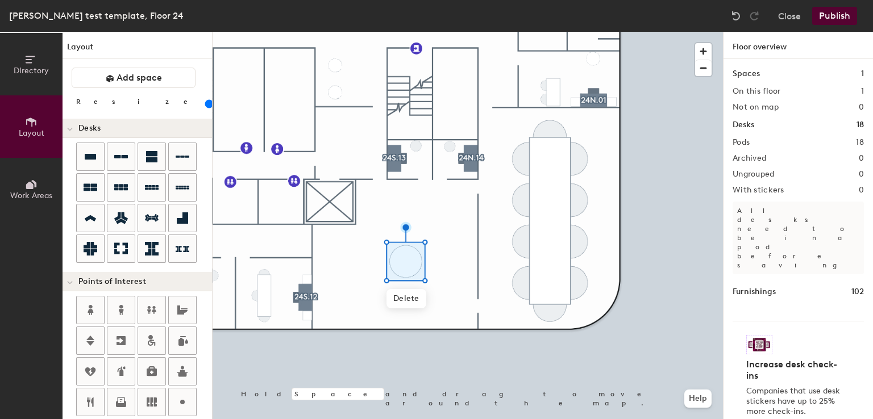
drag, startPoint x: 109, startPoint y: 104, endPoint x: 123, endPoint y: 105, distance: 14.8
click at [206, 105] on input "range" at bounding box center [206, 103] width 0 height 9
click at [471, 32] on div at bounding box center [468, 32] width 510 height 0
click at [400, 298] on span "Delete" at bounding box center [406, 298] width 40 height 19
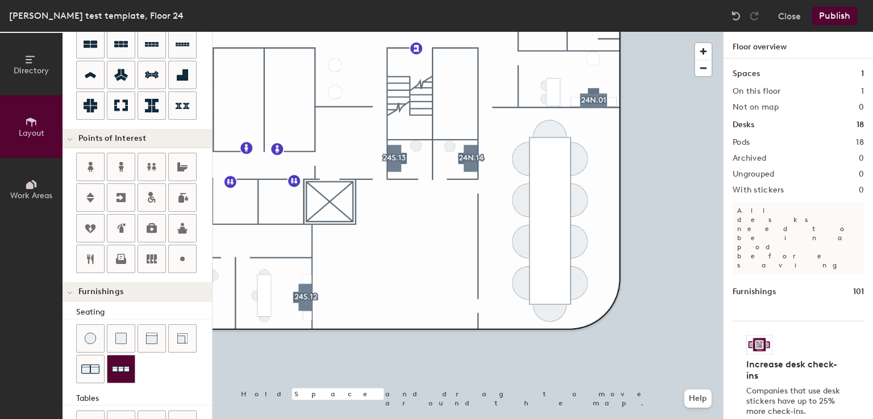
scroll to position [294, 0]
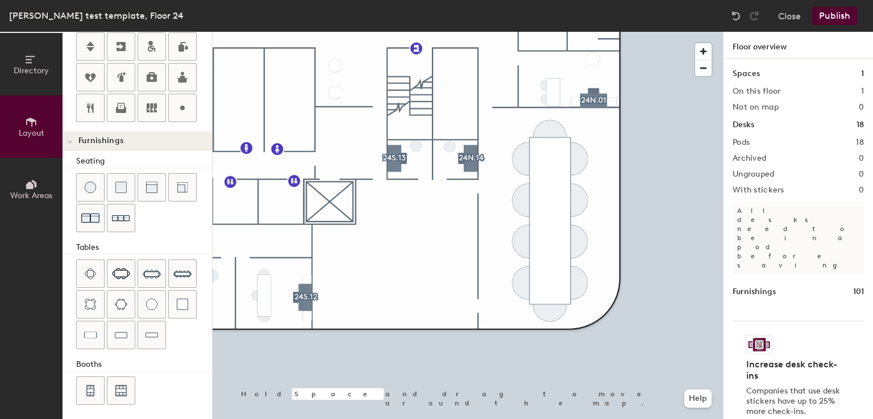
click at [347, 265] on div "Directory Layout Work Areas Layout Add space Resize Desks Points of Interest Fu…" at bounding box center [436, 226] width 873 height 388
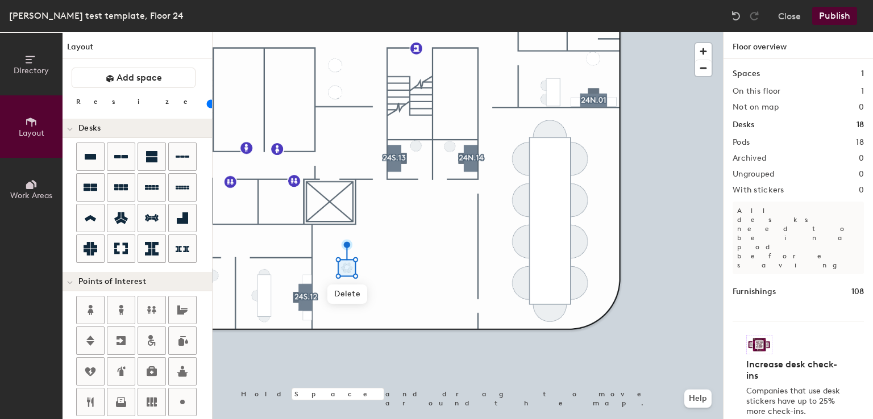
drag, startPoint x: 107, startPoint y: 101, endPoint x: 70, endPoint y: 102, distance: 36.4
click at [206, 102] on input "range" at bounding box center [206, 103] width 0 height 9
click at [354, 300] on span "Delete" at bounding box center [347, 294] width 40 height 19
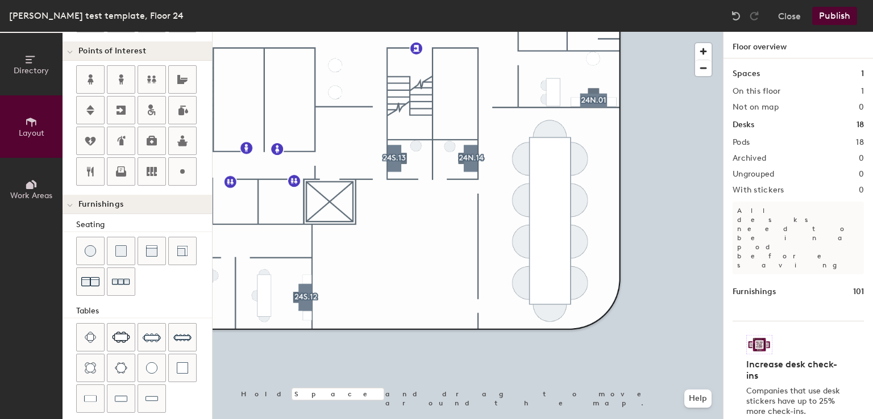
scroll to position [231, 0]
click at [340, 255] on div "Directory Layout Work Areas Layout Add space Resize Desks Points of Interest Fu…" at bounding box center [436, 226] width 873 height 388
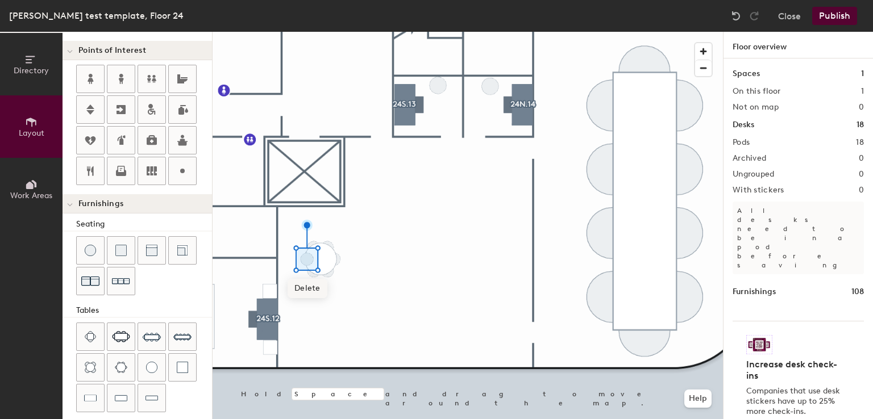
click at [310, 288] on span "Delete" at bounding box center [308, 288] width 40 height 19
click at [335, 286] on span "Delete" at bounding box center [335, 288] width 40 height 19
click at [469, 32] on div at bounding box center [468, 32] width 510 height 0
click at [464, 32] on div at bounding box center [468, 32] width 510 height 0
click at [417, 262] on div "Directory Layout Work Areas Layout Add space Resize Desks Points of Interest Fu…" at bounding box center [436, 226] width 873 height 388
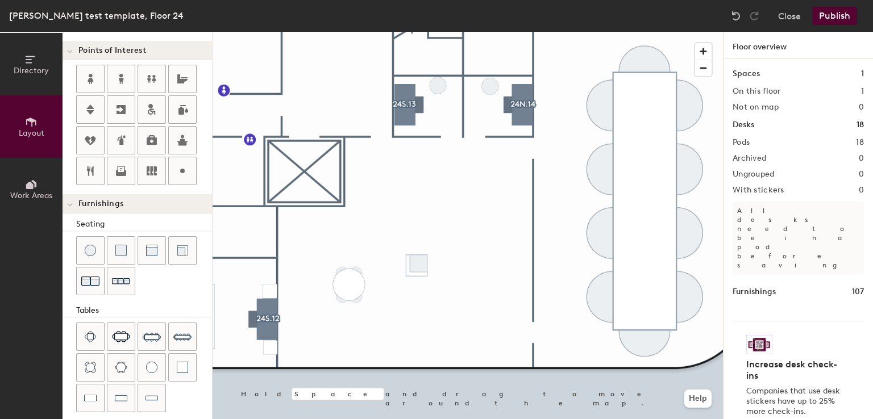
click at [418, 226] on div "Directory Layout Work Areas Layout Add space Resize Desks Points of Interest Fu…" at bounding box center [436, 226] width 873 height 388
click at [477, 32] on div at bounding box center [468, 32] width 510 height 0
click at [457, 261] on div "Directory Layout Work Areas Layout Add space Resize Desks Points of Interest Fu…" at bounding box center [436, 226] width 873 height 388
click at [466, 32] on div at bounding box center [468, 32] width 510 height 0
click at [454, 222] on div "Directory Layout Work Areas Layout Add space Resize Desks Points of Interest Fu…" at bounding box center [436, 226] width 873 height 388
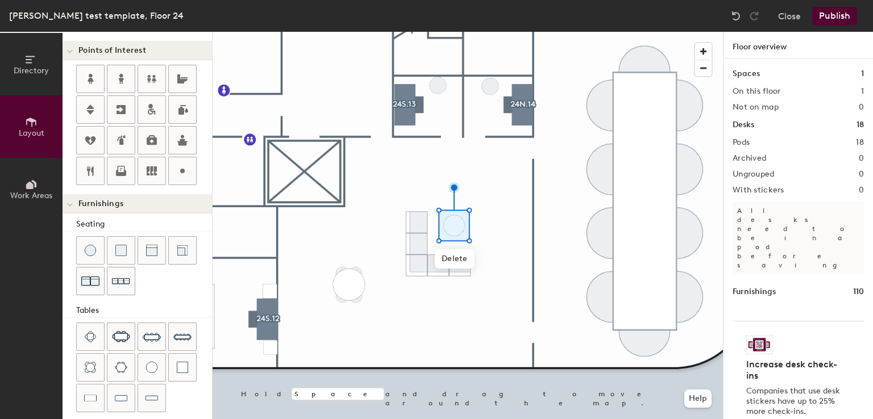
click at [446, 211] on div "Directory Layout Work Areas Layout Add space Resize Desks Points of Interest Fu…" at bounding box center [436, 226] width 873 height 388
drag, startPoint x: 86, startPoint y: 253, endPoint x: 205, endPoint y: 198, distance: 130.7
click at [479, 32] on div at bounding box center [468, 32] width 510 height 0
click at [417, 296] on div "Directory Layout Work Areas Layout Add space Resize Desks Points of Interest Fu…" at bounding box center [436, 226] width 873 height 388
click at [467, 296] on div "Directory Layout Work Areas Layout Add space Resize Desks Points of Interest Fu…" at bounding box center [436, 226] width 873 height 388
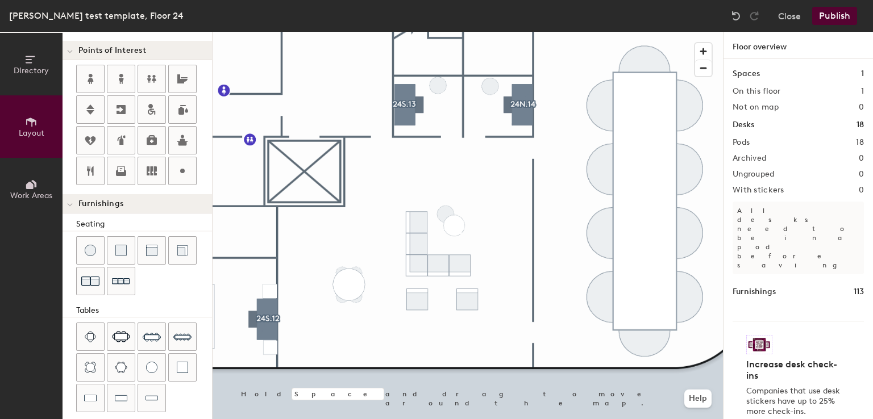
click at [472, 32] on div at bounding box center [468, 32] width 510 height 0
click at [440, 323] on div "Directory Layout Work Areas Layout Add space Resize Desks Points of Interest Fu…" at bounding box center [436, 226] width 873 height 388
click at [529, 32] on div at bounding box center [468, 32] width 510 height 0
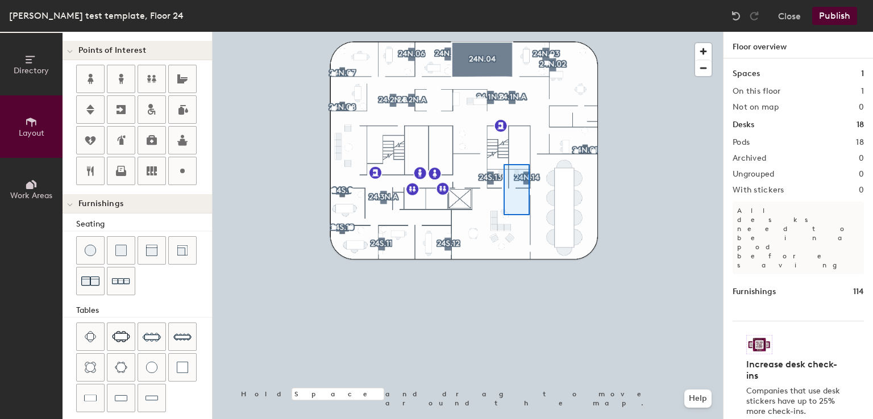
drag, startPoint x: 152, startPoint y: 373, endPoint x: 504, endPoint y: 164, distance: 408.8
click at [504, 32] on div at bounding box center [468, 32] width 510 height 0
click at [739, 10] on img at bounding box center [735, 15] width 11 height 11
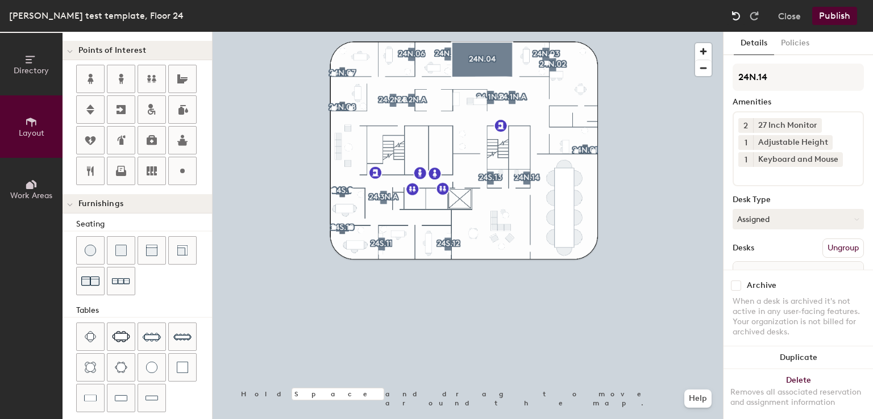
click at [739, 10] on img at bounding box center [735, 15] width 11 height 11
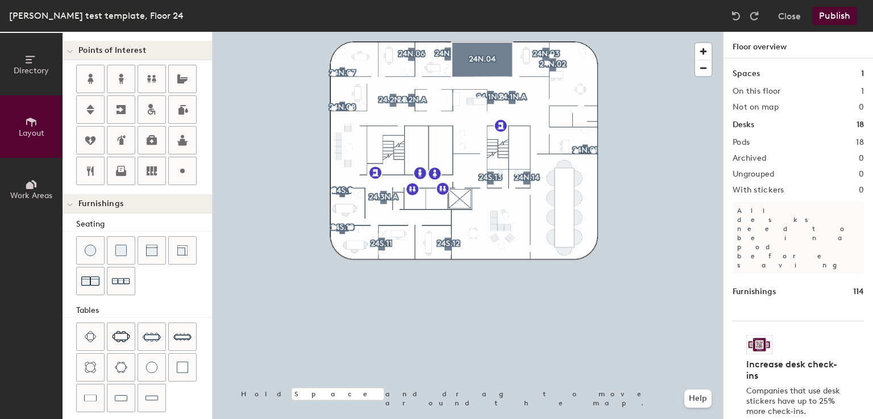
click at [826, 13] on button "Publish" at bounding box center [834, 16] width 45 height 18
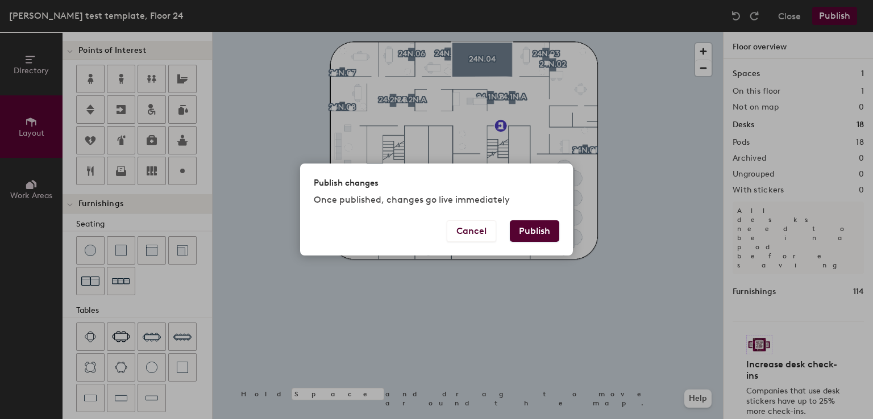
click at [518, 230] on button "Publish" at bounding box center [534, 232] width 49 height 22
click at [538, 137] on div "Publish changes Once published, changes go live immediately Cancel Publish" at bounding box center [436, 209] width 873 height 419
type input "20"
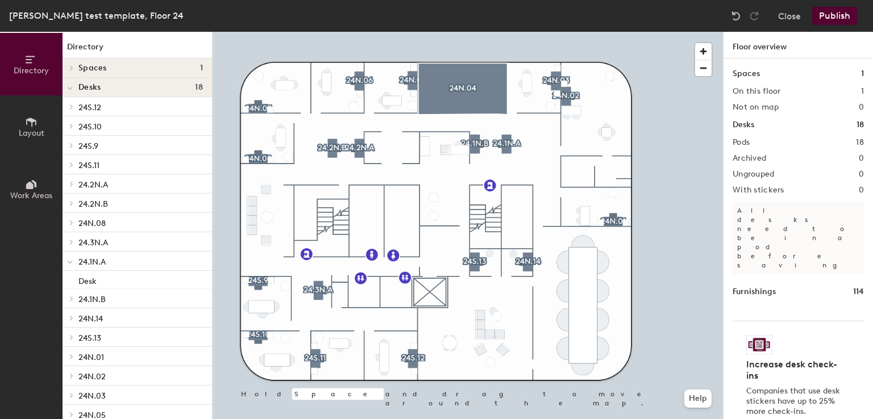
click at [828, 14] on button "Publish" at bounding box center [834, 16] width 45 height 18
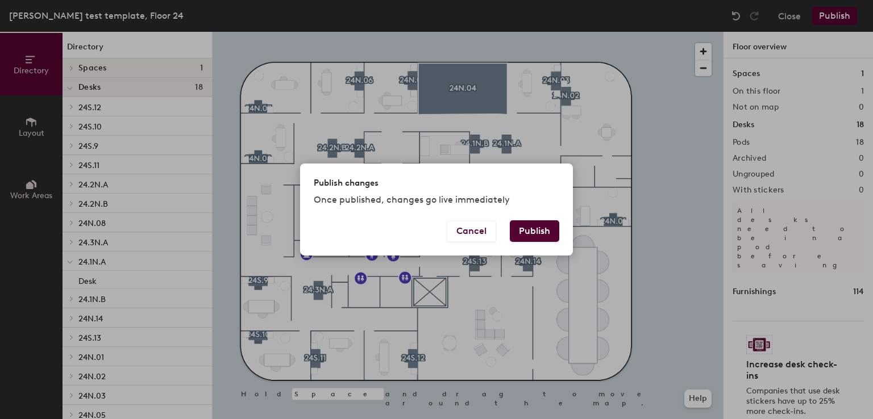
click at [539, 231] on button "Publish" at bounding box center [534, 232] width 49 height 22
